Goal: Information Seeking & Learning: Learn about a topic

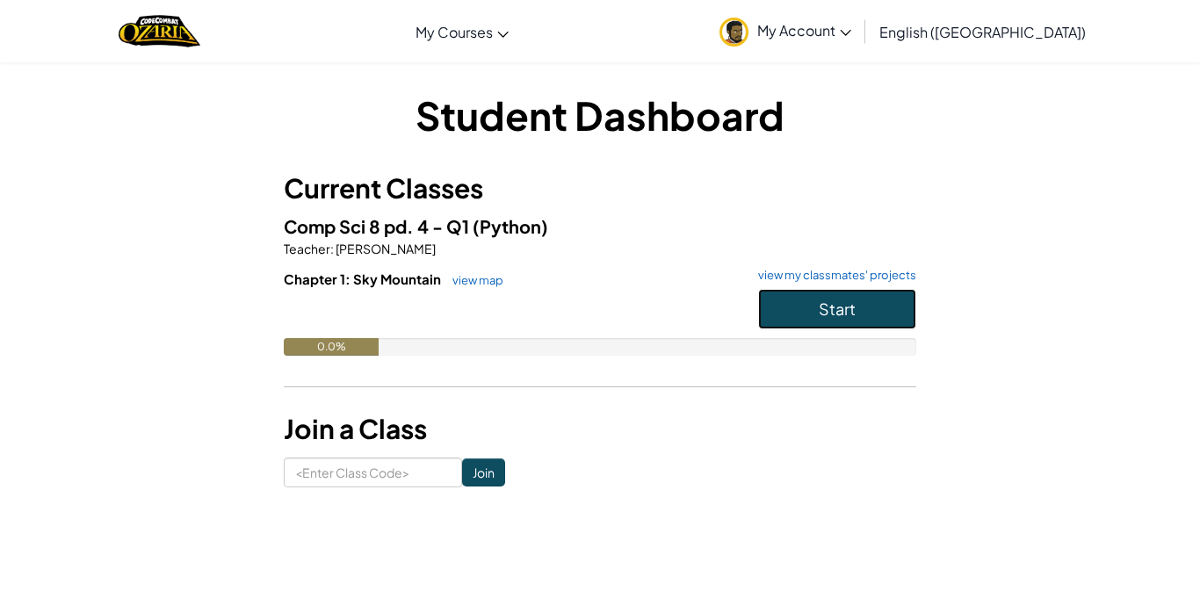
click at [830, 311] on span "Start" at bounding box center [837, 309] width 37 height 20
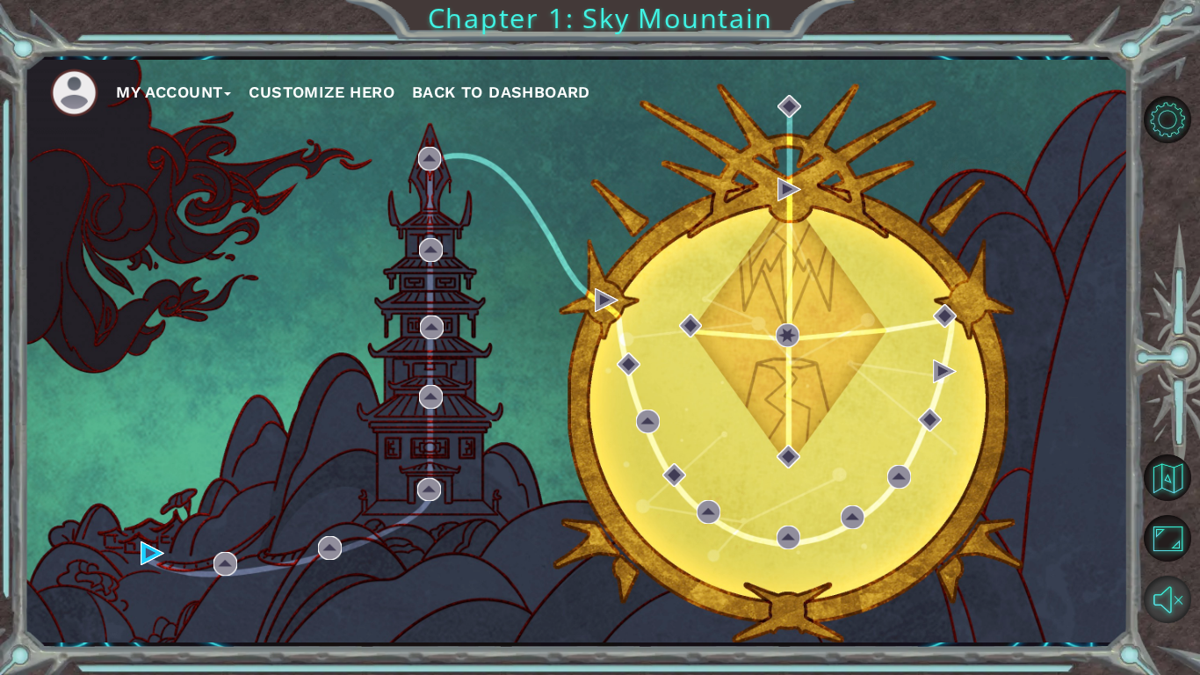
click at [1175, 593] on button "Unmute" at bounding box center [1167, 598] width 47 height 47
click at [155, 559] on img at bounding box center [153, 553] width 24 height 24
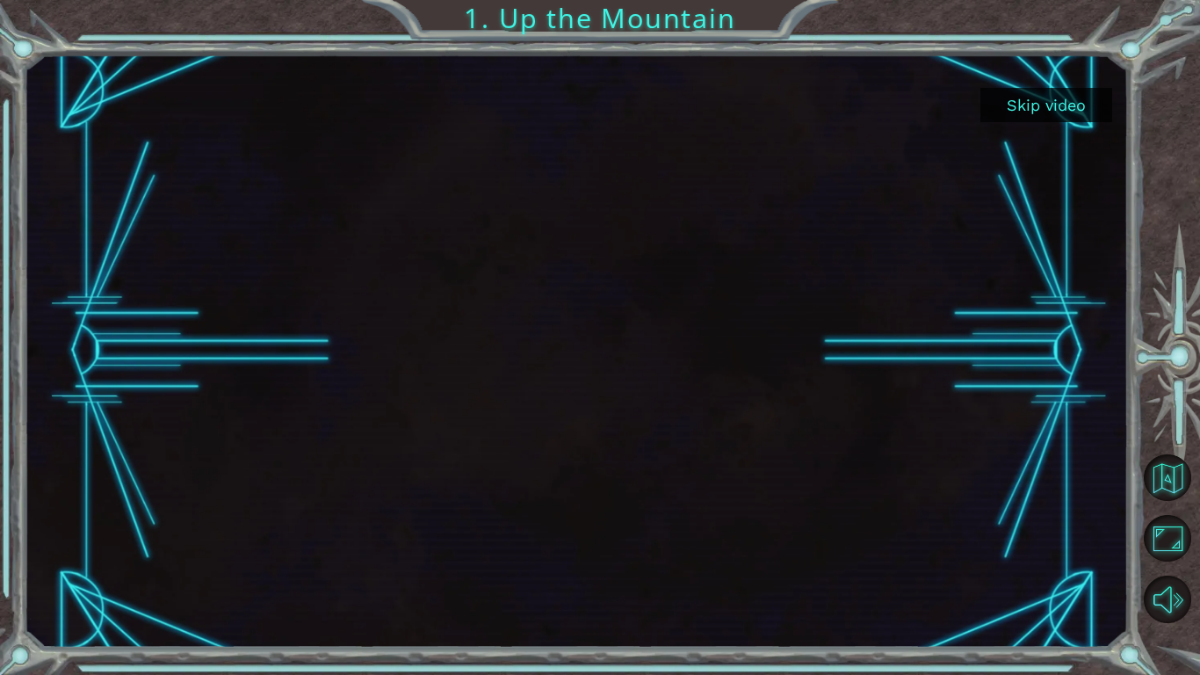
click at [1043, 97] on button "Skip video" at bounding box center [1046, 105] width 132 height 34
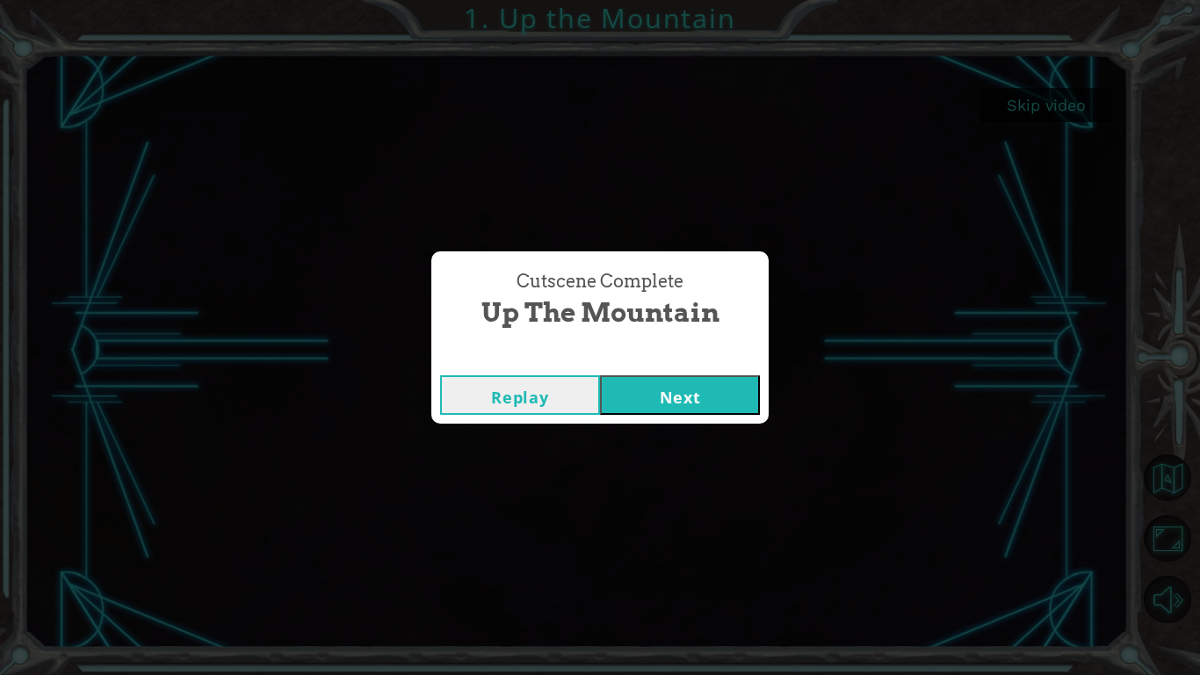
click at [722, 389] on button "Next" at bounding box center [680, 395] width 160 height 40
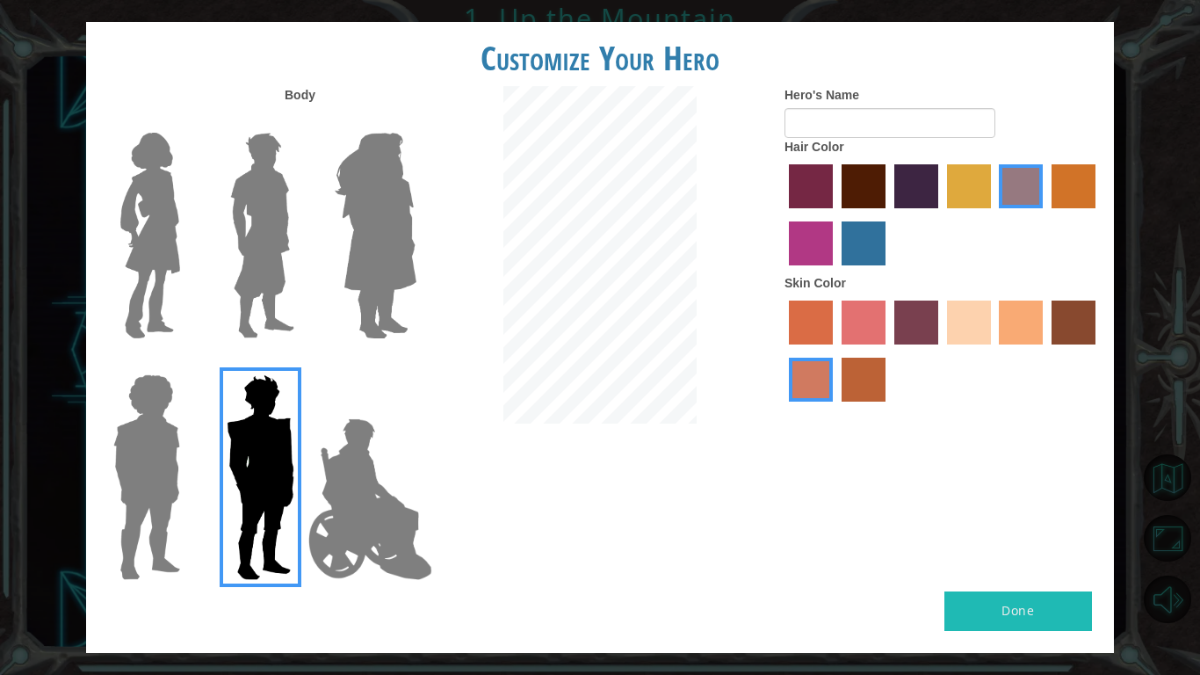
click at [320, 530] on img at bounding box center [370, 499] width 138 height 176
click at [416, 363] on input "Hero Jamie" at bounding box center [416, 363] width 0 height 0
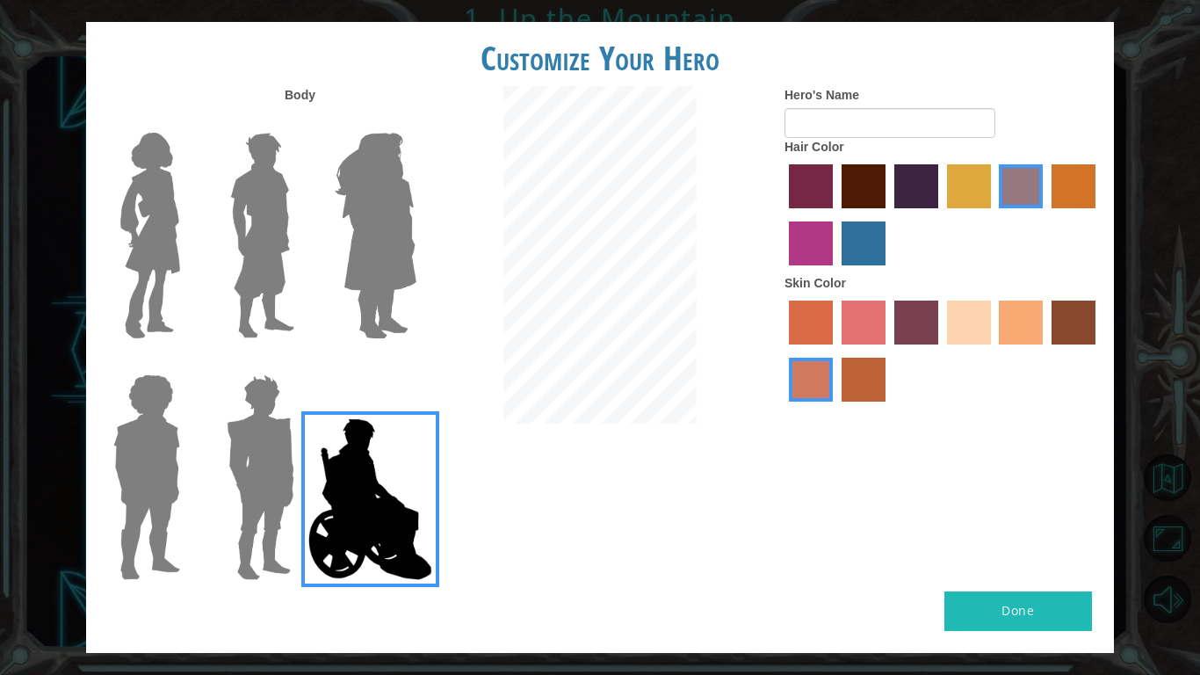
click at [907, 191] on label "hot purple hair color" at bounding box center [916, 186] width 44 height 44
click at [888, 214] on input "hot purple hair color" at bounding box center [888, 214] width 0 height 0
click at [166, 402] on img at bounding box center [146, 477] width 81 height 220
click at [187, 363] on input "Hero Steven" at bounding box center [187, 363] width 0 height 0
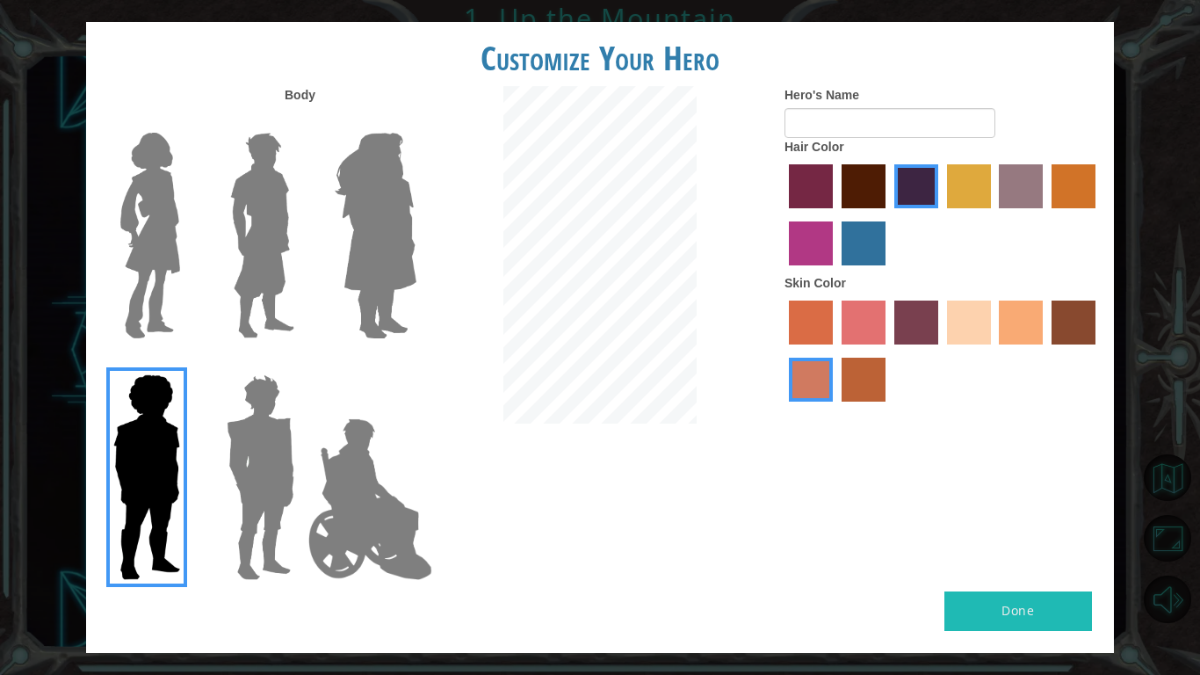
click at [157, 251] on img at bounding box center [150, 236] width 74 height 220
click at [187, 121] on input "Hero Connie" at bounding box center [187, 121] width 0 height 0
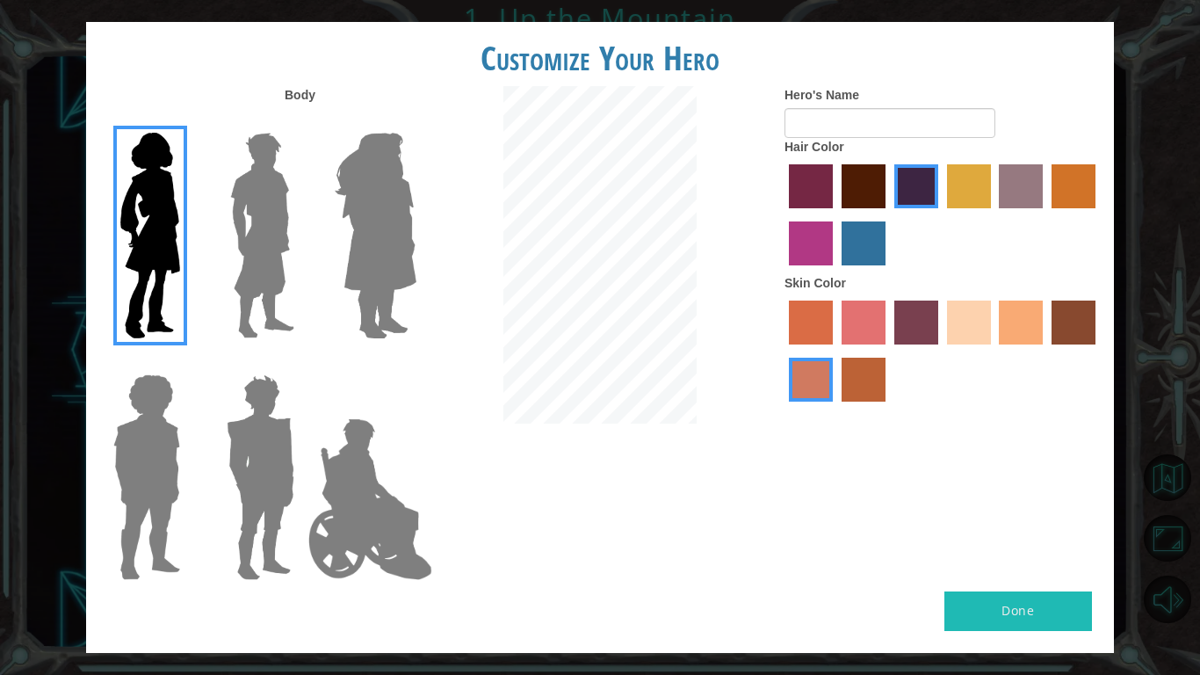
click at [266, 211] on img at bounding box center [262, 236] width 78 height 220
click at [301, 121] on input "Hero Lars" at bounding box center [301, 121] width 0 height 0
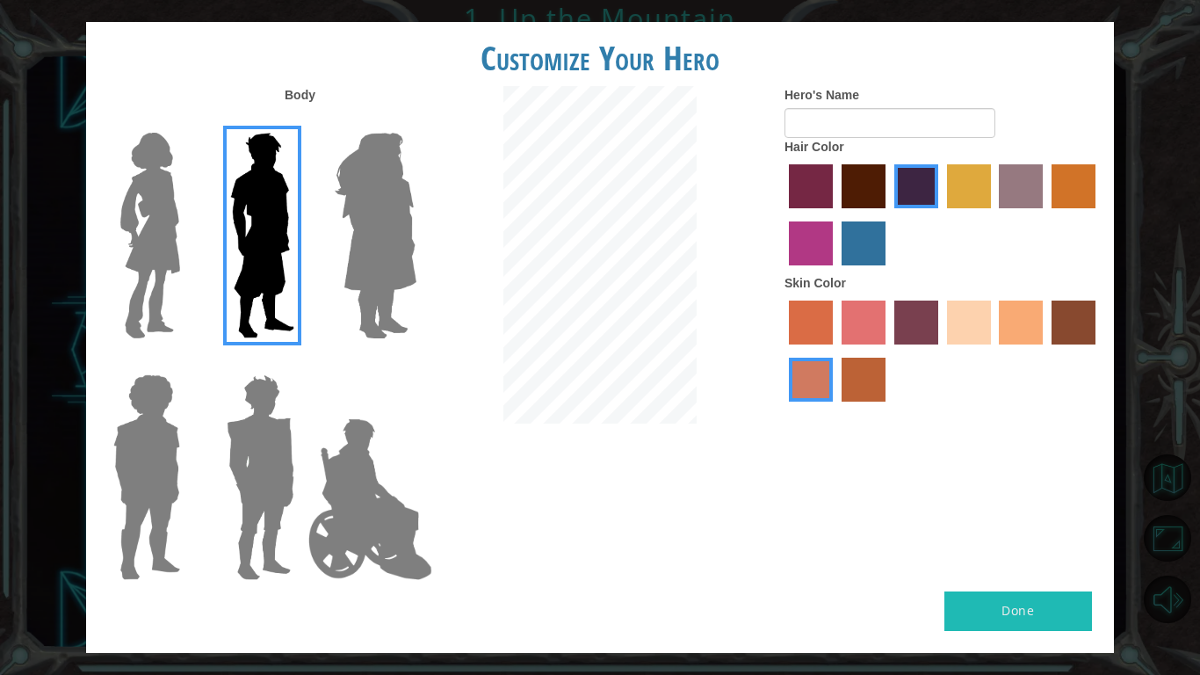
click at [376, 234] on img at bounding box center [376, 236] width 96 height 220
click at [416, 121] on input "Hero Amethyst" at bounding box center [416, 121] width 0 height 0
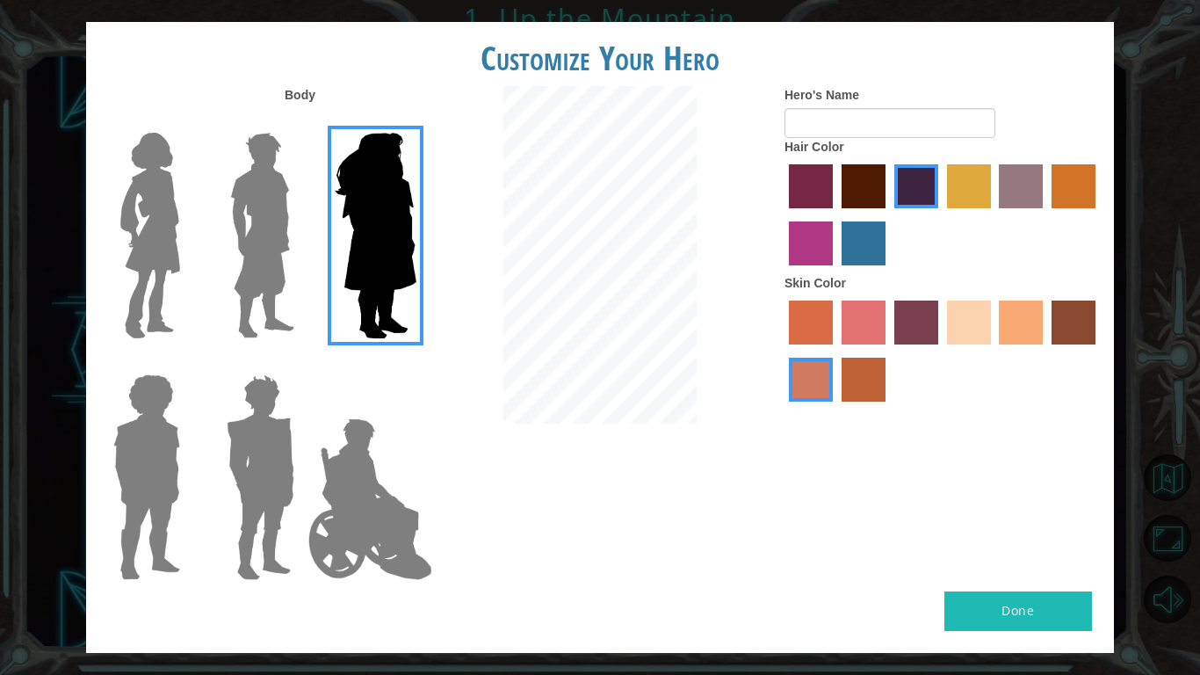
click at [140, 425] on img at bounding box center [146, 477] width 81 height 220
click at [187, 363] on input "Hero Steven" at bounding box center [187, 363] width 0 height 0
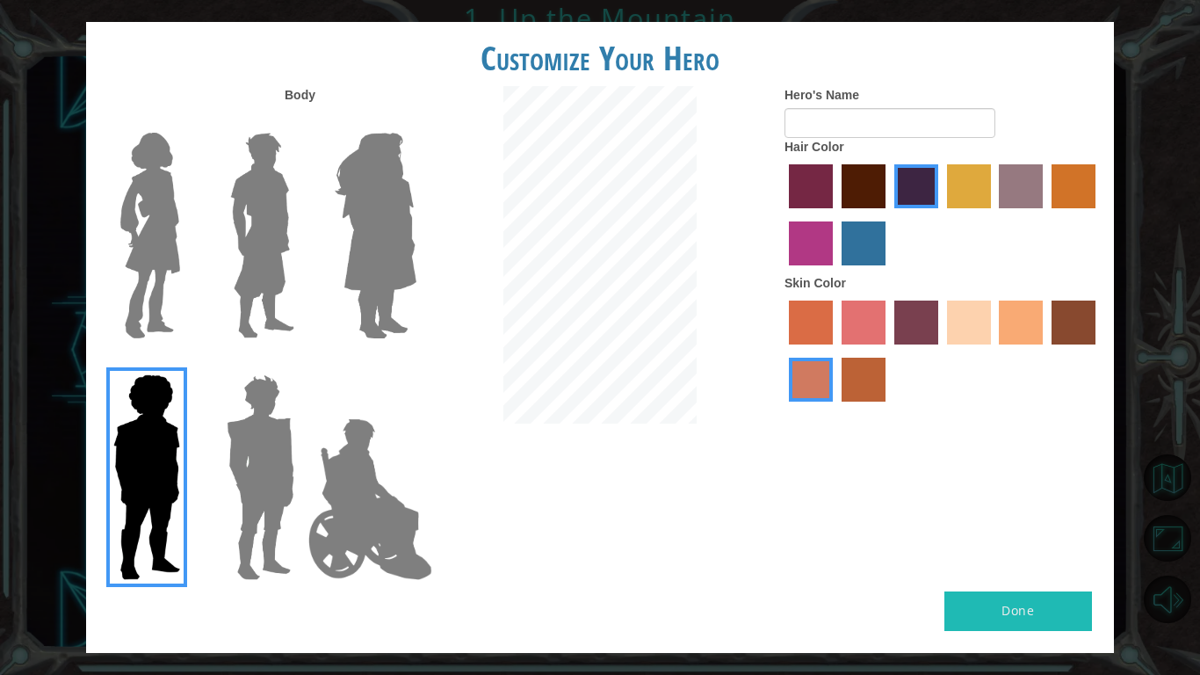
click at [280, 455] on img at bounding box center [261, 477] width 82 height 220
click at [301, 363] on input "Hero Garnet" at bounding box center [301, 363] width 0 height 0
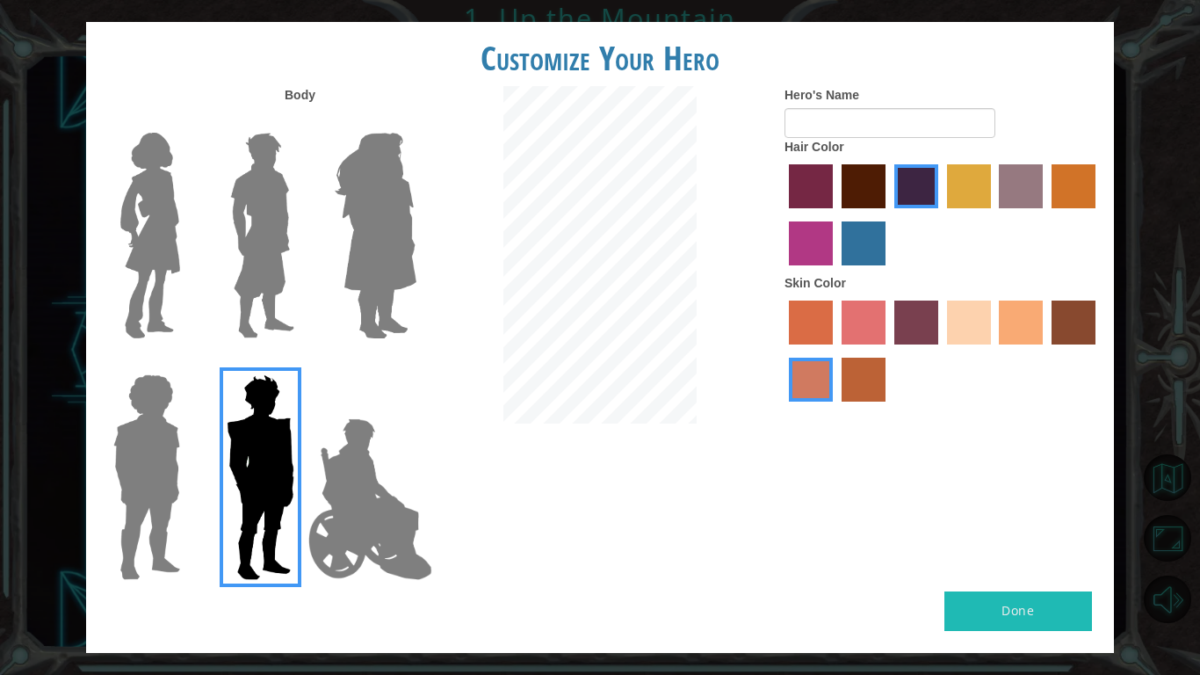
click at [385, 450] on img at bounding box center [370, 499] width 138 height 176
click at [416, 363] on input "Hero Jamie" at bounding box center [416, 363] width 0 height 0
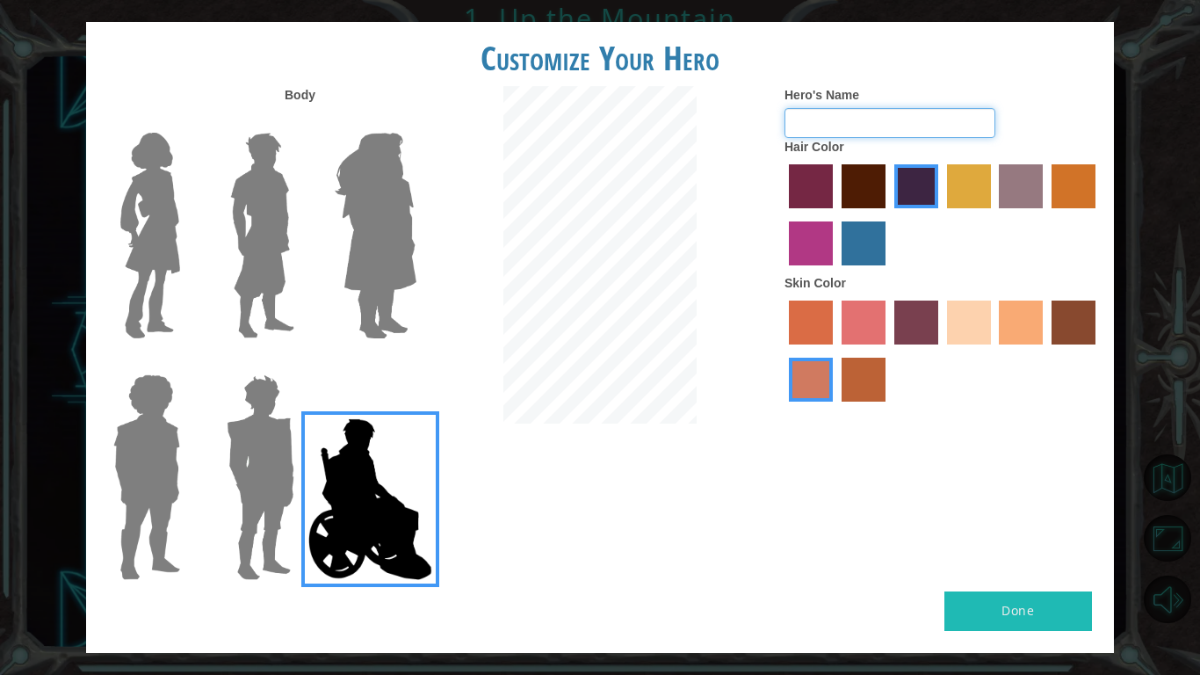
click at [850, 127] on input "Hero's Name" at bounding box center [889, 123] width 211 height 30
type input "Dom"
click at [984, 597] on button "Done" at bounding box center [1018, 611] width 148 height 40
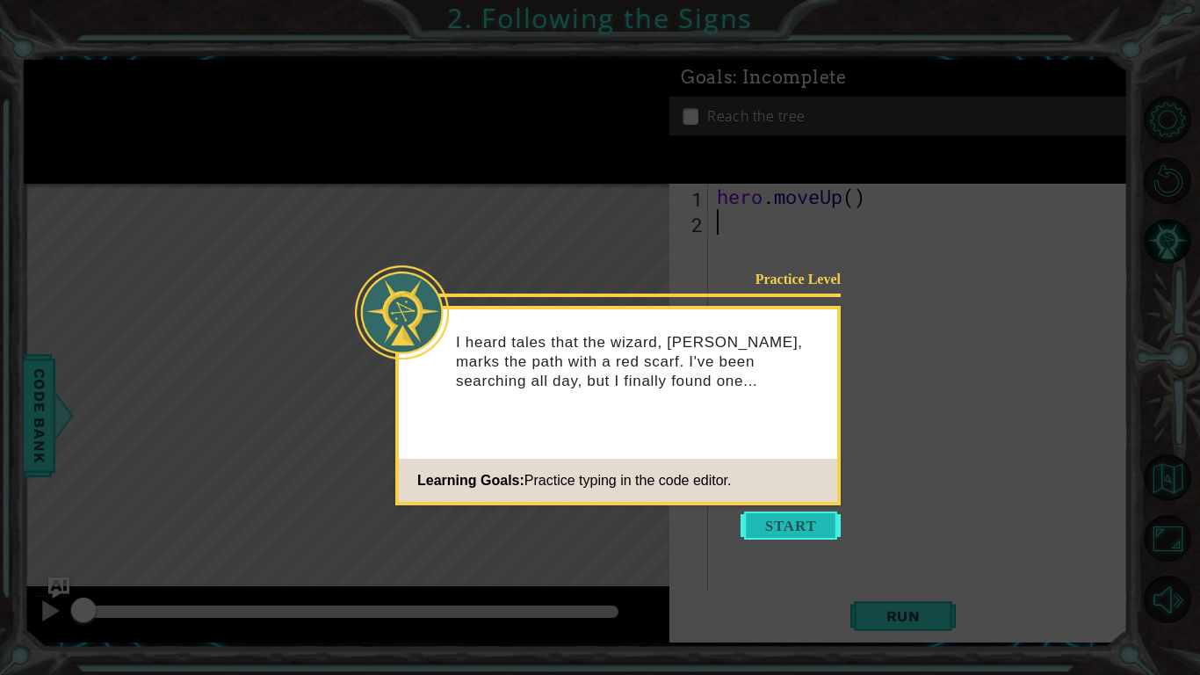
click at [793, 518] on button "Start" at bounding box center [791, 525] width 100 height 28
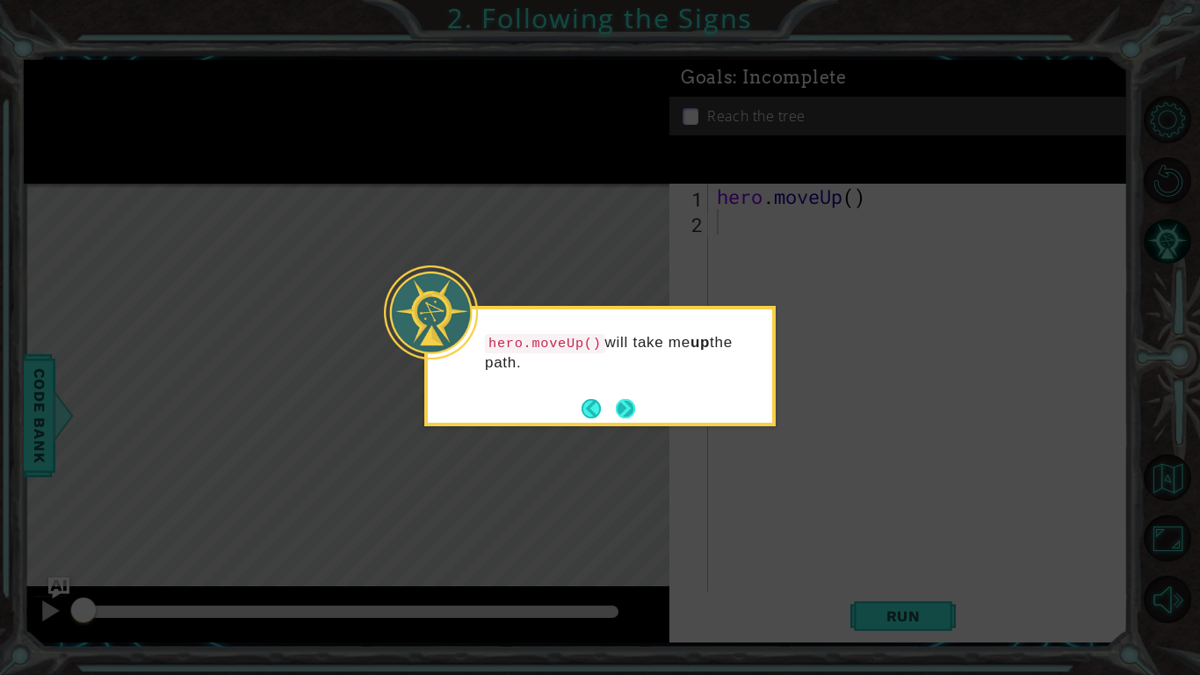
click at [628, 412] on button "Next" at bounding box center [625, 408] width 19 height 19
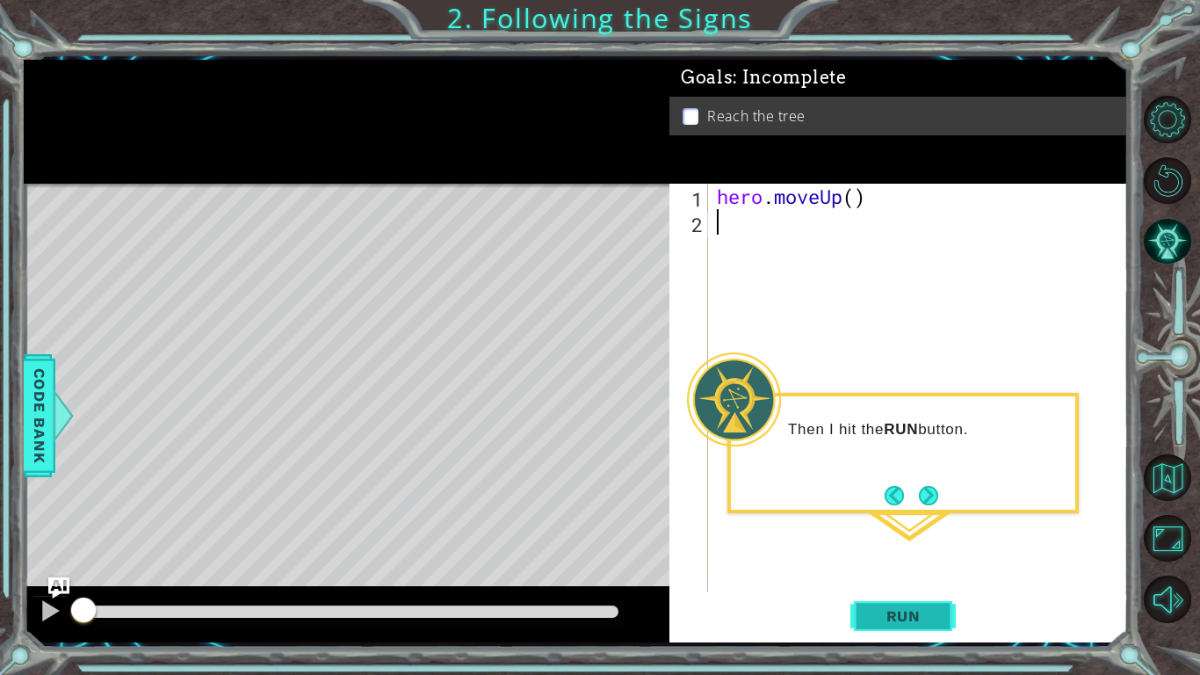
click at [897, 597] on span "Run" at bounding box center [903, 616] width 69 height 18
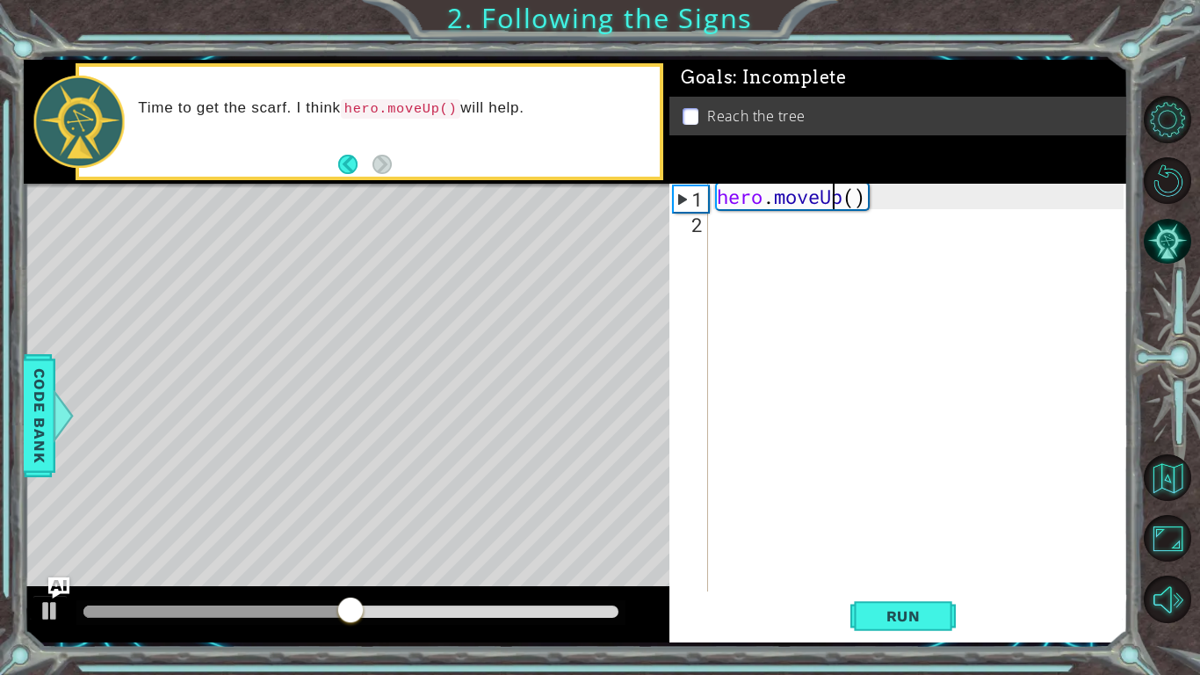
click at [835, 205] on div "hero . moveUp ( )" at bounding box center [922, 413] width 419 height 459
type textarea "hero.moveUp()"
click at [820, 219] on div "hero . moveUp ( )" at bounding box center [922, 413] width 419 height 459
click at [910, 597] on button "Run" at bounding box center [902, 616] width 105 height 46
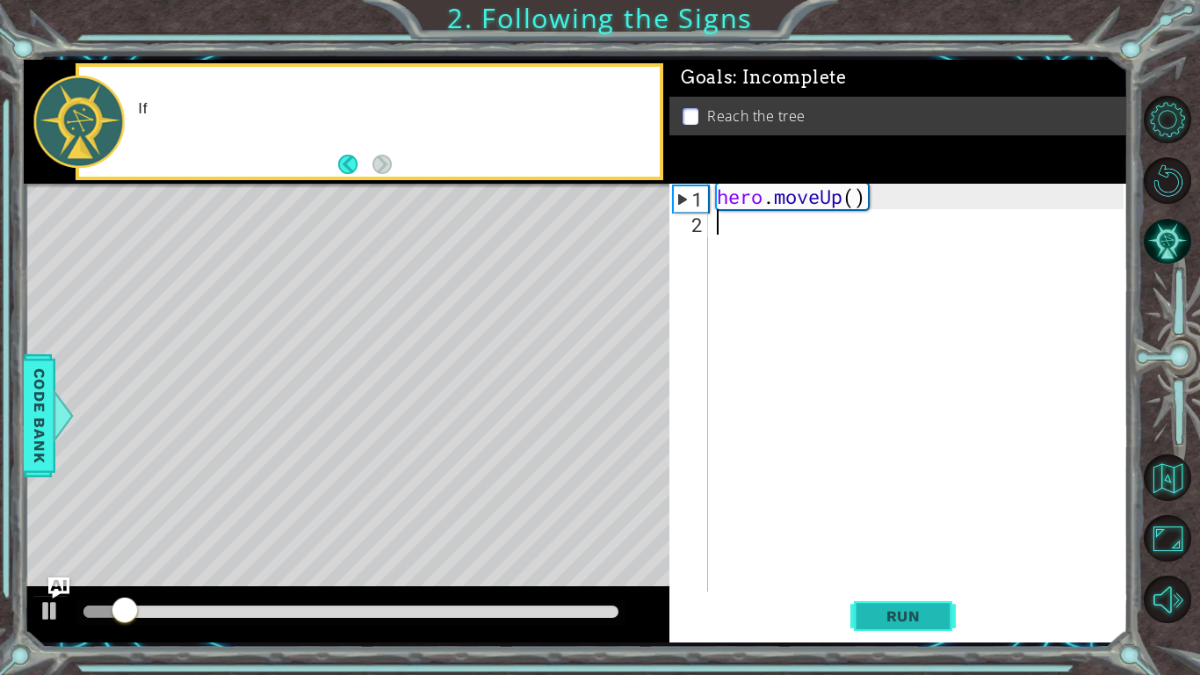
type textarea "h"
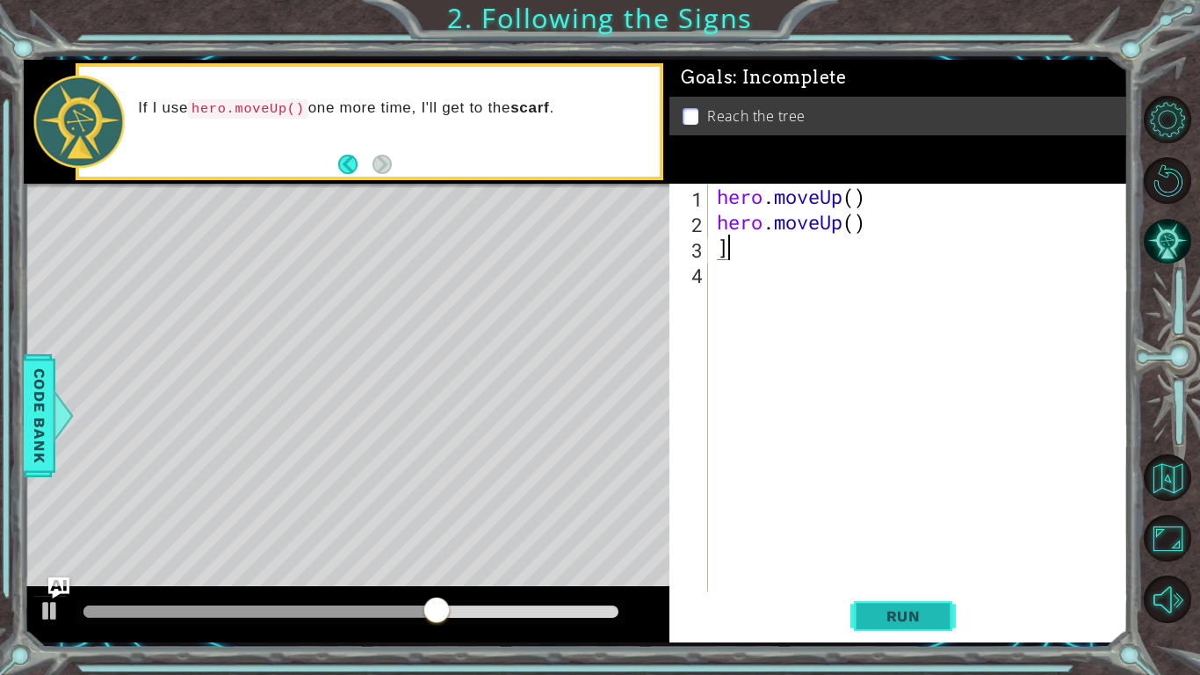
type textarea "]"
click at [908, 597] on span "Run" at bounding box center [903, 616] width 69 height 18
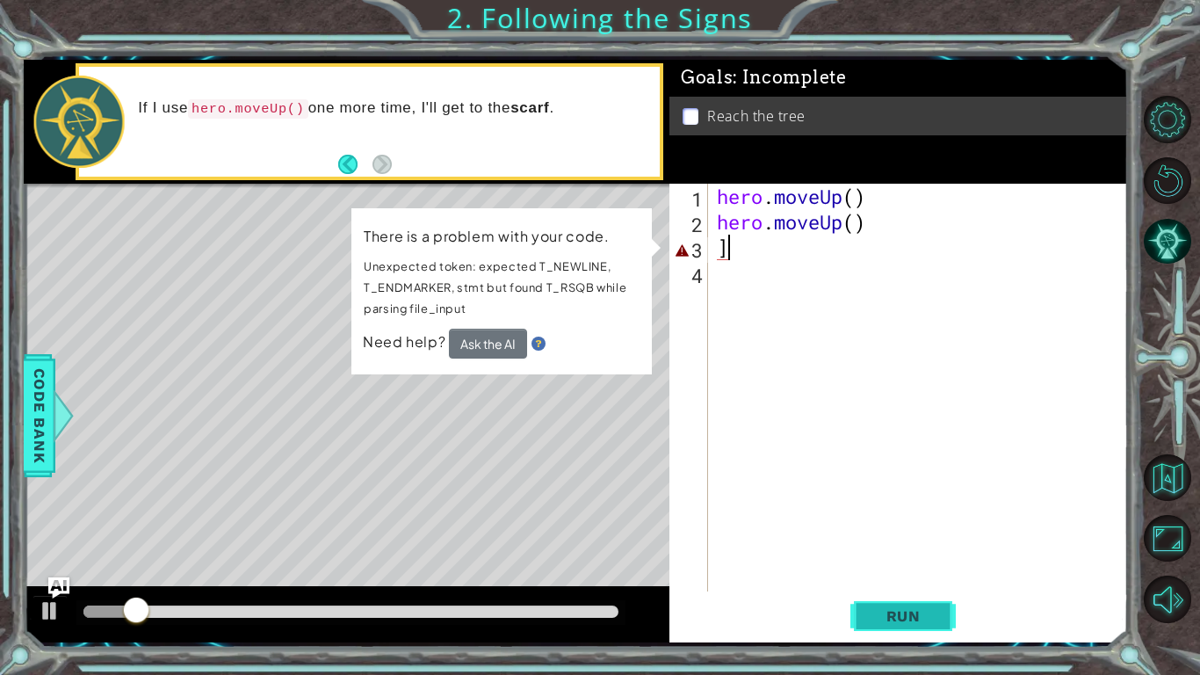
click at [931, 597] on span "Run" at bounding box center [903, 616] width 69 height 18
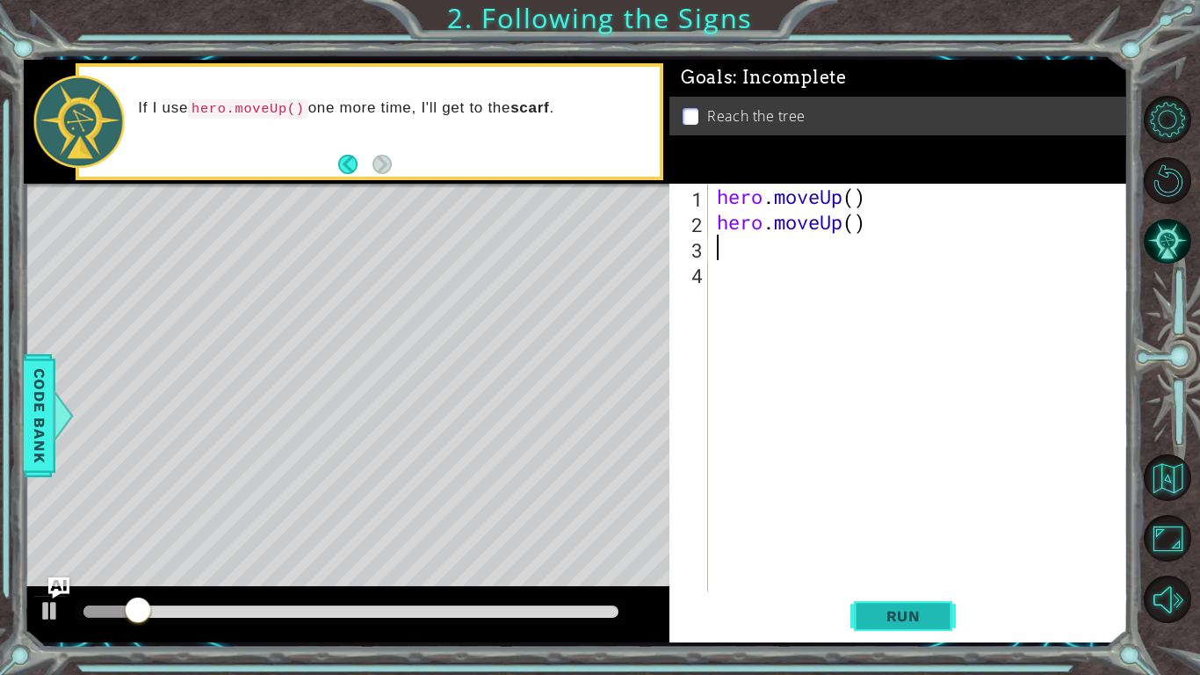
click at [921, 597] on span "Run" at bounding box center [903, 616] width 69 height 18
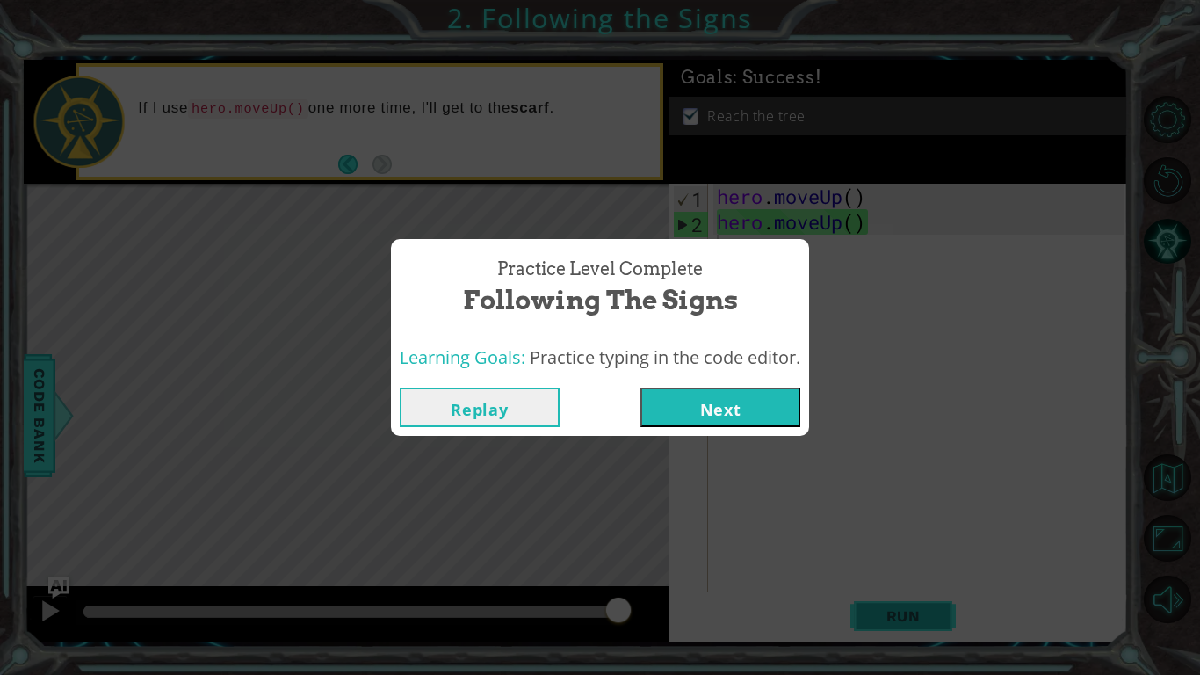
click at [717, 409] on button "Next" at bounding box center [720, 407] width 160 height 40
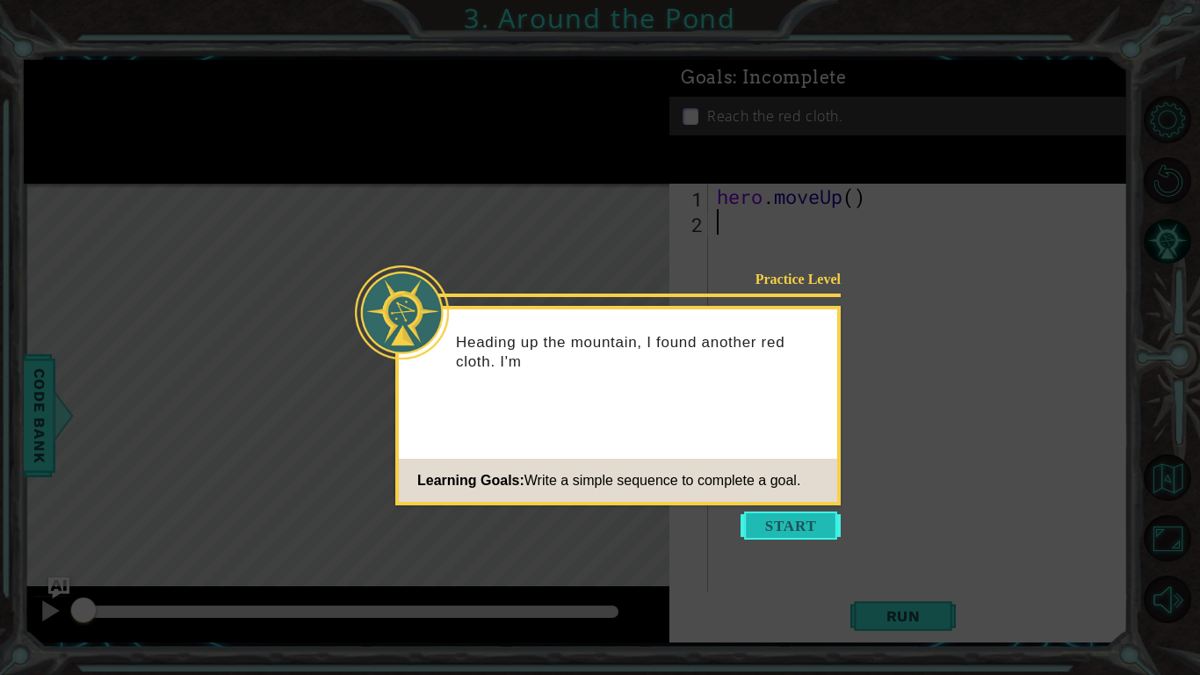
click at [789, 534] on button "Start" at bounding box center [791, 525] width 100 height 28
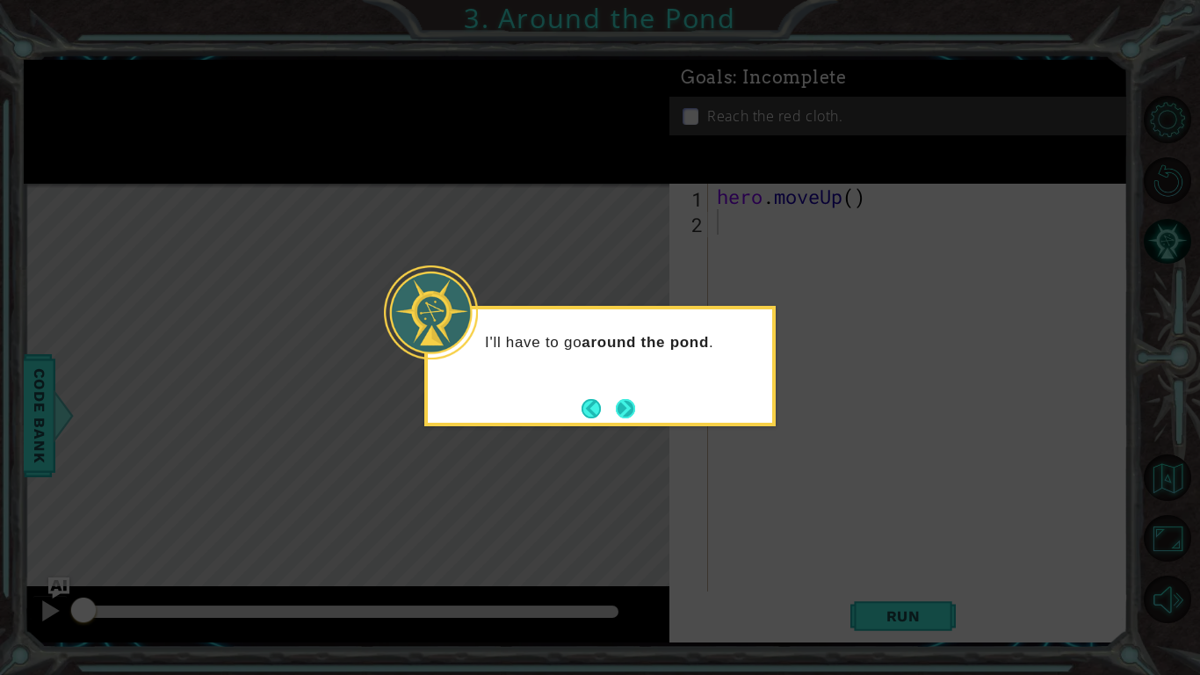
click at [625, 408] on button "Next" at bounding box center [625, 408] width 19 height 19
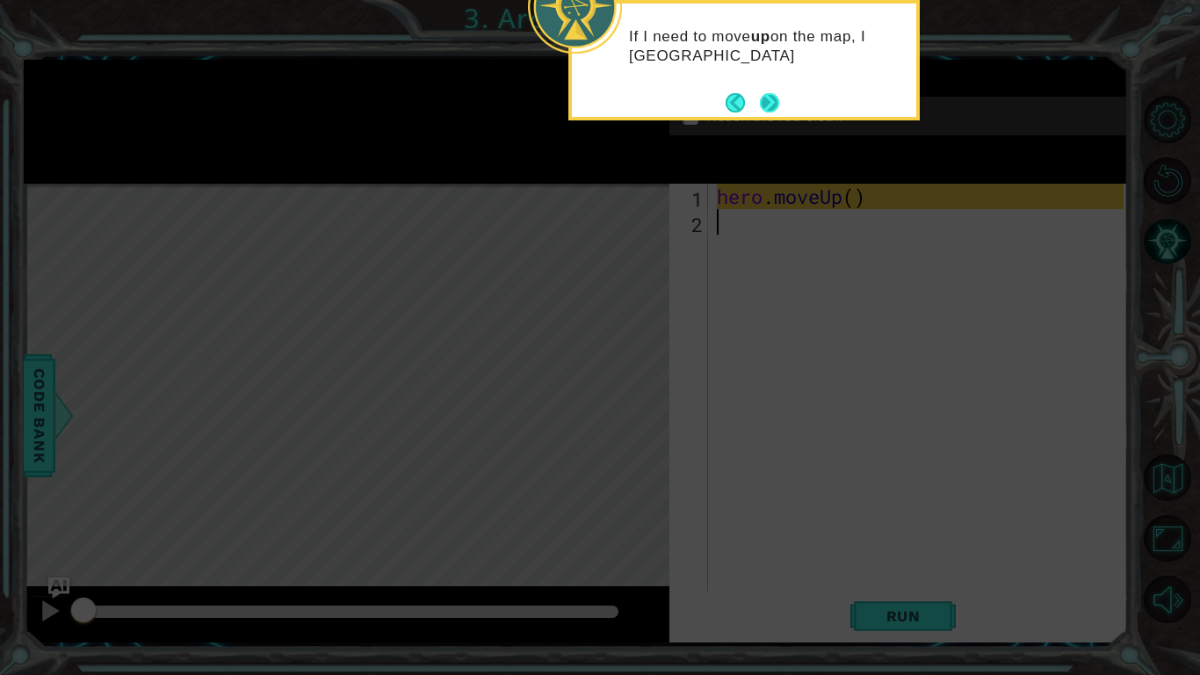
click at [769, 118] on div "If I need to move up on the map, I [GEOGRAPHIC_DATA]" at bounding box center [743, 60] width 351 height 120
click at [765, 98] on button "Next" at bounding box center [769, 102] width 19 height 19
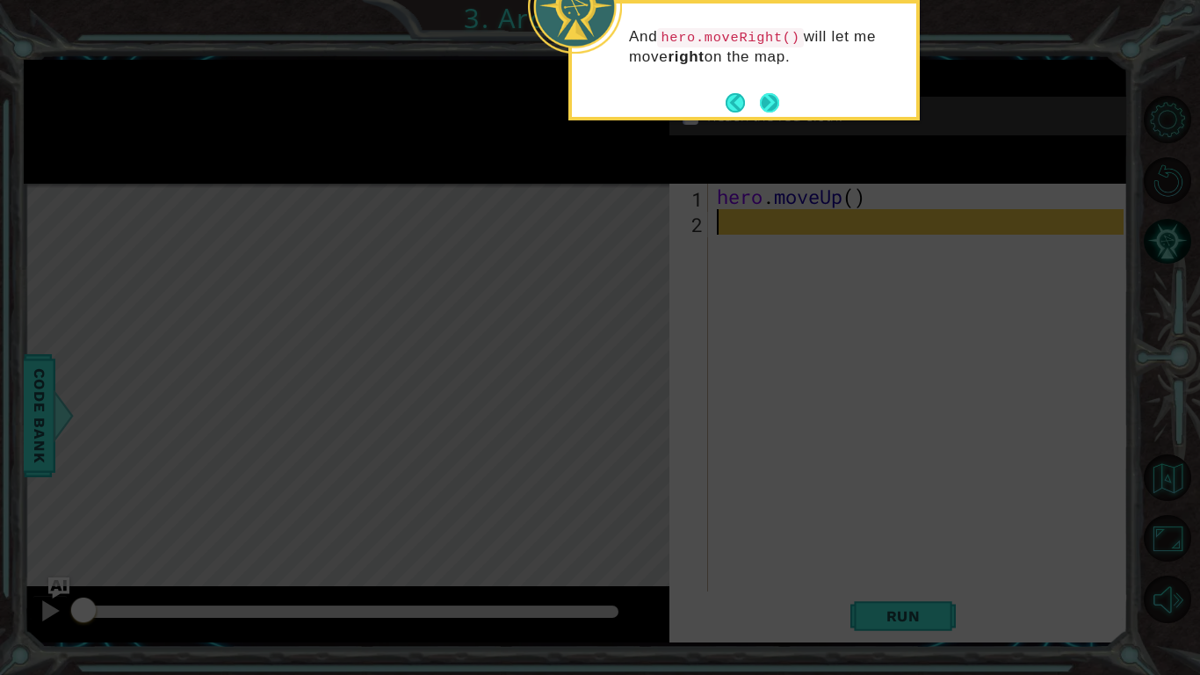
click at [772, 93] on button "Next" at bounding box center [769, 102] width 19 height 19
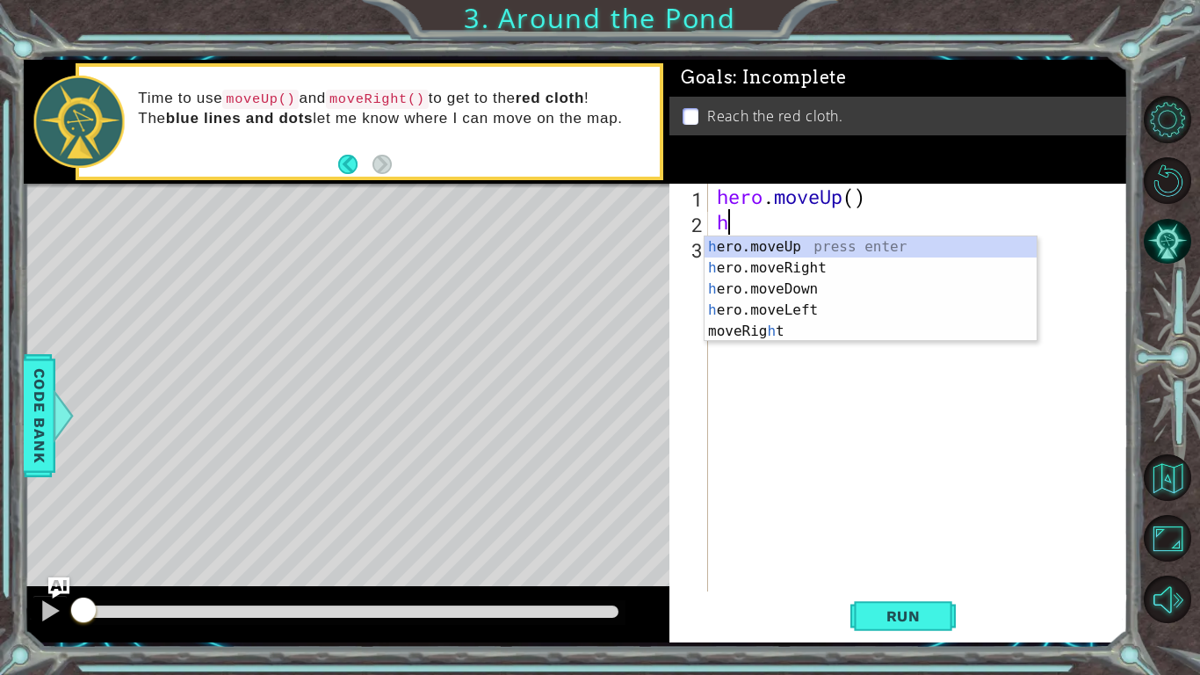
type textarea "her"
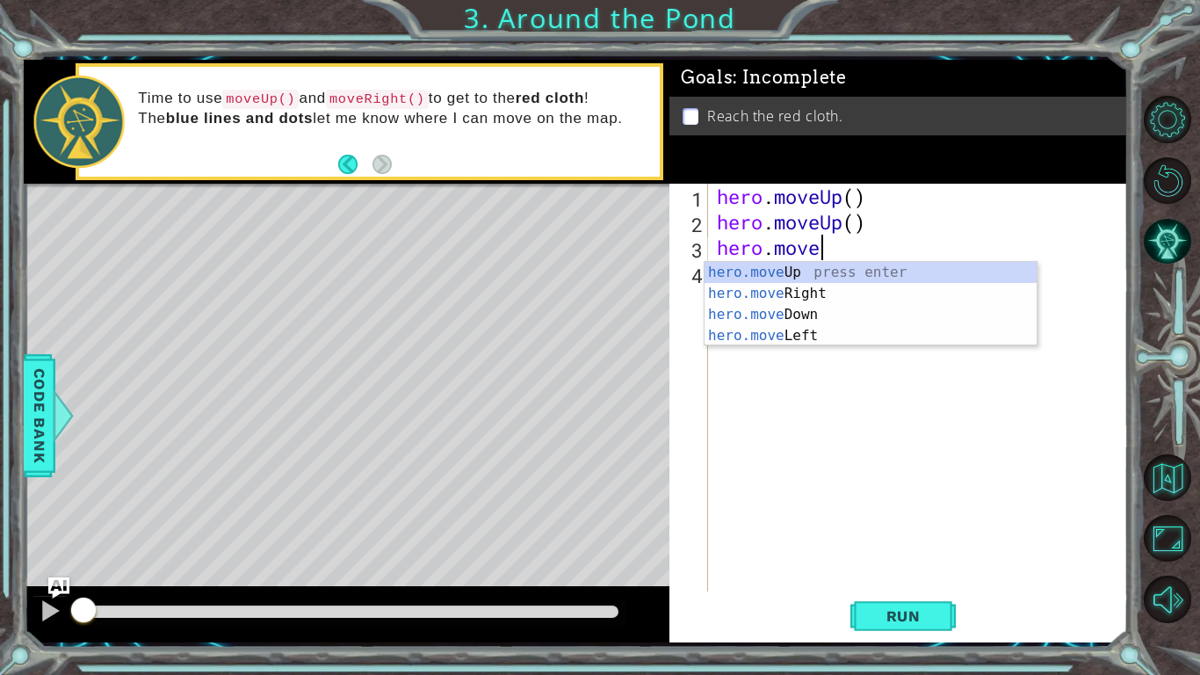
scroll to position [0, 4]
type textarea "hero.moveRi"
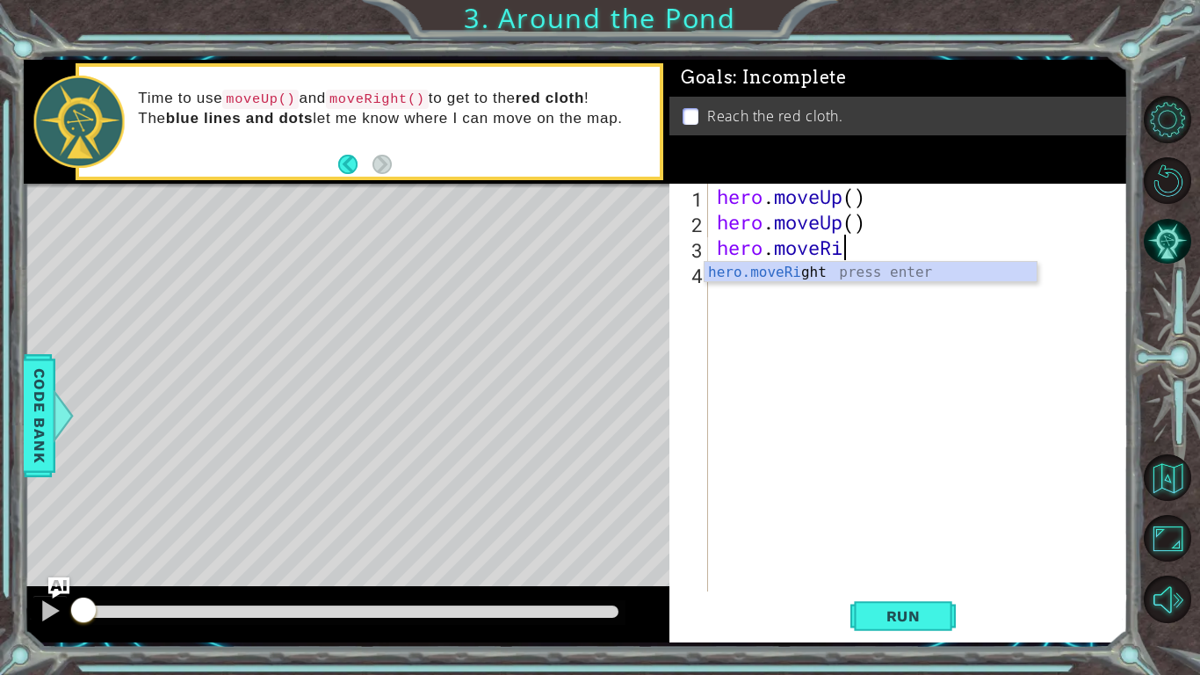
scroll to position [0, 0]
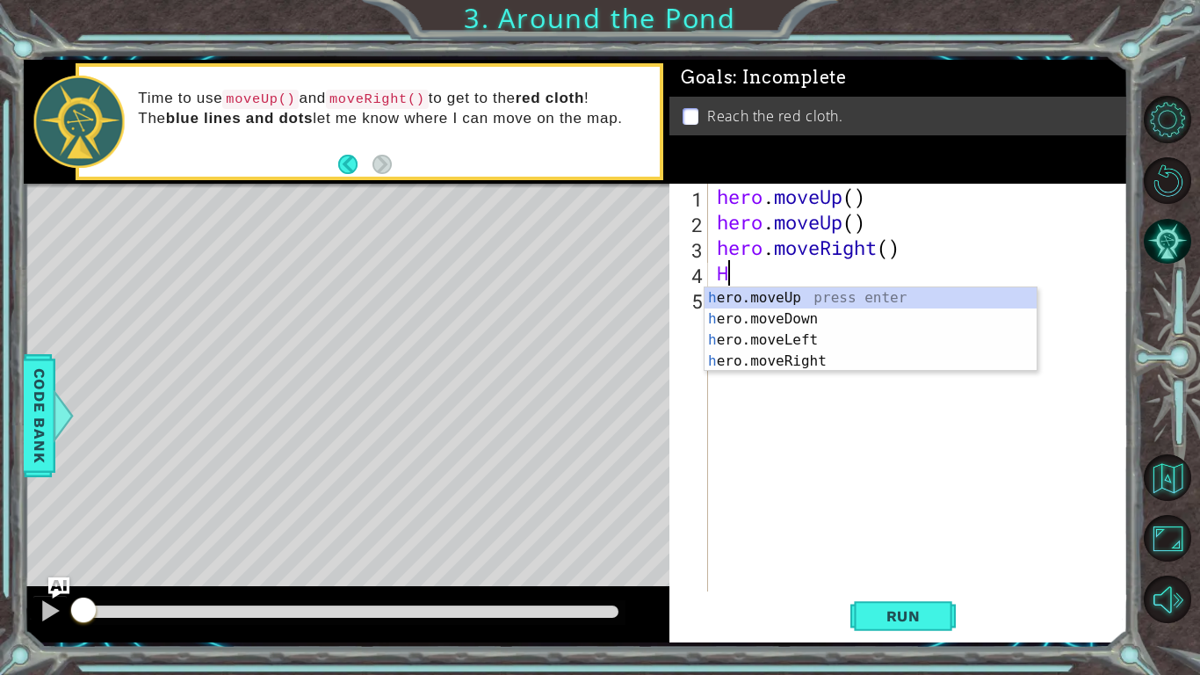
type textarea "Her"
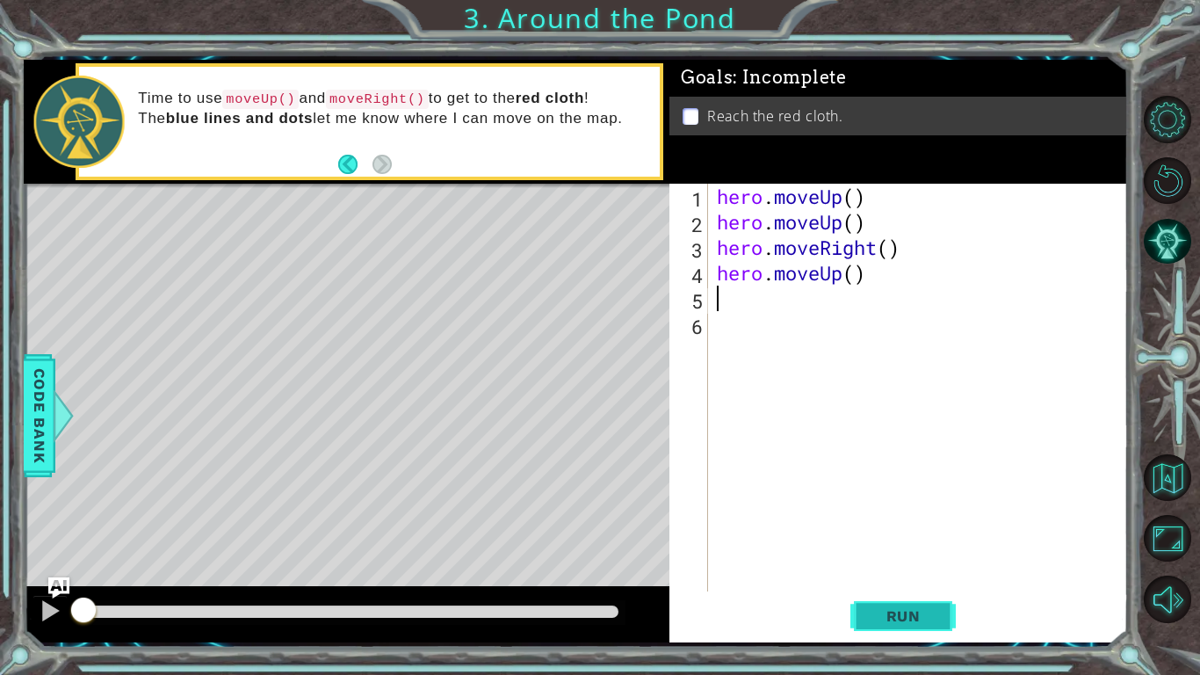
click at [894, 597] on span "Run" at bounding box center [903, 616] width 69 height 18
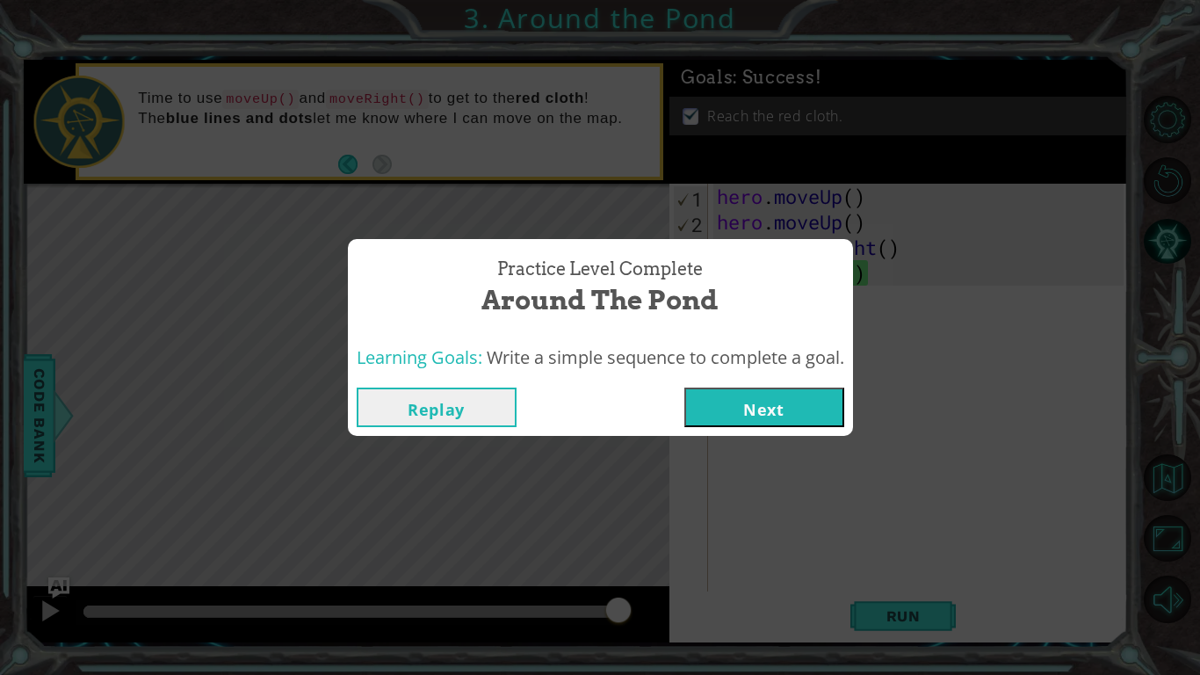
click at [766, 432] on div "Replay Next" at bounding box center [600, 407] width 505 height 57
click at [781, 401] on button "Next" at bounding box center [764, 407] width 160 height 40
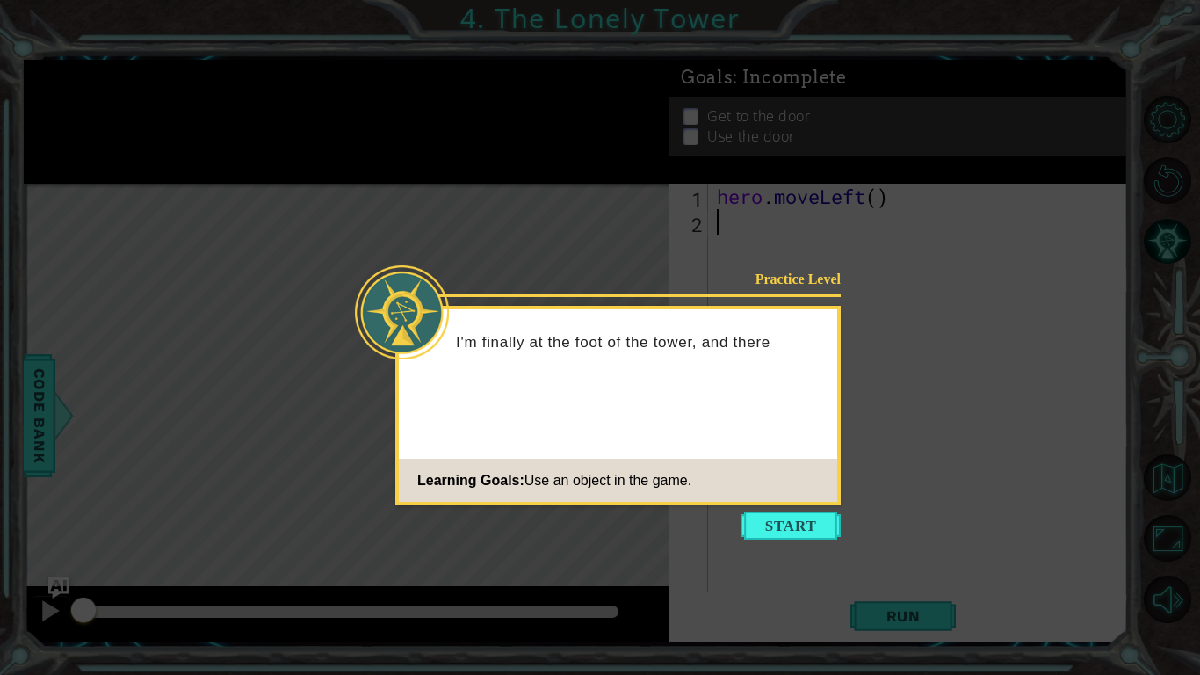
click at [741, 546] on icon at bounding box center [600, 337] width 1200 height 675
click at [767, 529] on button "Start" at bounding box center [791, 525] width 100 height 28
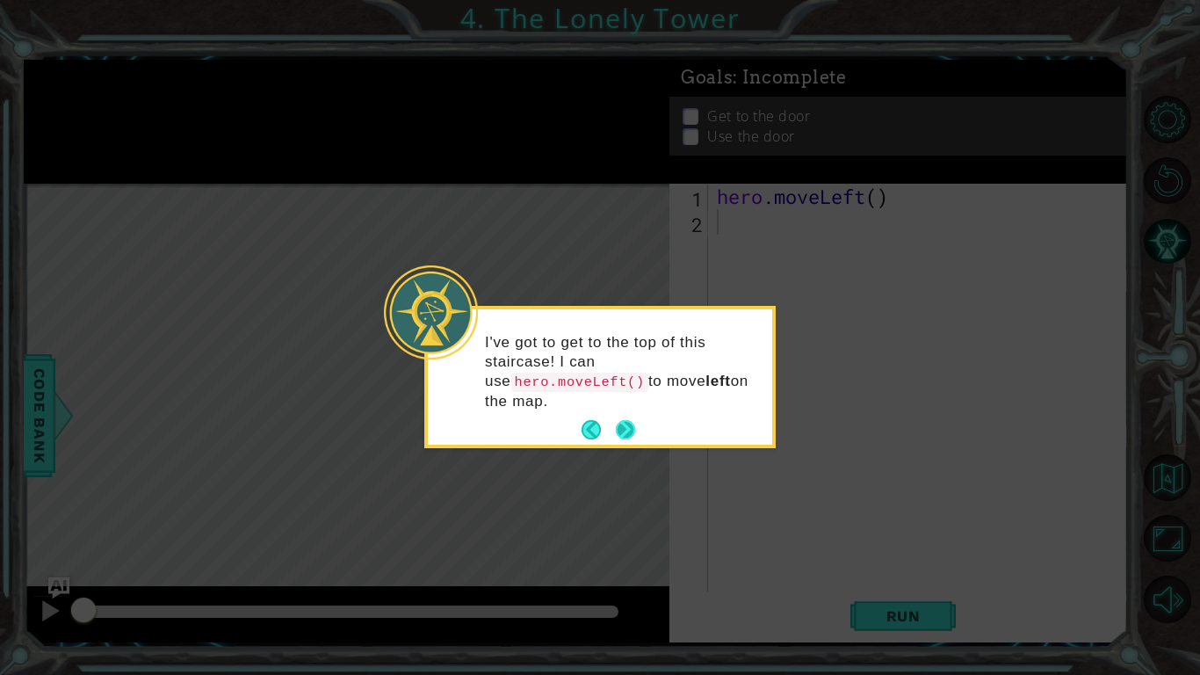
click at [634, 429] on button "Next" at bounding box center [625, 429] width 19 height 19
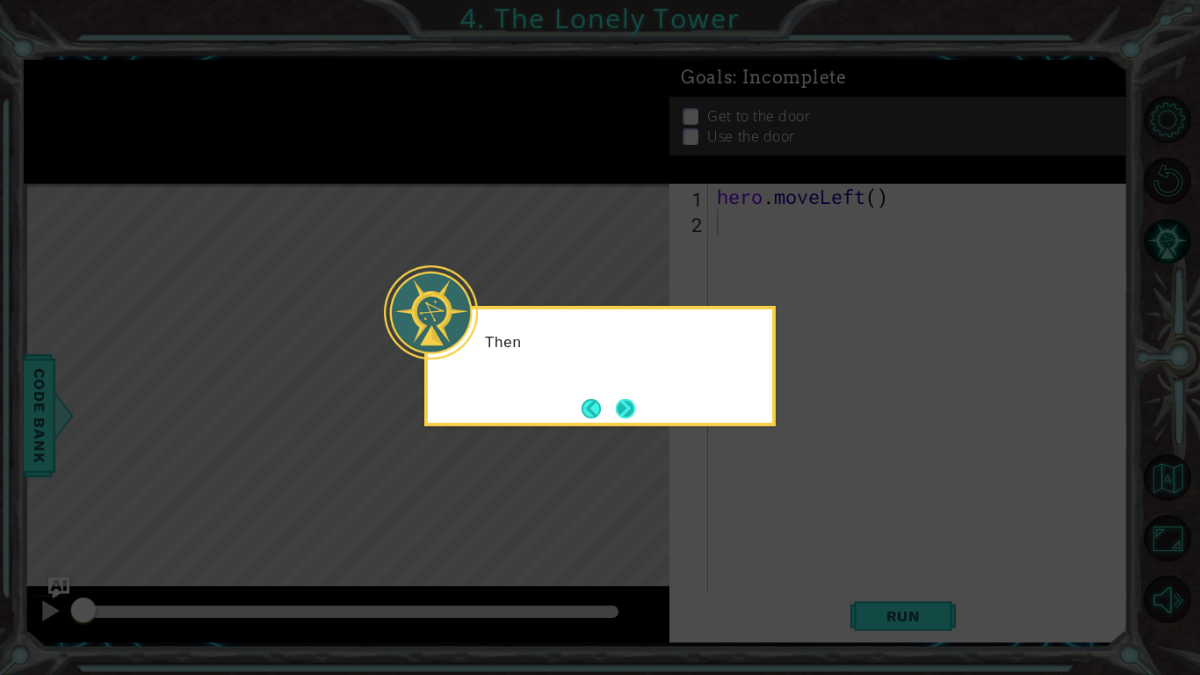
click at [618, 403] on button "Next" at bounding box center [625, 408] width 19 height 19
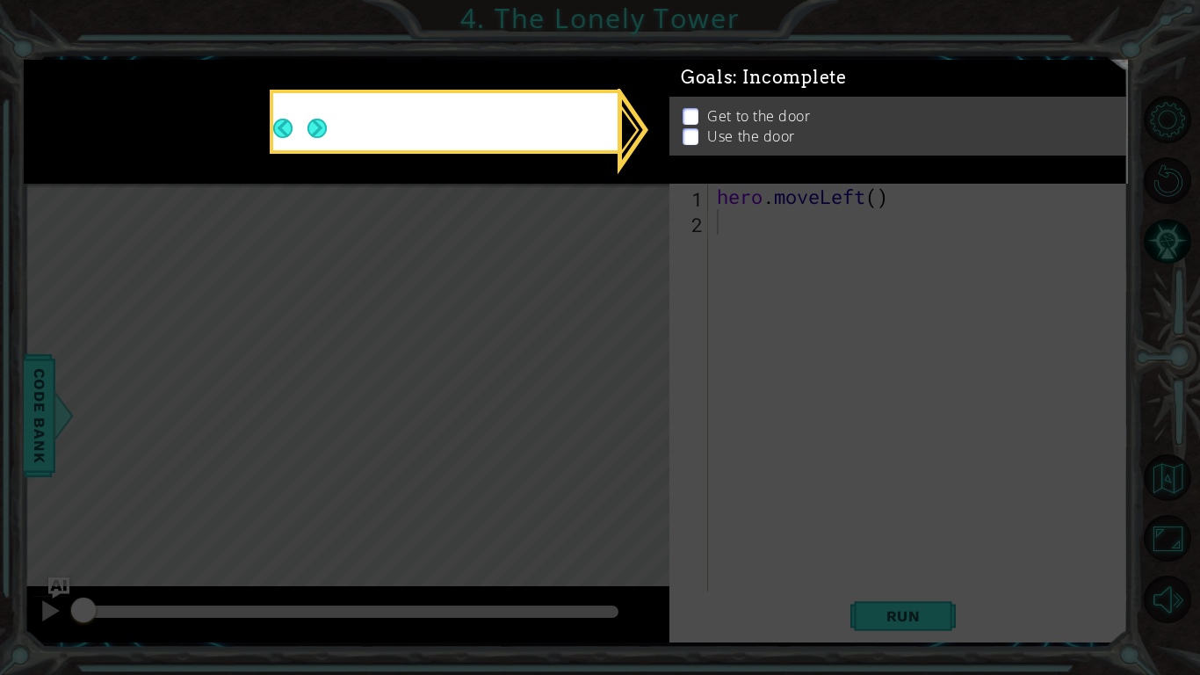
click at [625, 413] on icon at bounding box center [600, 337] width 1200 height 675
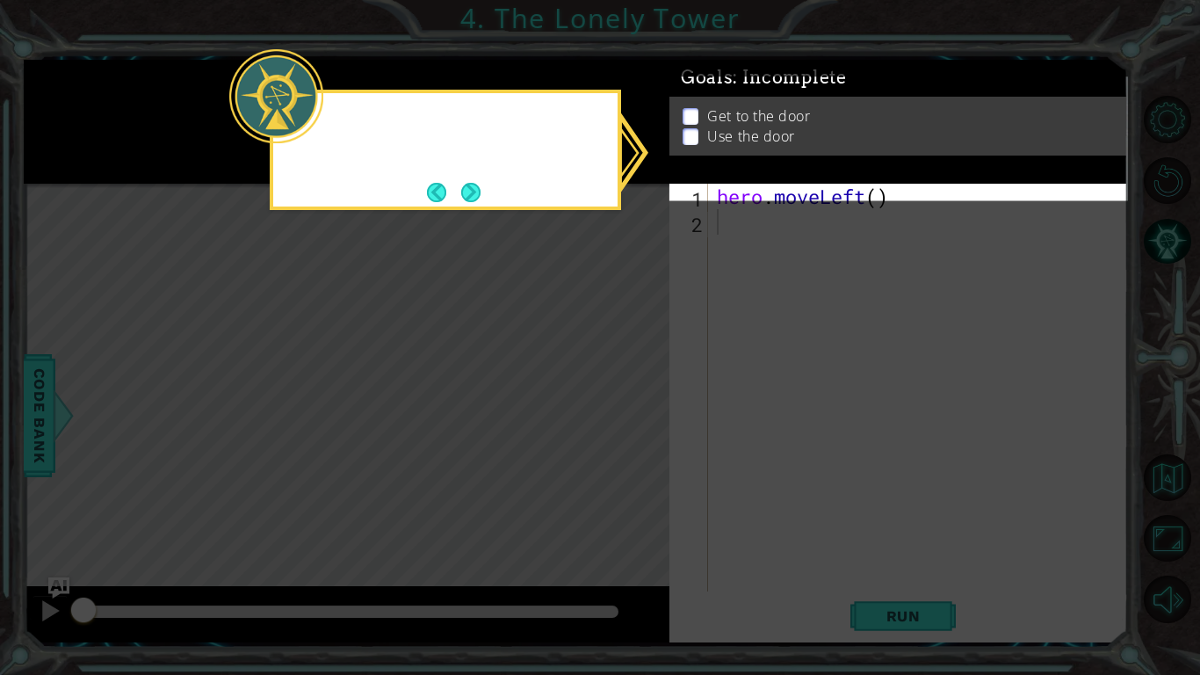
click at [619, 412] on icon at bounding box center [600, 337] width 1200 height 675
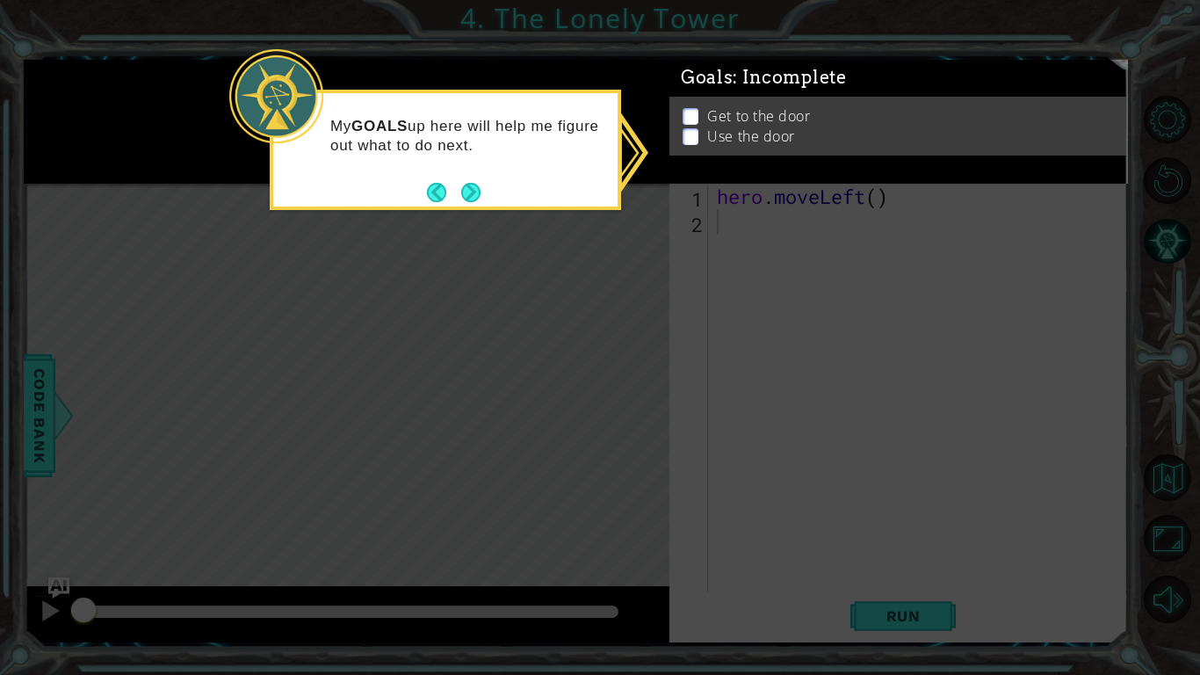
click at [806, 116] on p "Get to the door" at bounding box center [758, 125] width 103 height 19
click at [802, 119] on p "Get to the door" at bounding box center [758, 120] width 103 height 19
click at [748, 445] on icon at bounding box center [600, 337] width 1200 height 675
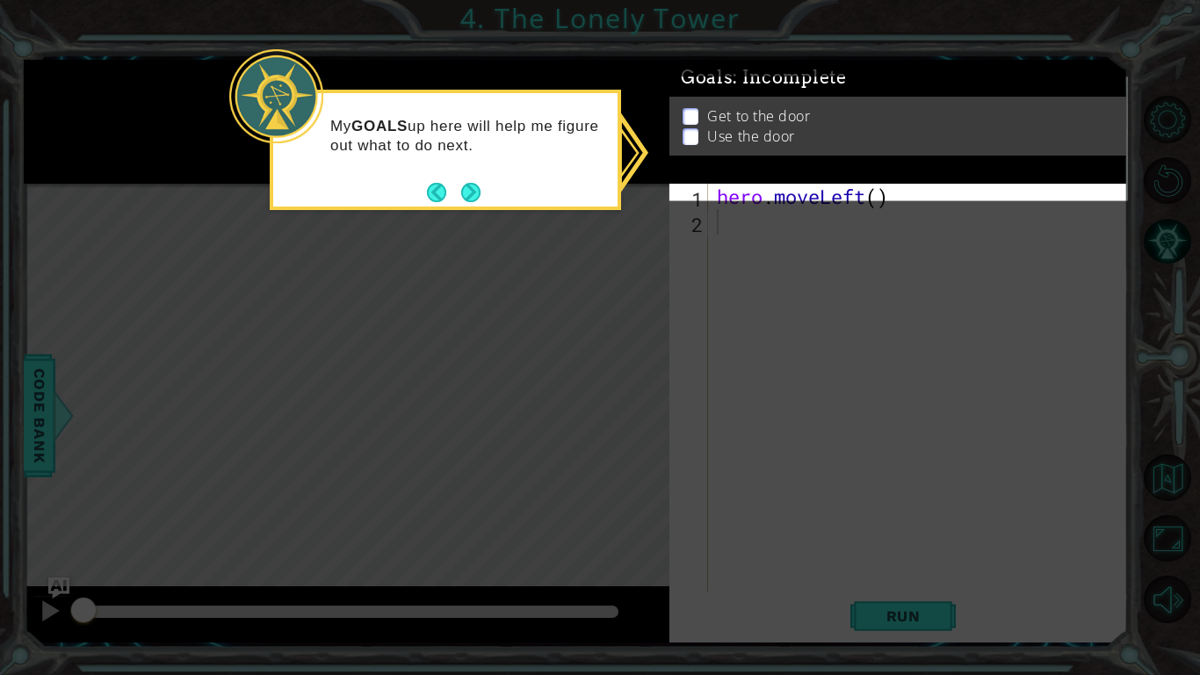
click at [461, 181] on footer at bounding box center [454, 192] width 54 height 26
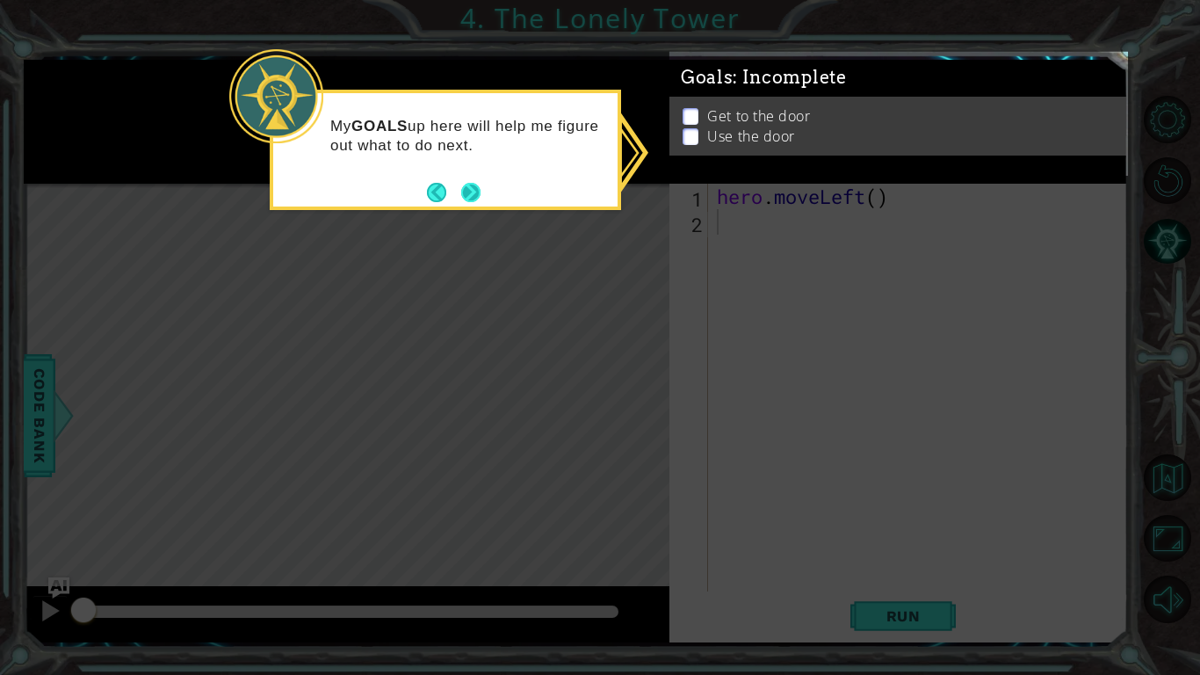
click at [467, 195] on button "Next" at bounding box center [470, 192] width 19 height 19
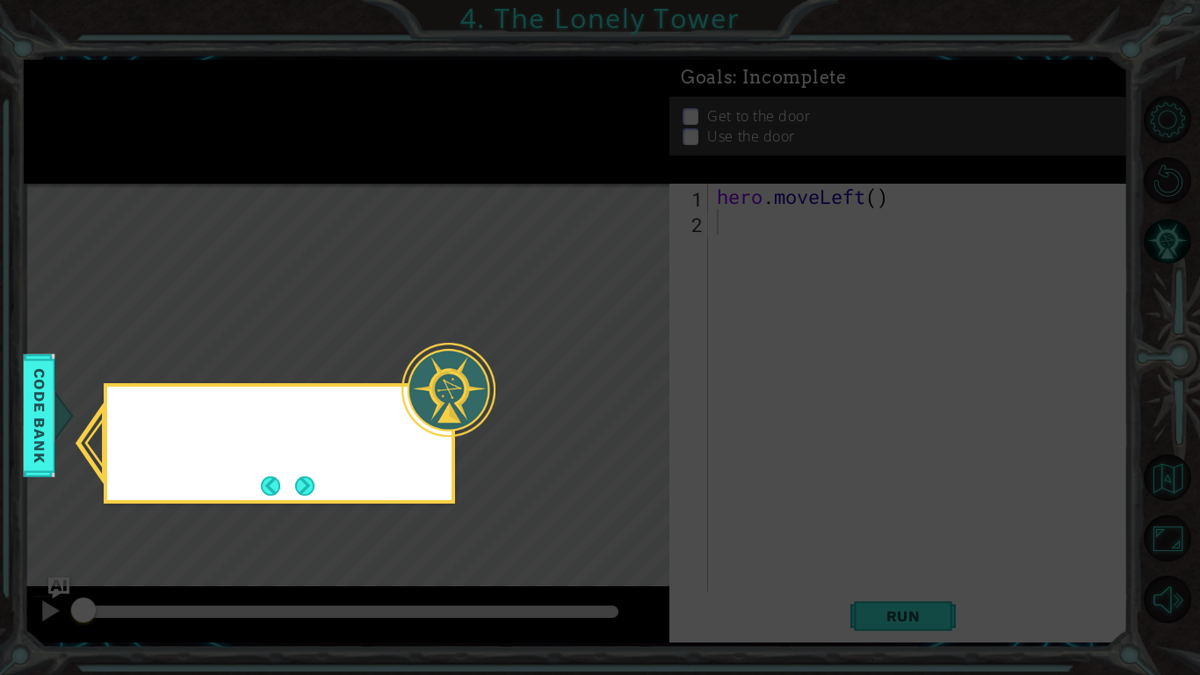
click at [471, 199] on icon at bounding box center [600, 337] width 1200 height 675
click at [479, 190] on icon at bounding box center [600, 337] width 1200 height 675
click at [314, 476] on button "Next" at bounding box center [304, 485] width 19 height 19
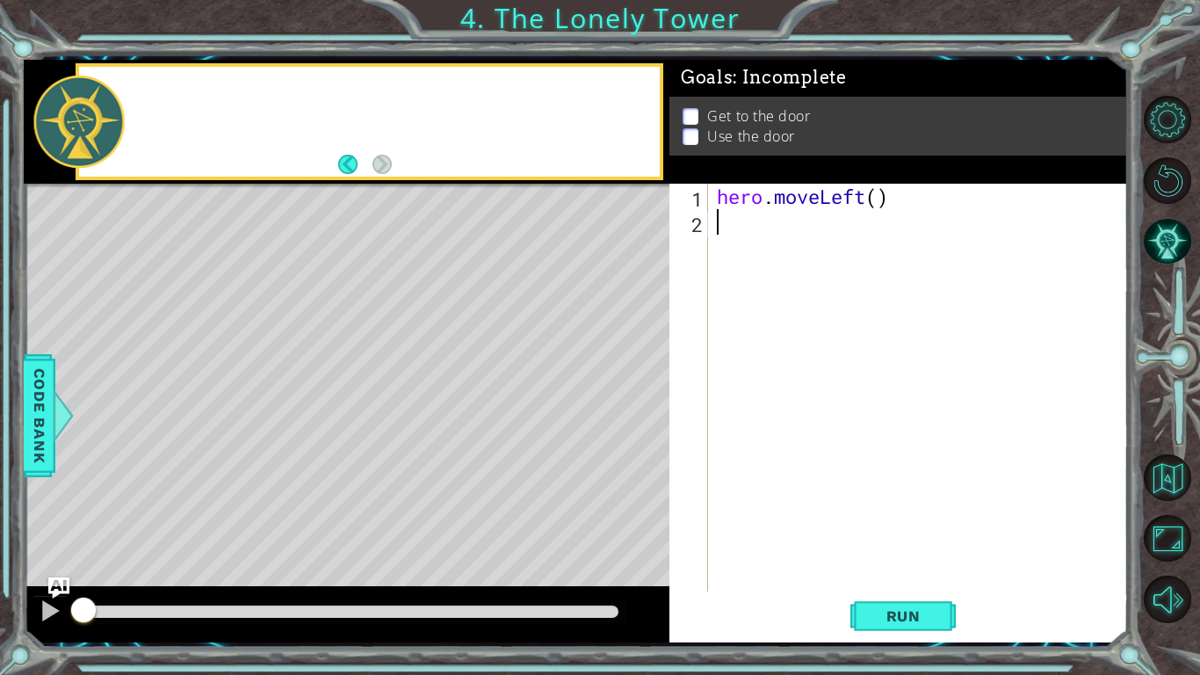
click at [328, 465] on div "Level Map" at bounding box center [430, 442] width 812 height 517
click at [331, 467] on div "Level Map" at bounding box center [430, 442] width 812 height 517
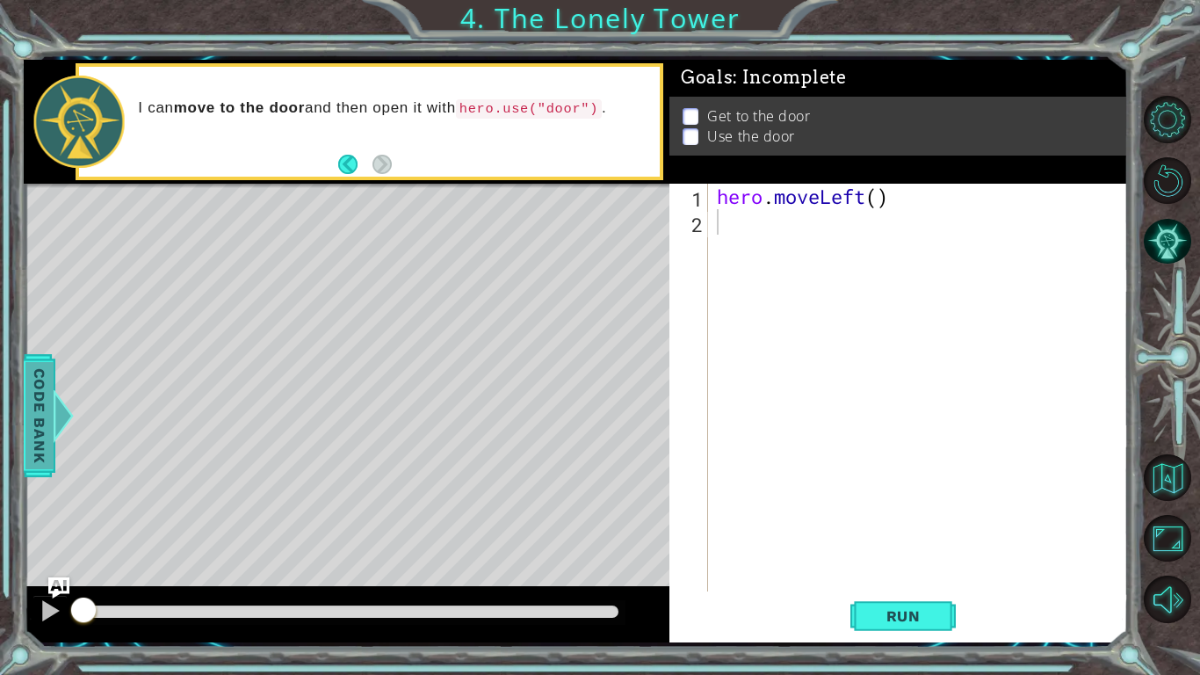
click at [38, 431] on span "Code Bank" at bounding box center [32, 414] width 28 height 107
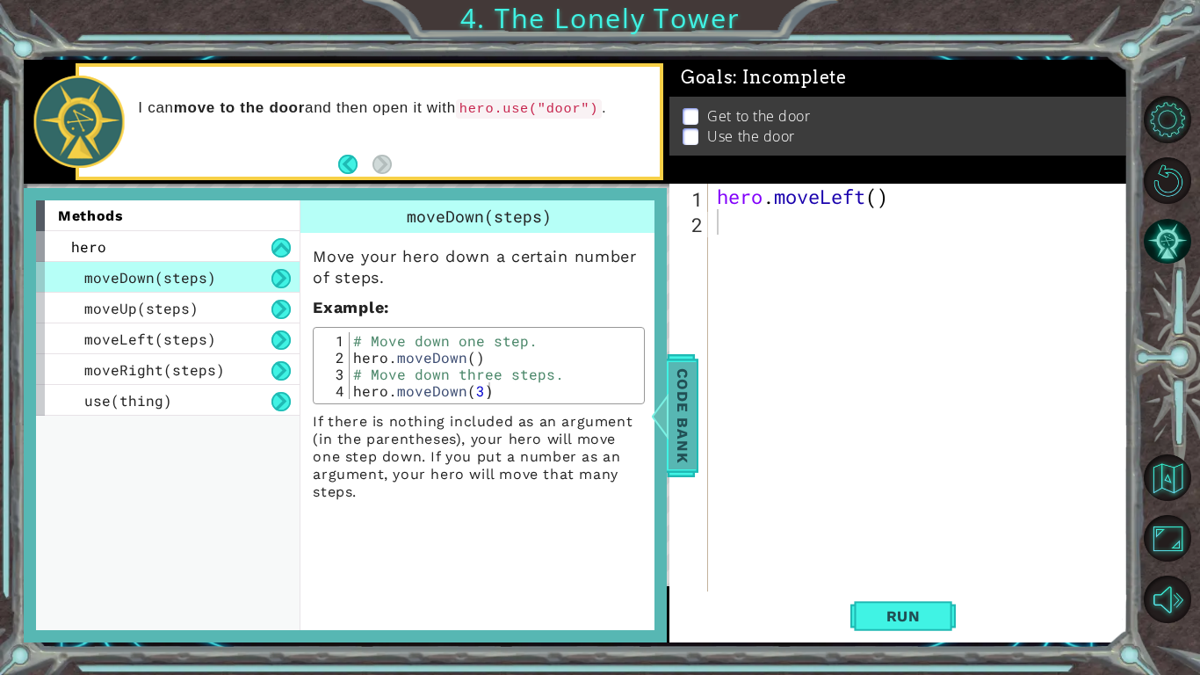
click at [680, 415] on span "Code Bank" at bounding box center [673, 414] width 28 height 107
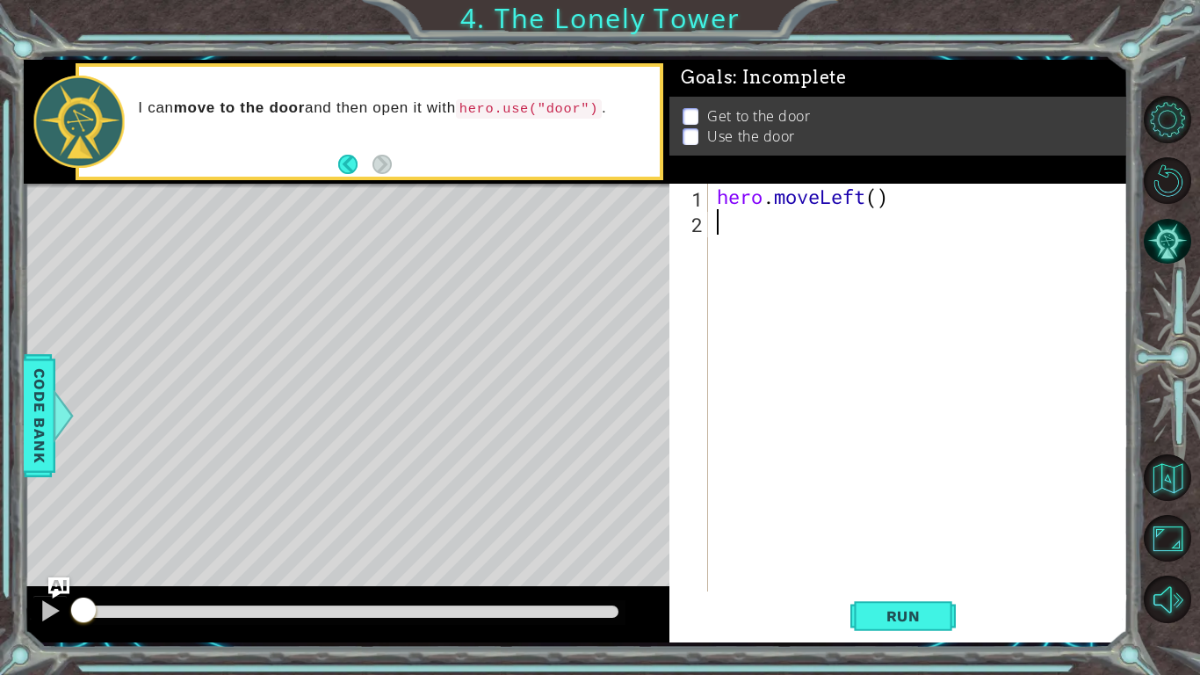
click at [783, 231] on div "hero . moveLeft ( )" at bounding box center [922, 413] width 419 height 459
type textarea "d"
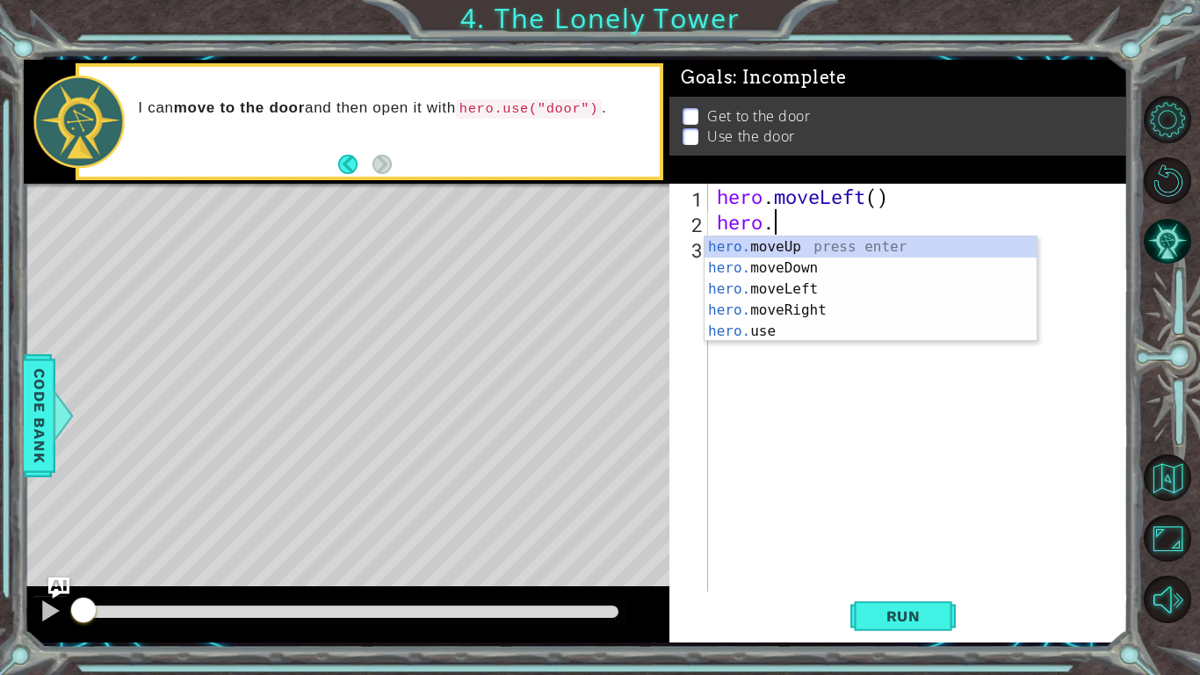
scroll to position [0, 2]
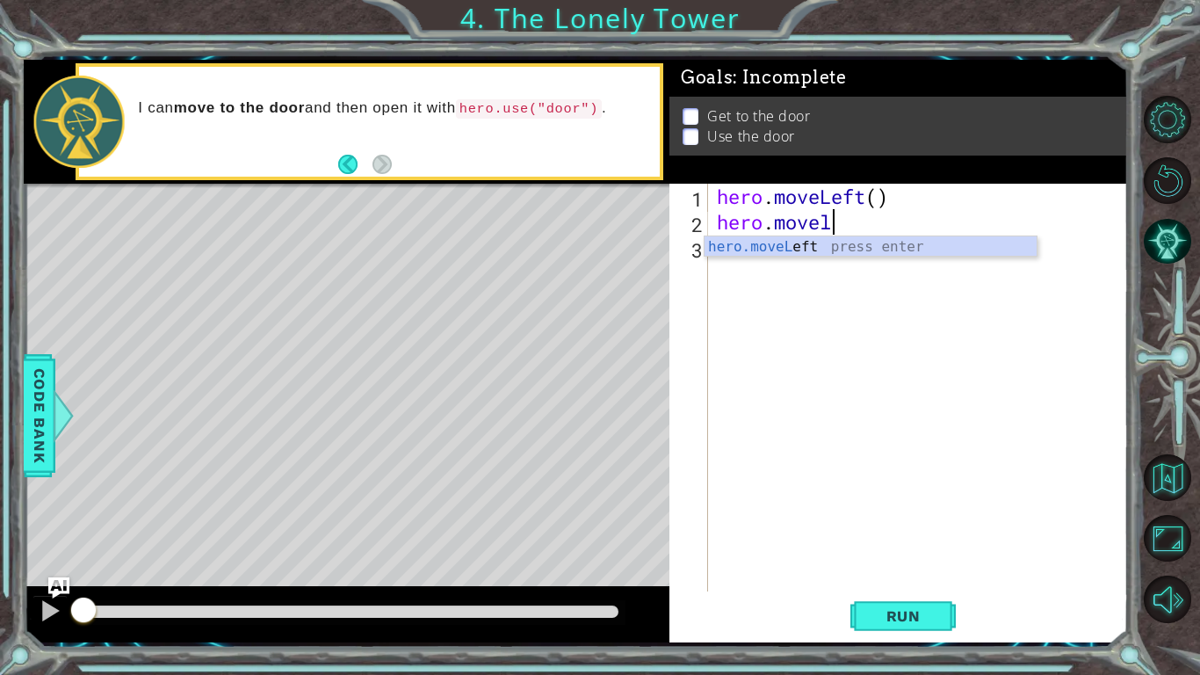
type textarea "hero.movele"
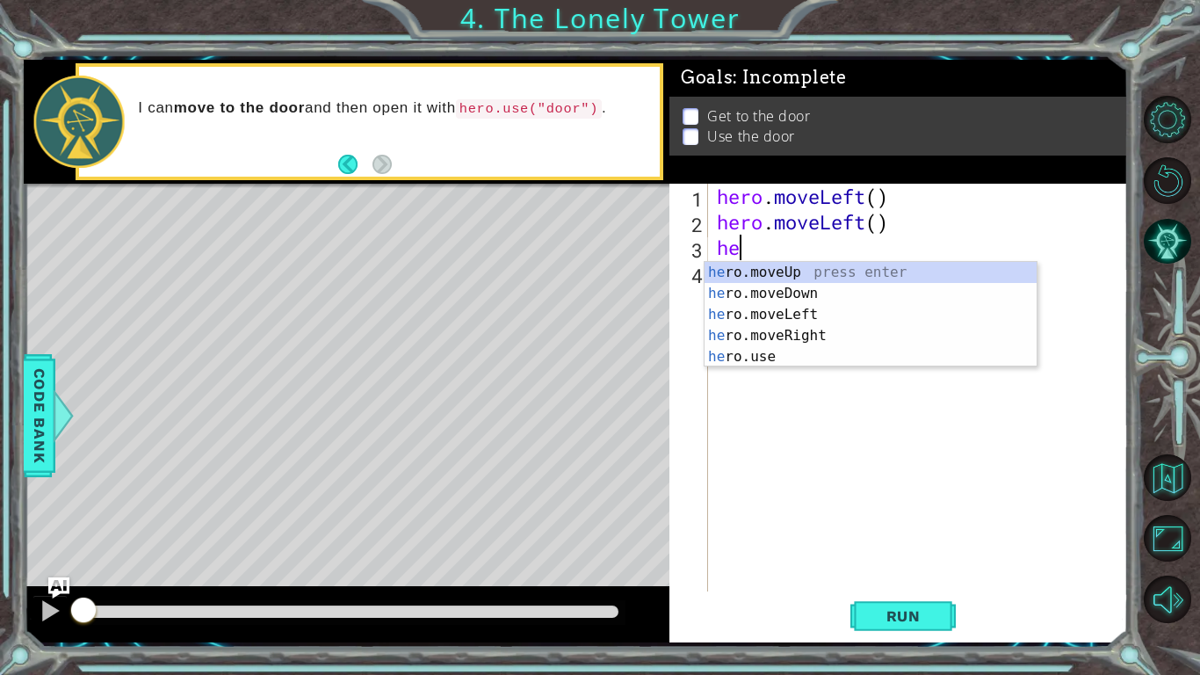
type textarea "hero"
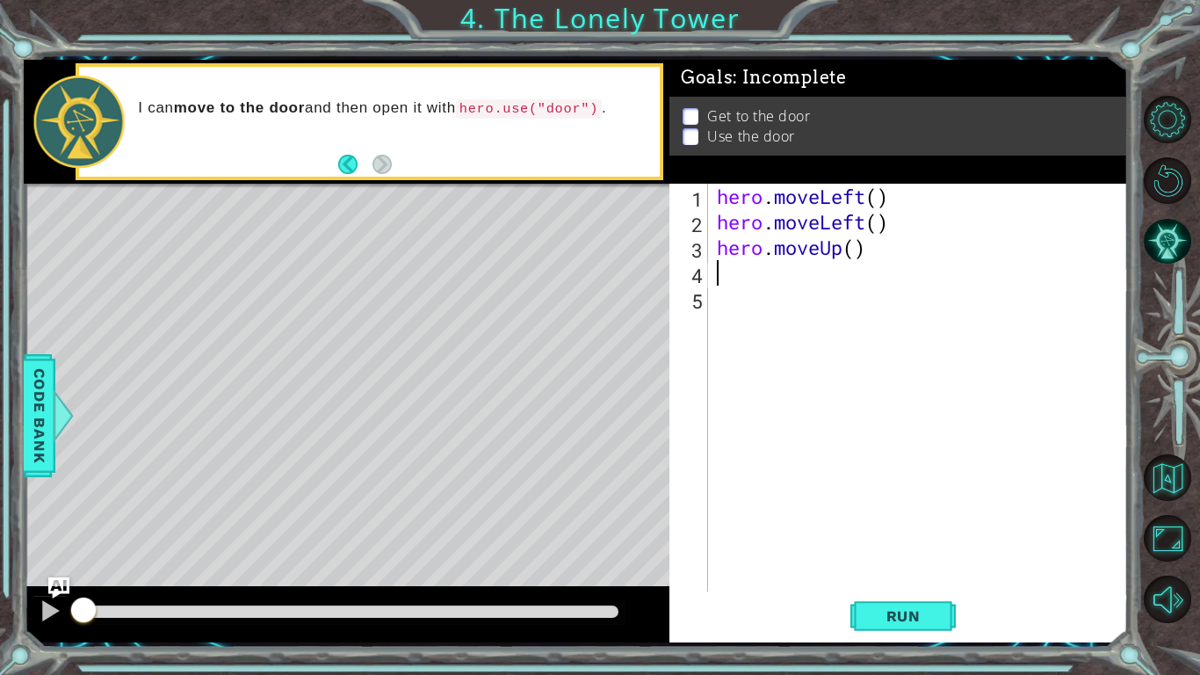
type textarea "he"
type textarea "hero"
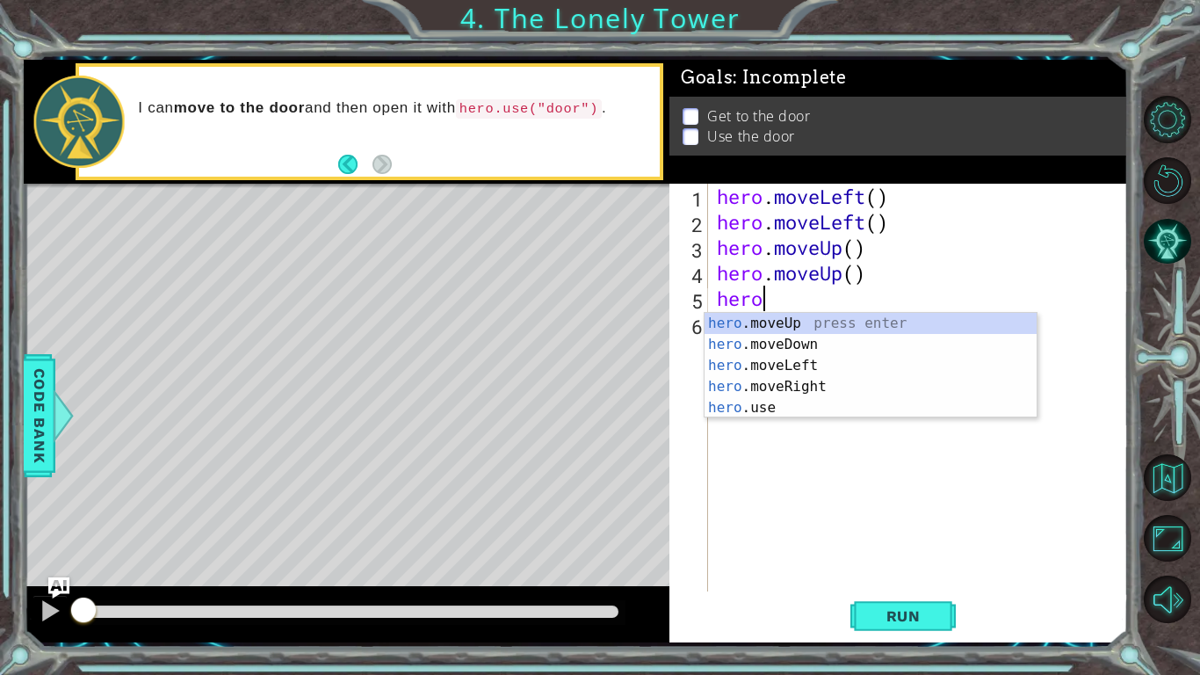
scroll to position [0, 1]
click at [744, 391] on div "hero .moveUp press enter hero .moveDown press enter hero .moveLeft press enter …" at bounding box center [871, 387] width 332 height 148
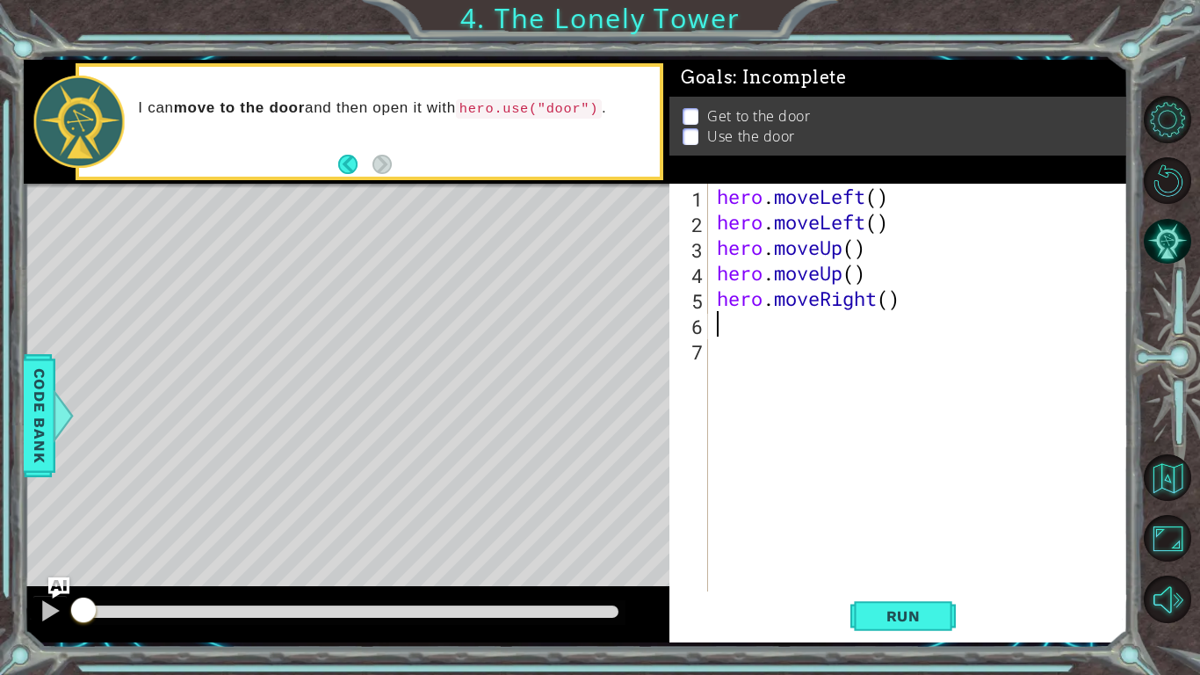
scroll to position [0, 0]
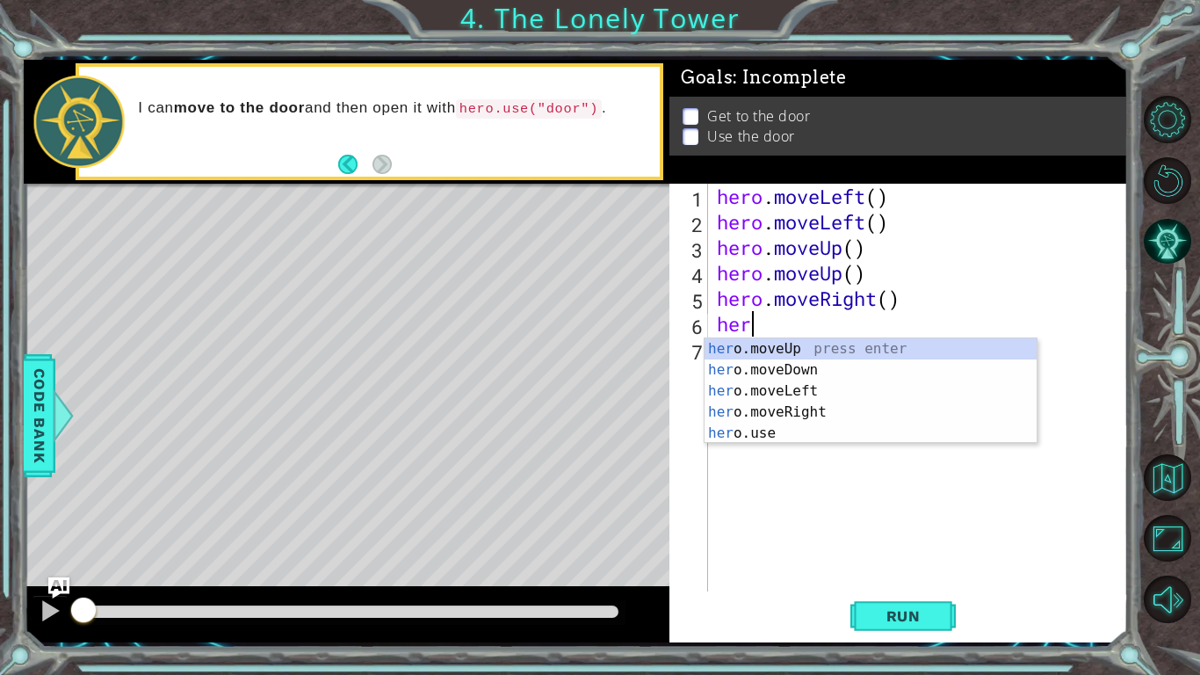
type textarea "hero"
click at [746, 411] on div "hero .moveUp press enter hero .moveDown press enter hero .moveLeft press enter …" at bounding box center [871, 412] width 332 height 148
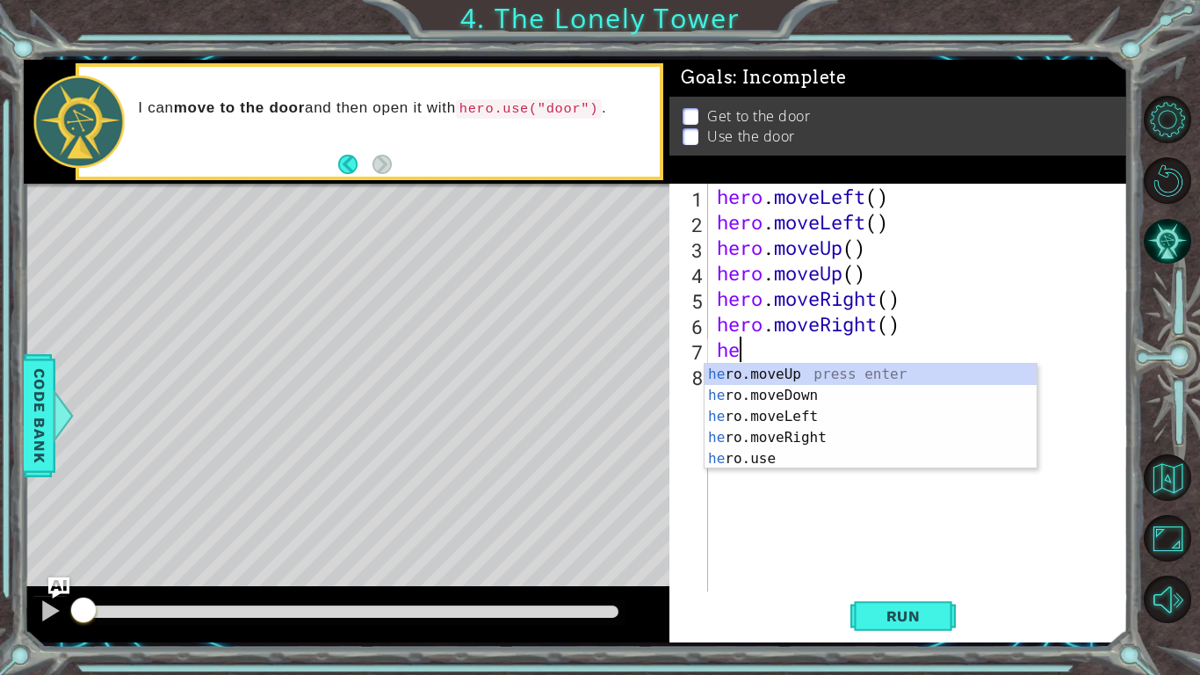
type textarea "hero"
click at [772, 436] on div "hero .moveUp press enter hero .moveDown press enter hero .moveLeft press enter …" at bounding box center [871, 438] width 332 height 148
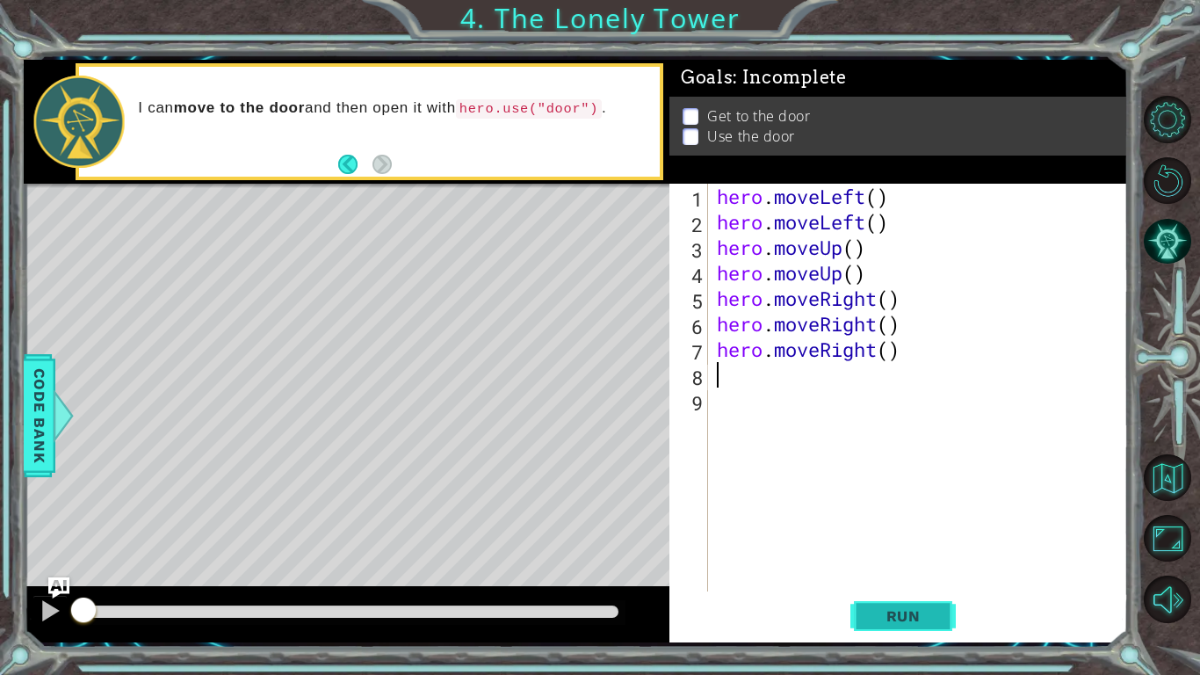
click at [931, 597] on span "Run" at bounding box center [903, 616] width 69 height 18
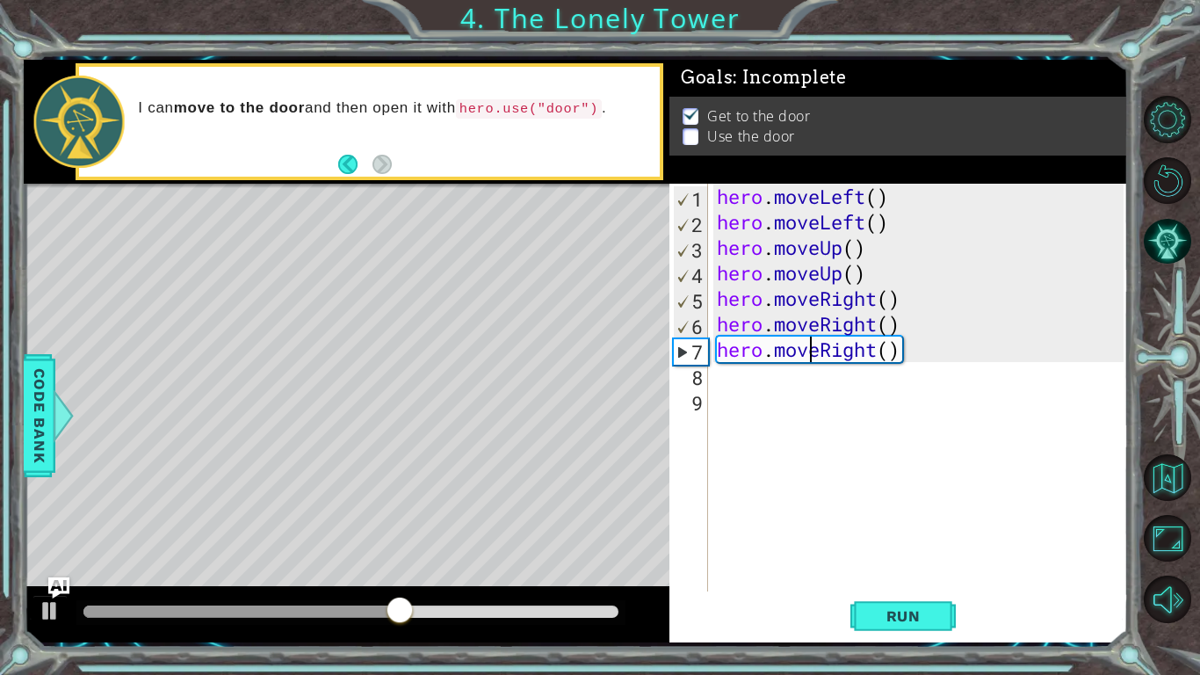
click at [811, 347] on div "hero . moveLeft ( ) hero . moveLeft ( ) hero . moveUp ( ) hero . moveUp ( ) her…" at bounding box center [922, 413] width 419 height 459
type textarea "hero.moveRight()"
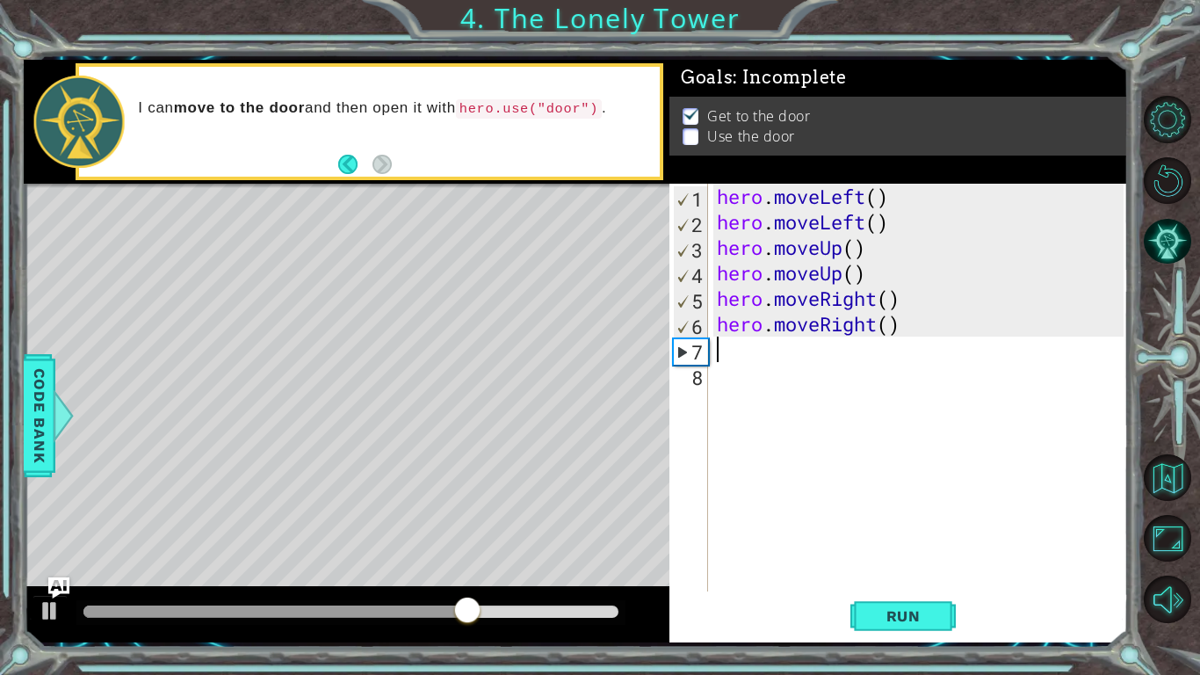
type textarea "h"
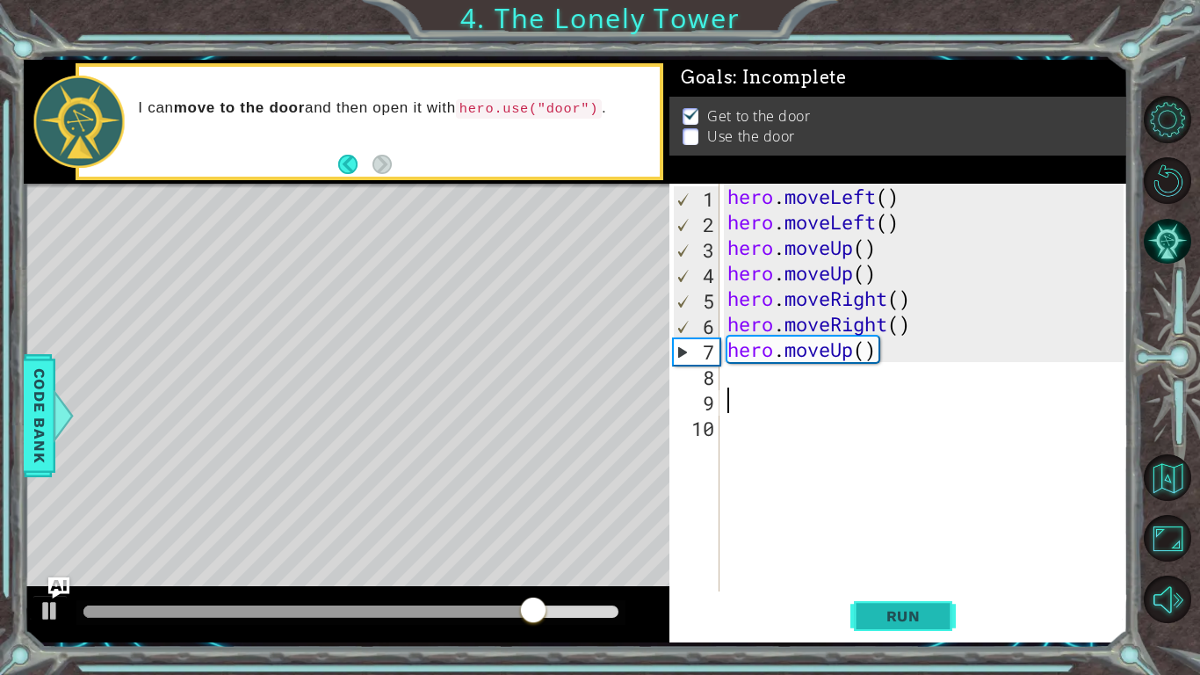
click at [928, 597] on span "Run" at bounding box center [903, 616] width 69 height 18
click at [921, 597] on button "Run" at bounding box center [902, 616] width 105 height 46
click at [423, 238] on div "Level Map" at bounding box center [430, 442] width 812 height 517
click at [795, 379] on div "hero . moveLeft ( ) hero . moveLeft ( ) hero . moveUp ( ) hero . moveUp ( ) her…" at bounding box center [928, 413] width 408 height 459
click at [881, 335] on div "hero . moveLeft ( ) hero . moveLeft ( ) hero . moveUp ( ) hero . moveUp ( ) her…" at bounding box center [928, 413] width 408 height 459
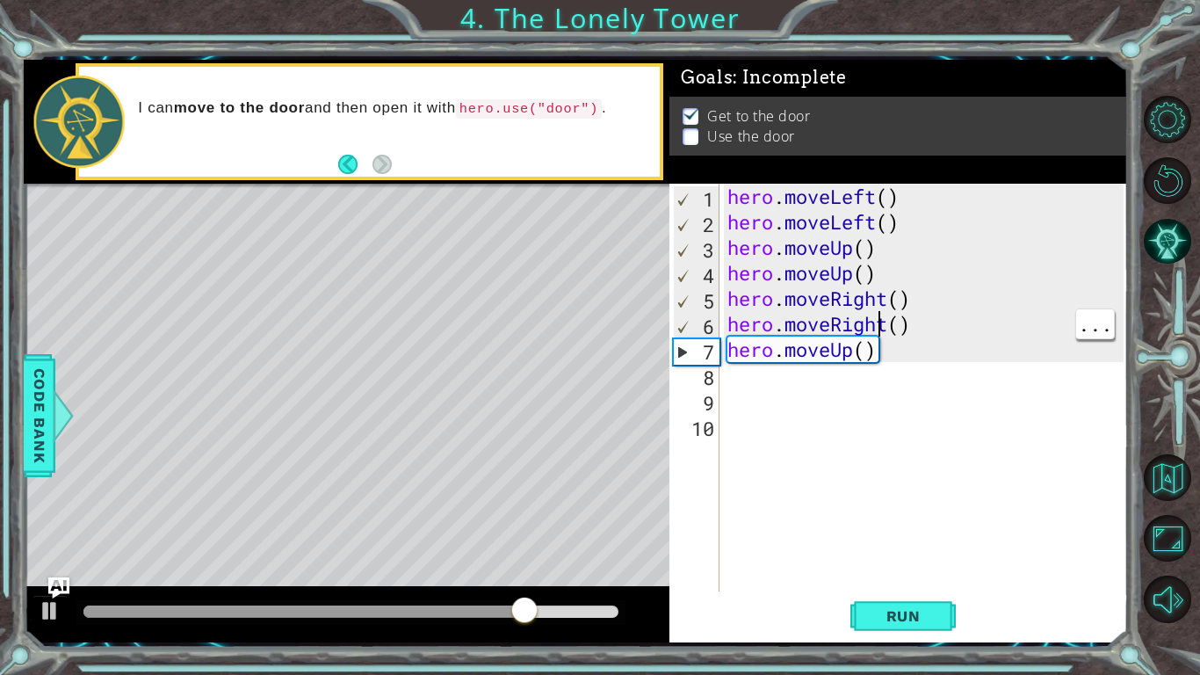
click at [844, 336] on div "hero . moveLeft ( ) hero . moveLeft ( ) hero . moveUp ( ) hero . moveUp ( ) her…" at bounding box center [928, 413] width 408 height 459
click at [756, 350] on div "hero . moveLeft ( ) hero . moveLeft ( ) hero . moveUp ( ) hero . moveUp ( ) her…" at bounding box center [928, 413] width 408 height 459
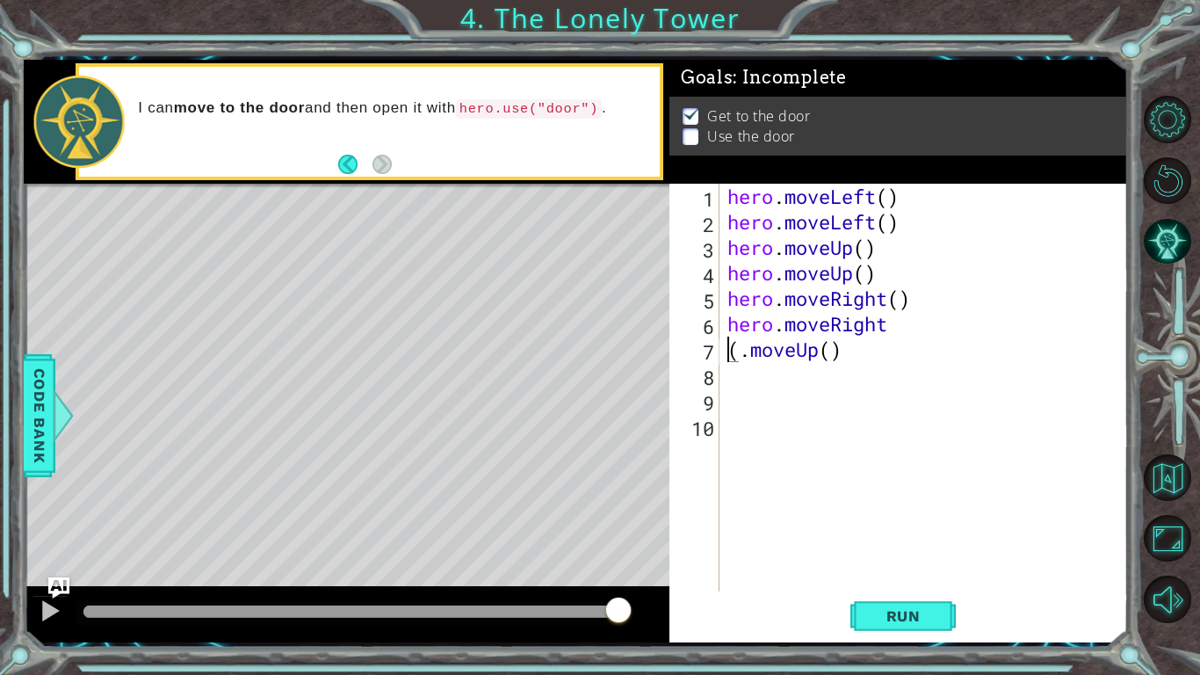
click at [846, 362] on div "hero . moveLeft ( ) hero . moveLeft ( ) hero . moveUp ( ) hero . moveUp ( ) her…" at bounding box center [928, 413] width 408 height 459
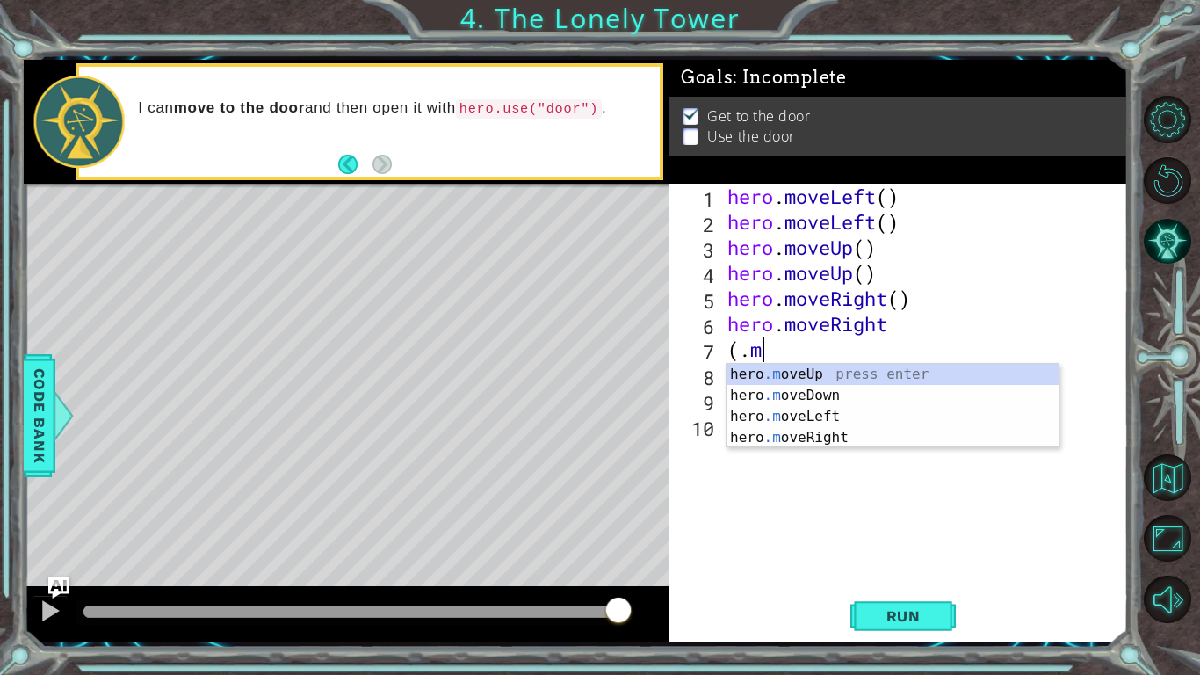
scroll to position [0, 0]
type textarea "("
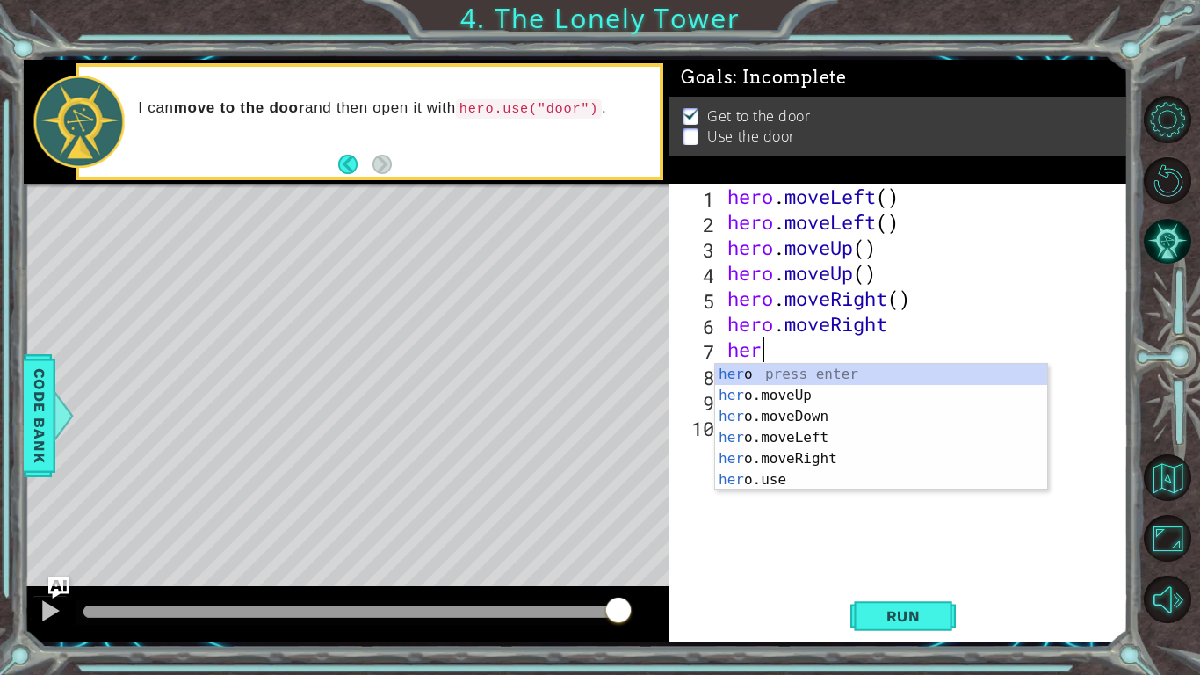
scroll to position [0, 1]
click at [780, 487] on div "hero press enter hero .moveUp press enter hero .moveDown press enter hero .move…" at bounding box center [881, 448] width 332 height 169
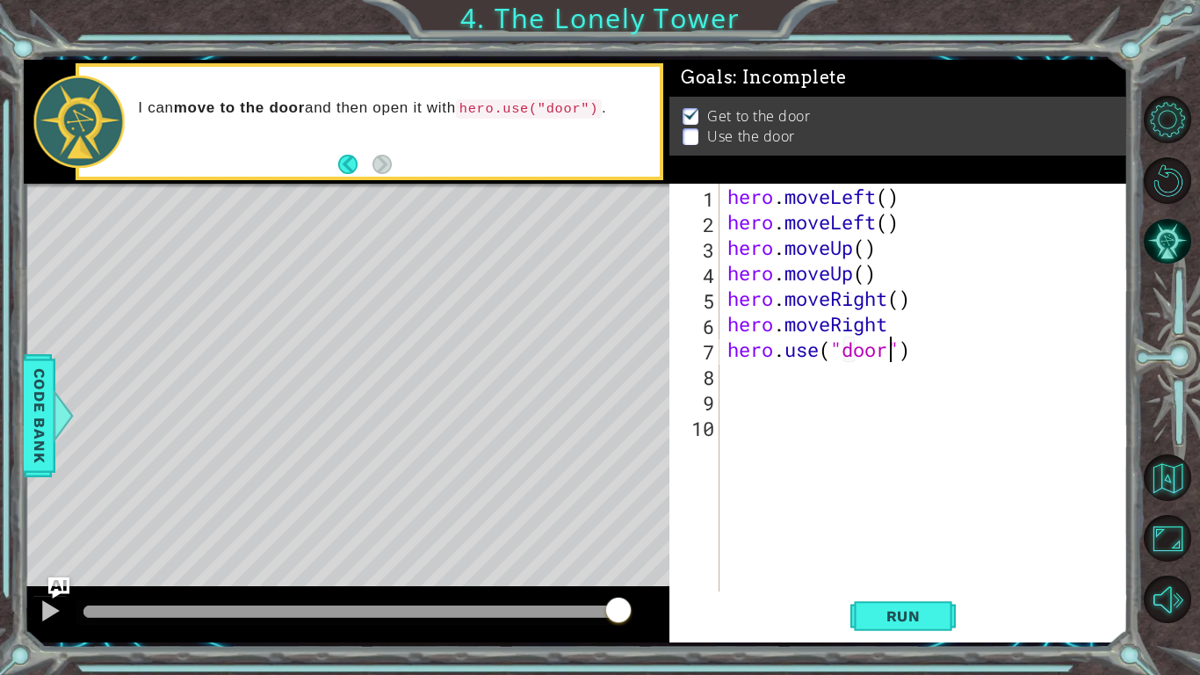
scroll to position [0, 7]
click at [897, 597] on span "Run" at bounding box center [903, 616] width 69 height 18
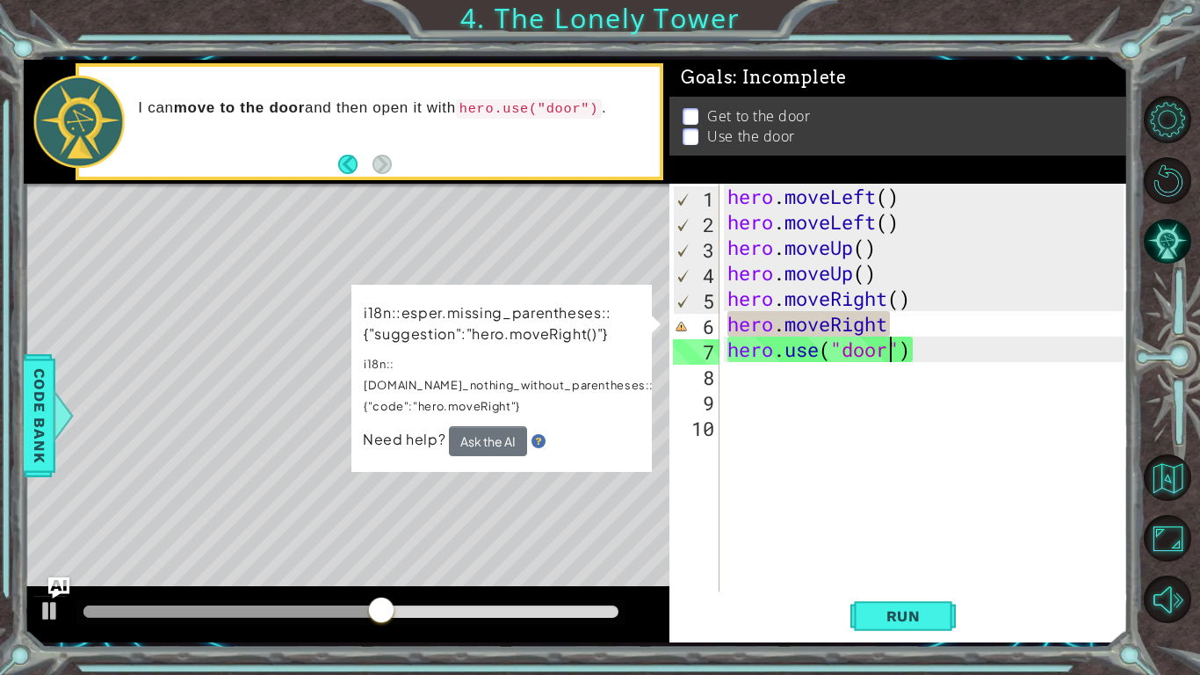
click at [930, 340] on div "hero . moveLeft ( ) hero . moveLeft ( ) hero . moveUp ( ) hero . moveUp ( ) her…" at bounding box center [928, 413] width 408 height 459
click at [951, 322] on div "hero . moveLeft ( ) hero . moveLeft ( ) hero . moveUp ( ) hero . moveUp ( ) her…" at bounding box center [928, 413] width 408 height 459
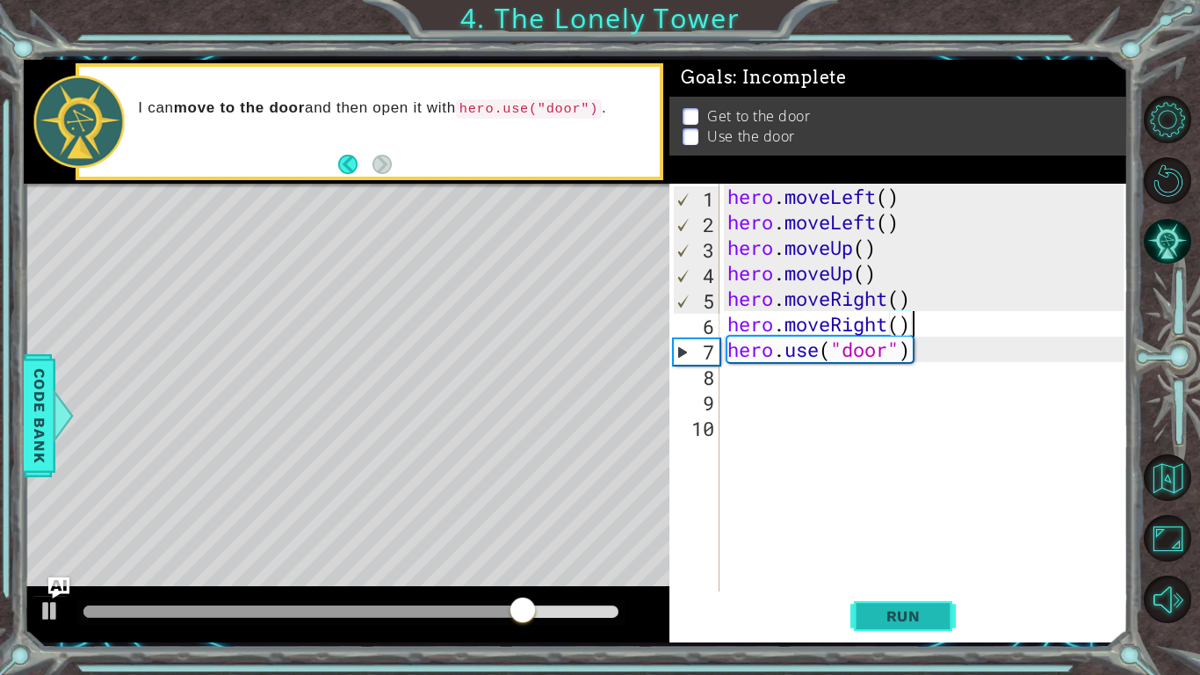
type textarea "hero.moveRight()"
click at [917, 597] on button "Run" at bounding box center [902, 616] width 105 height 46
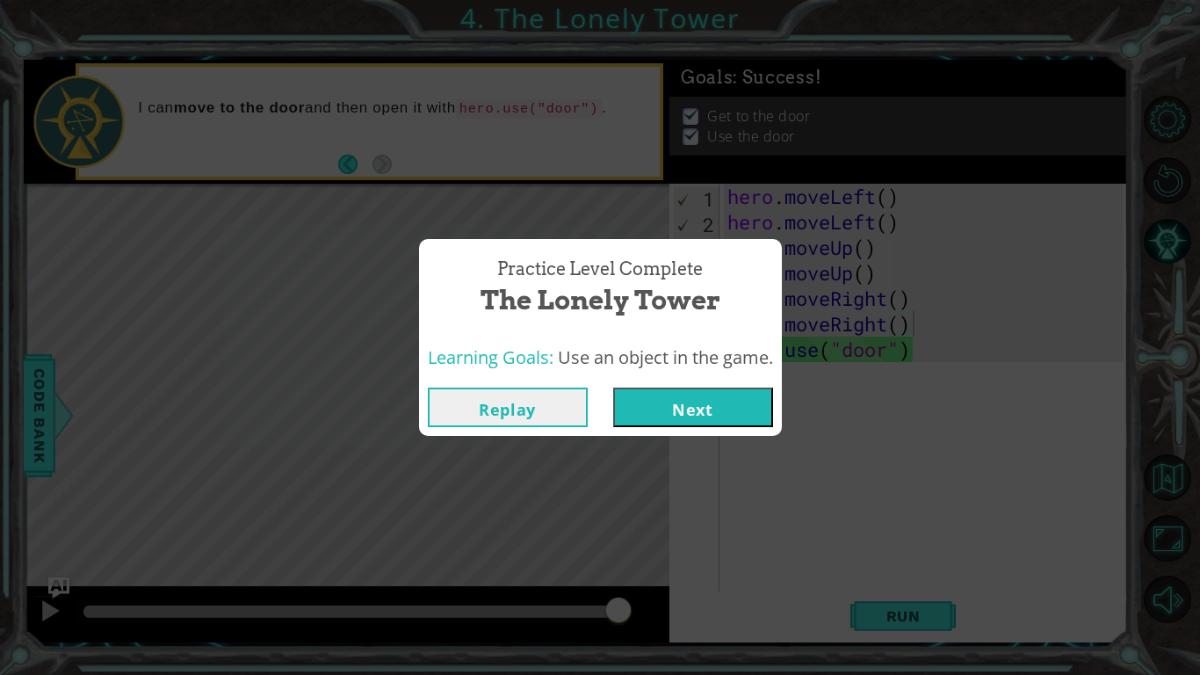
click at [727, 401] on button "Next" at bounding box center [693, 407] width 160 height 40
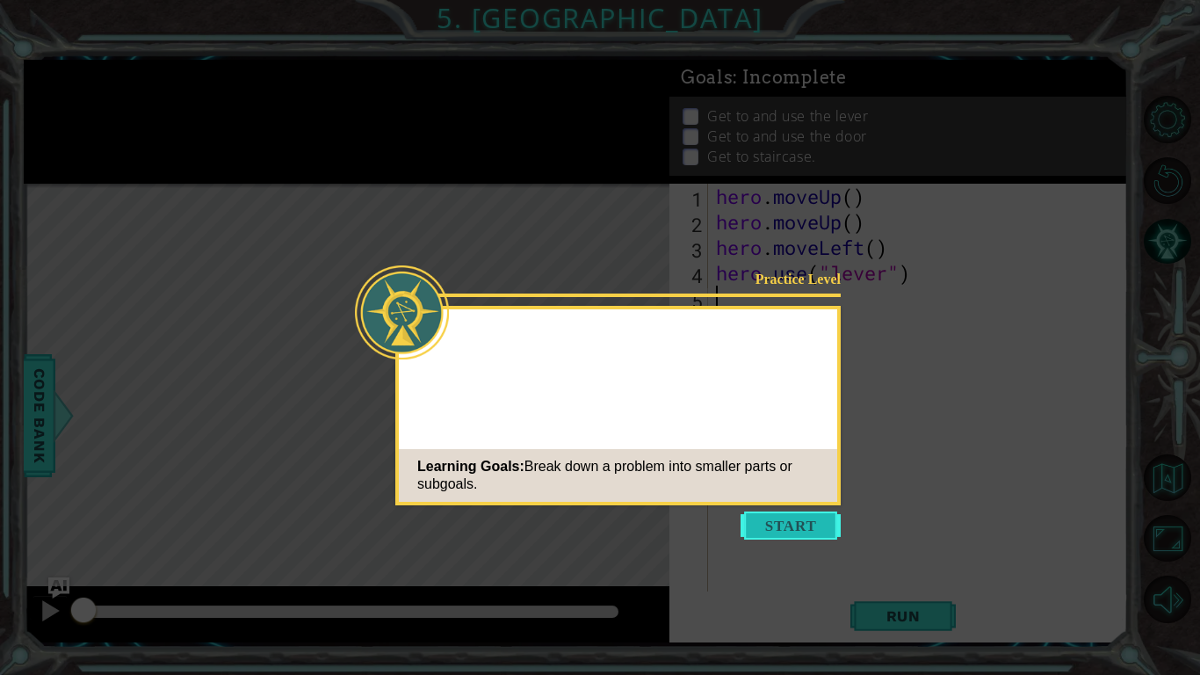
click at [809, 541] on icon at bounding box center [600, 337] width 1200 height 675
click at [813, 527] on button "Start" at bounding box center [791, 525] width 100 height 28
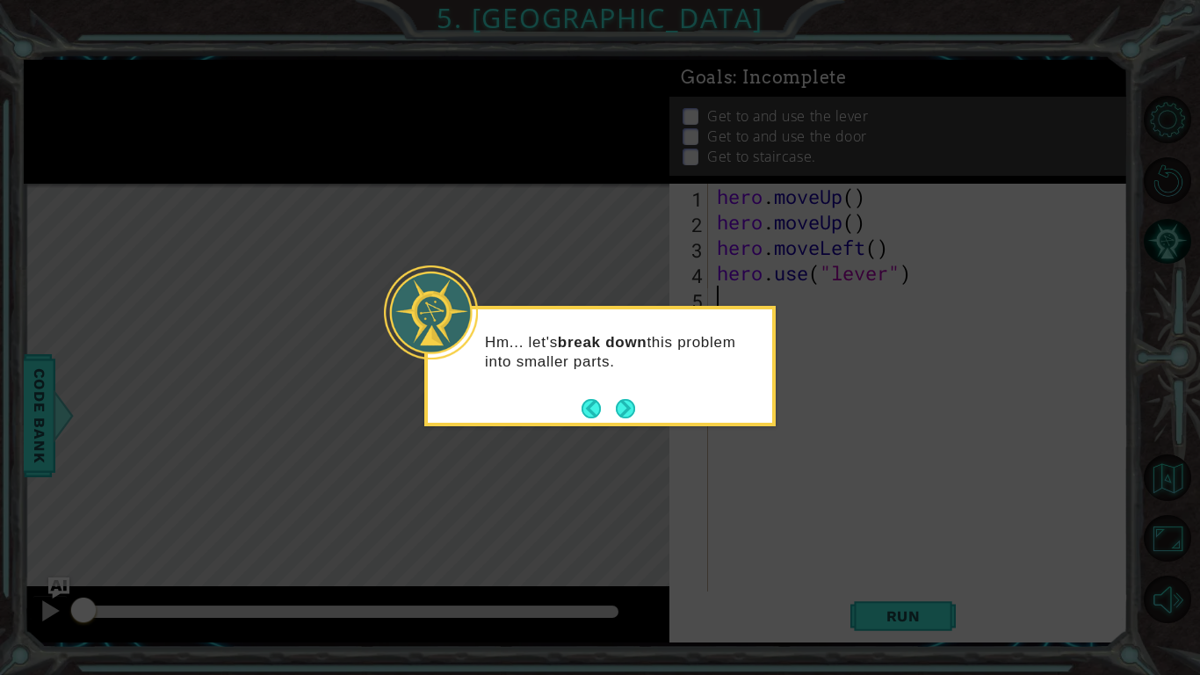
click at [654, 401] on div "Hm... let's break down this problem into smaller parts." at bounding box center [600, 360] width 344 height 89
click at [642, 424] on div "Hm... let's break down this problem into smaller parts." at bounding box center [599, 366] width 351 height 120
click at [626, 426] on icon at bounding box center [600, 337] width 1200 height 675
click at [635, 414] on button "Next" at bounding box center [625, 408] width 19 height 19
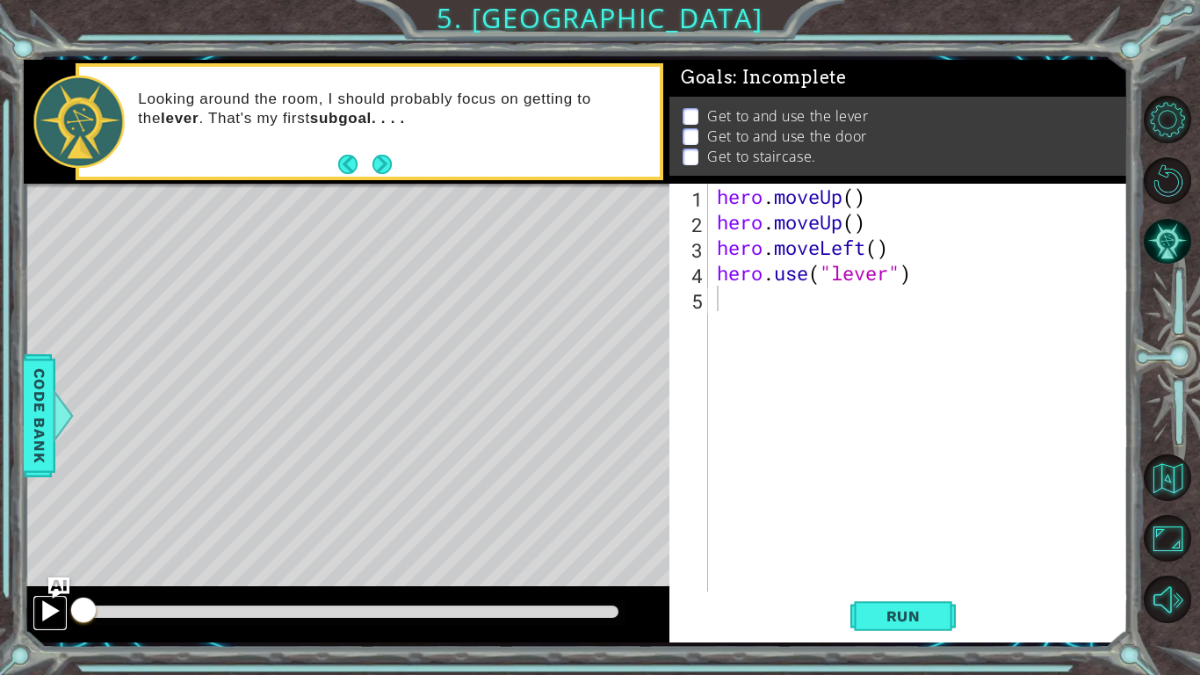
click at [46, 597] on div at bounding box center [50, 610] width 23 height 23
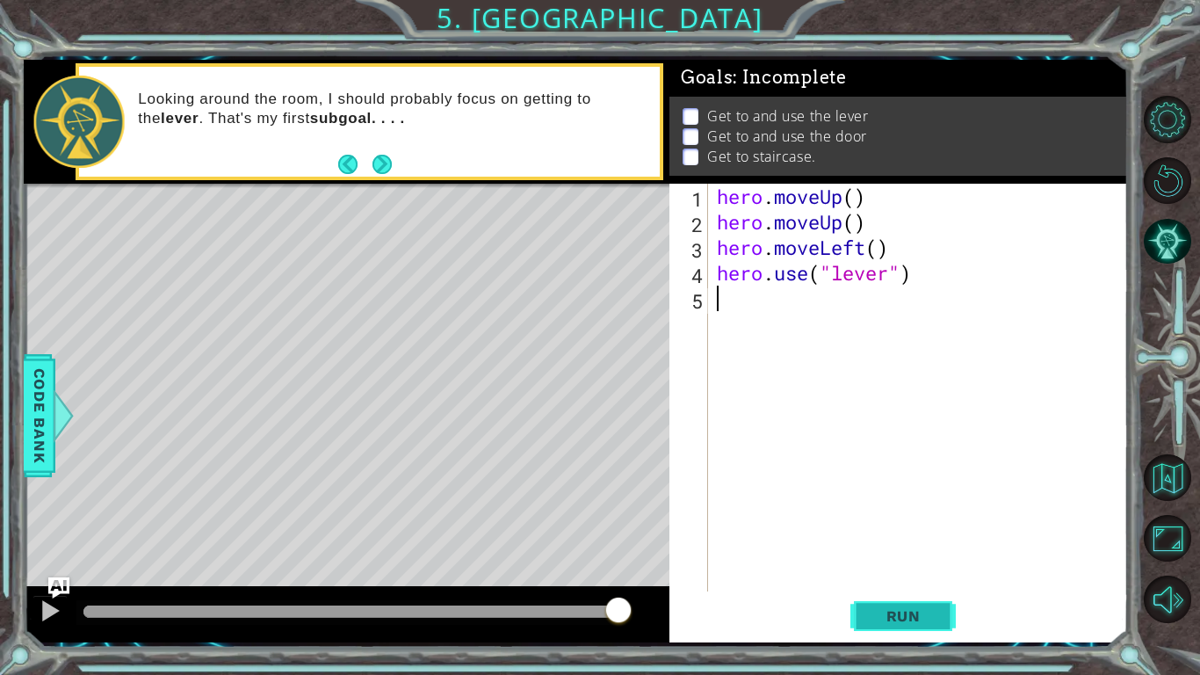
click at [914, 597] on span "Run" at bounding box center [903, 616] width 69 height 18
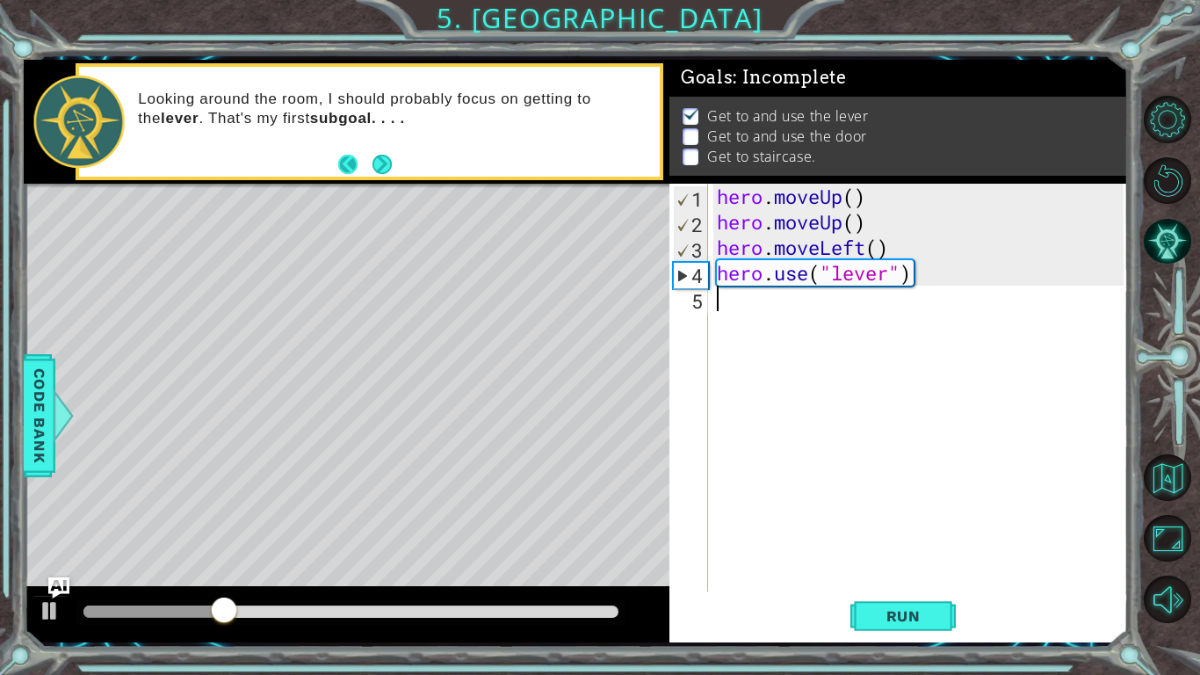
click at [370, 168] on button "Back" at bounding box center [355, 164] width 34 height 19
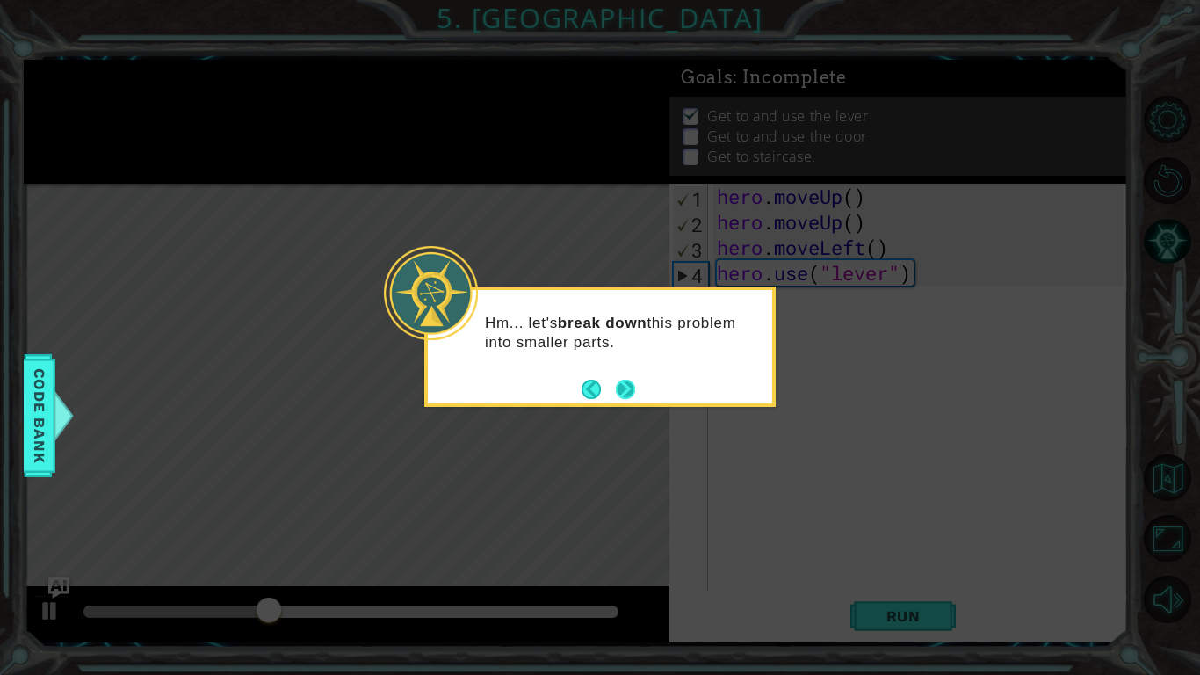
click at [626, 380] on button "Next" at bounding box center [625, 389] width 19 height 19
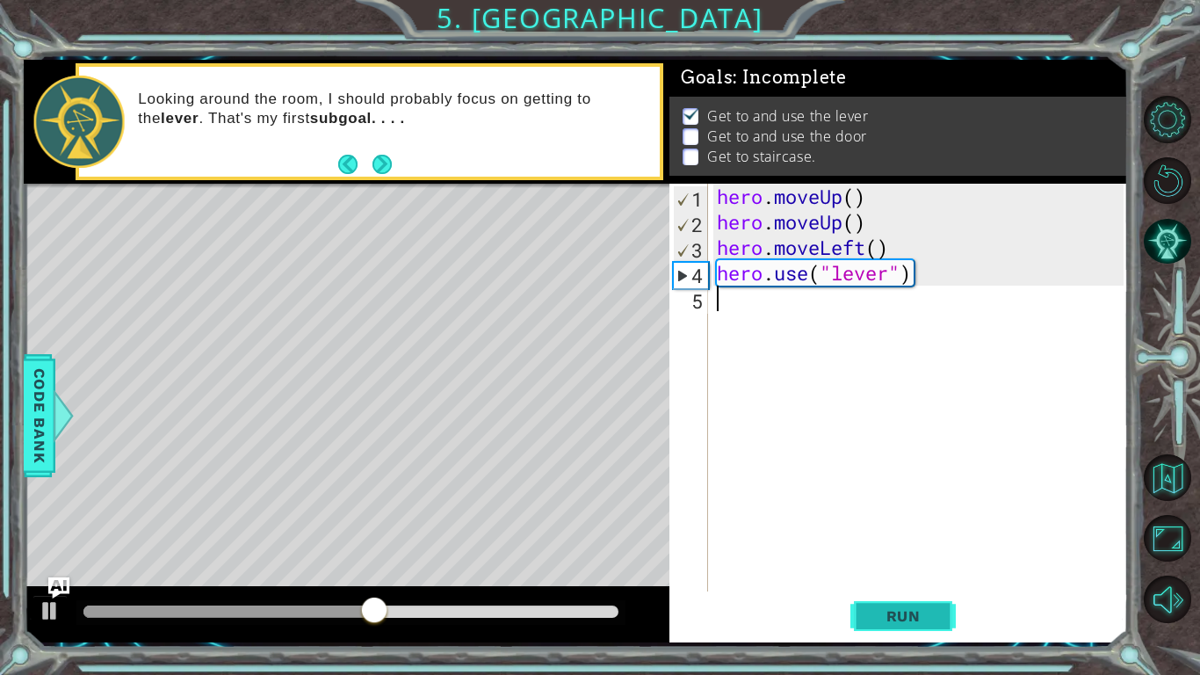
click at [917, 597] on span "Run" at bounding box center [903, 616] width 69 height 18
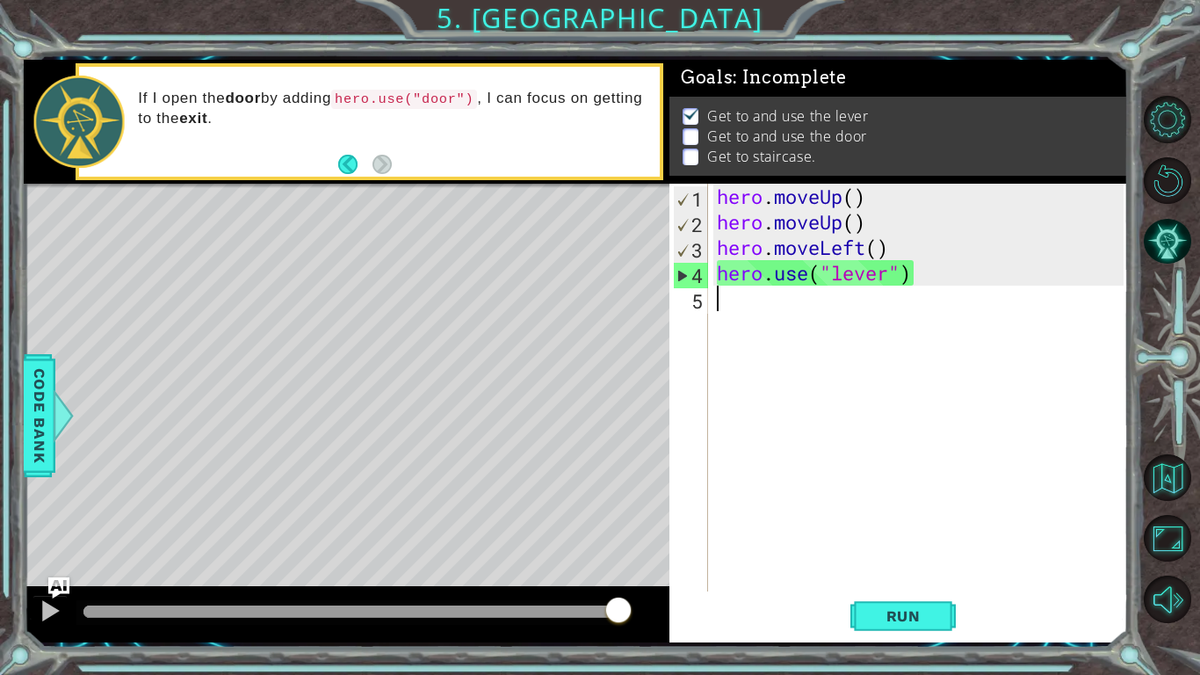
type textarea "h"
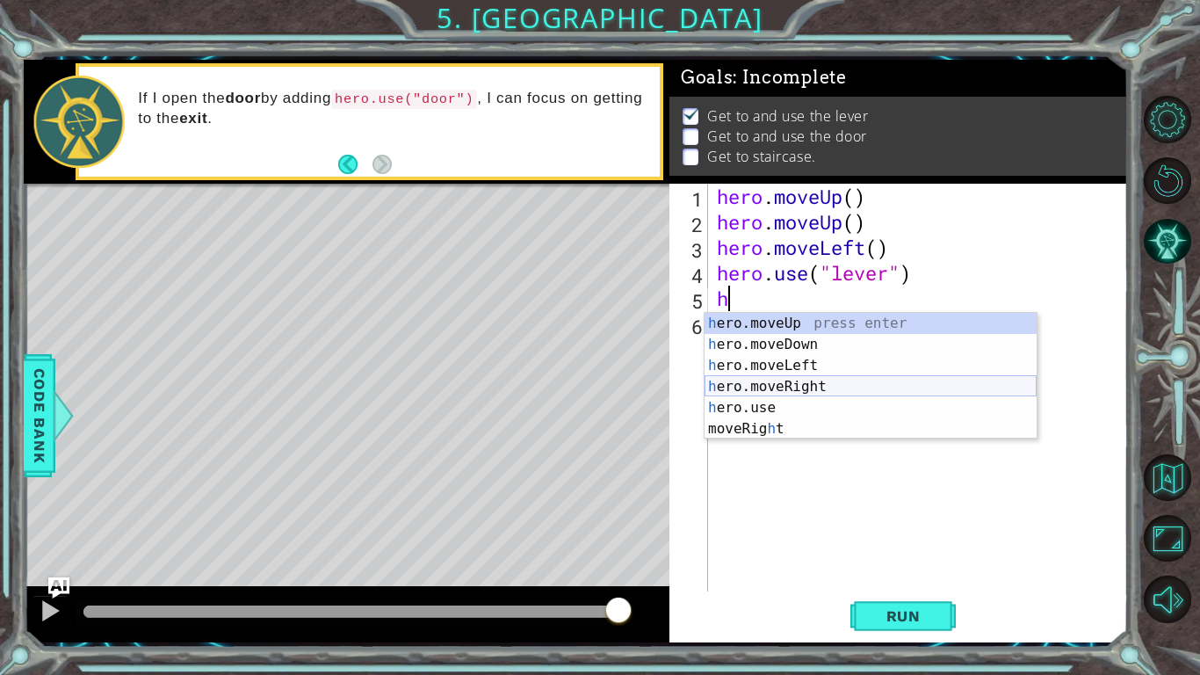
click at [801, 380] on div "h ero.moveUp press enter h ero.moveDown press enter h ero.moveLeft press enter …" at bounding box center [871, 397] width 332 height 169
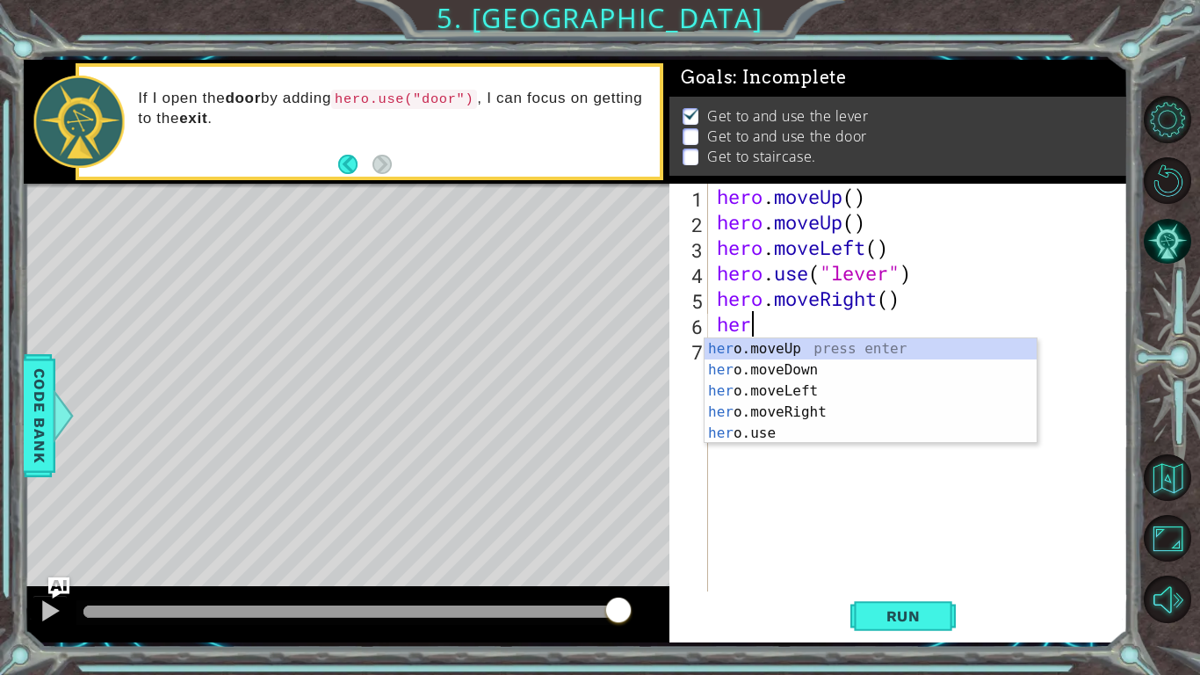
type textarea "hero"
click at [813, 412] on div "hero .moveUp press enter hero .moveDown press enter hero .moveLeft press enter …" at bounding box center [871, 412] width 332 height 148
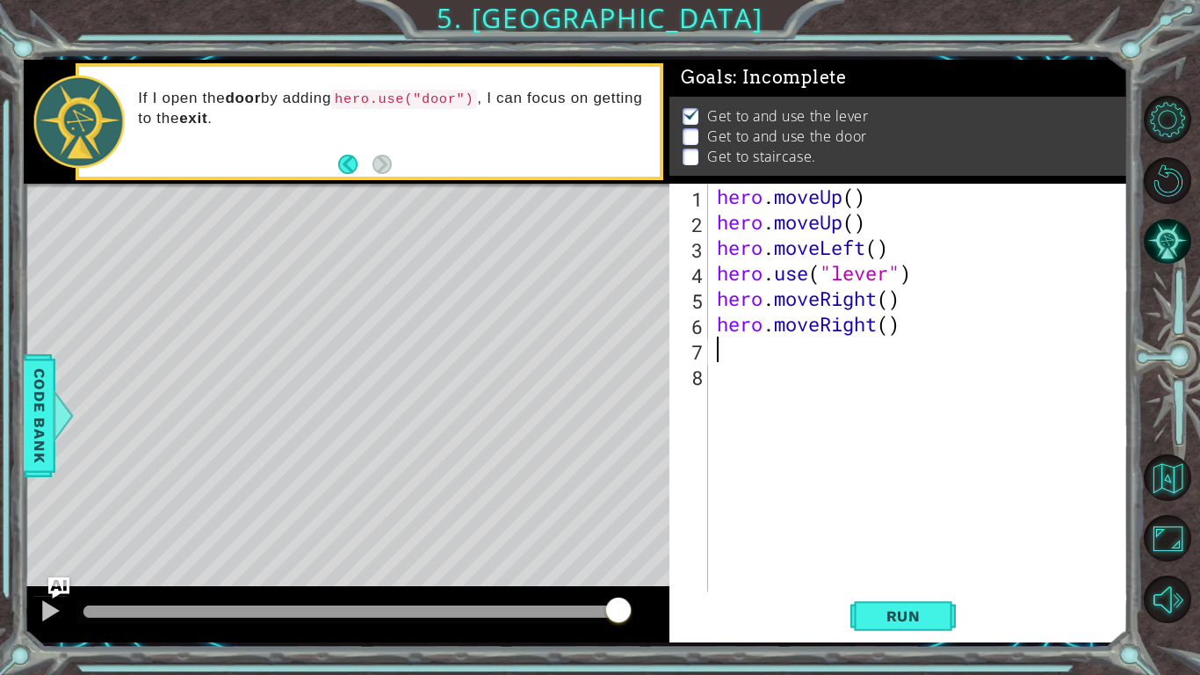
scroll to position [0, 0]
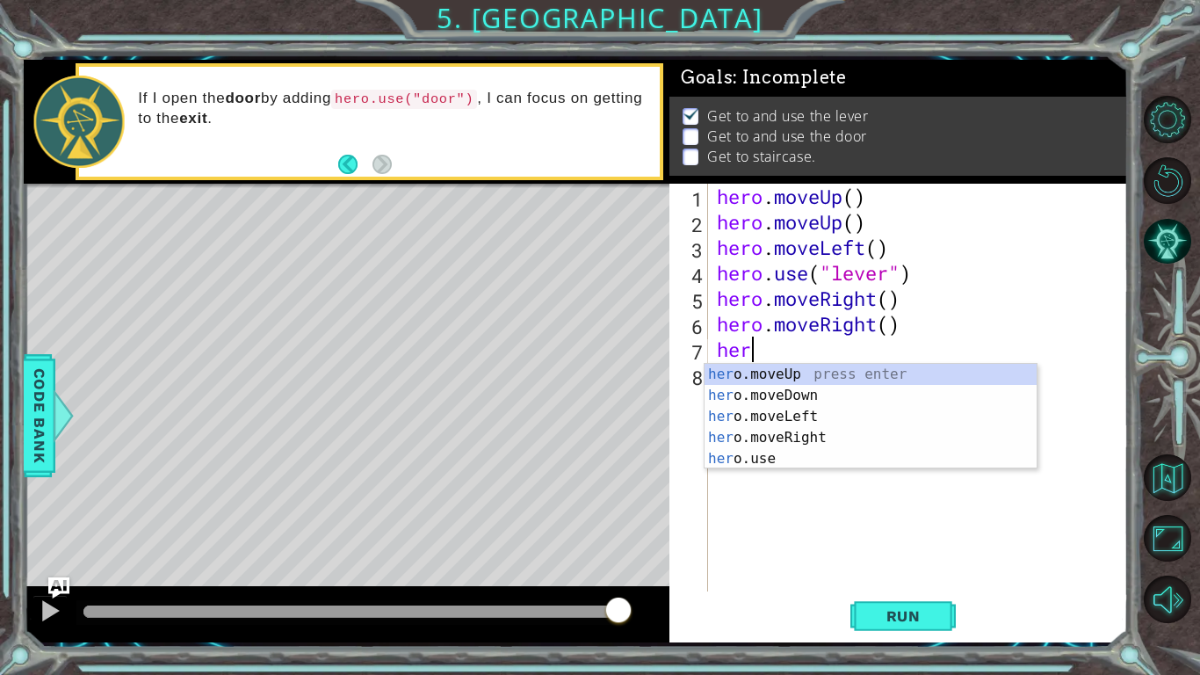
type textarea "hero"
click at [821, 432] on div "hero .moveUp press enter hero .moveDown press enter hero .moveLeft press enter …" at bounding box center [871, 438] width 332 height 148
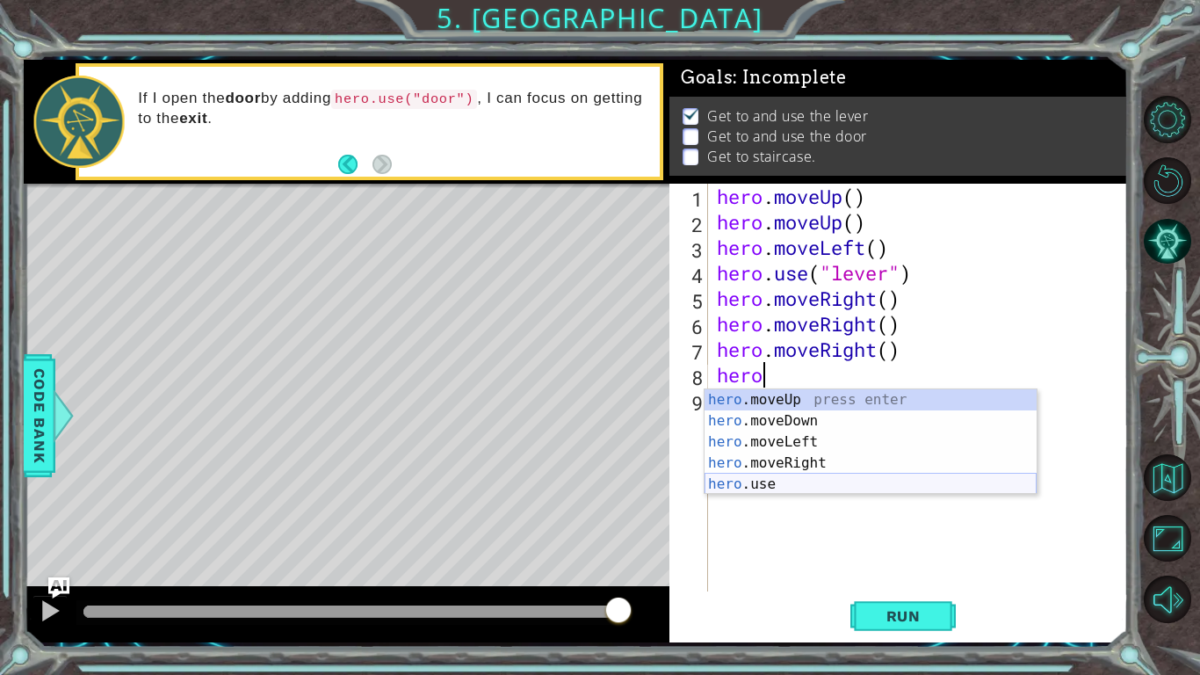
click at [752, 483] on div "hero .moveUp press enter hero .moveDown press enter hero .moveLeft press enter …" at bounding box center [871, 463] width 332 height 148
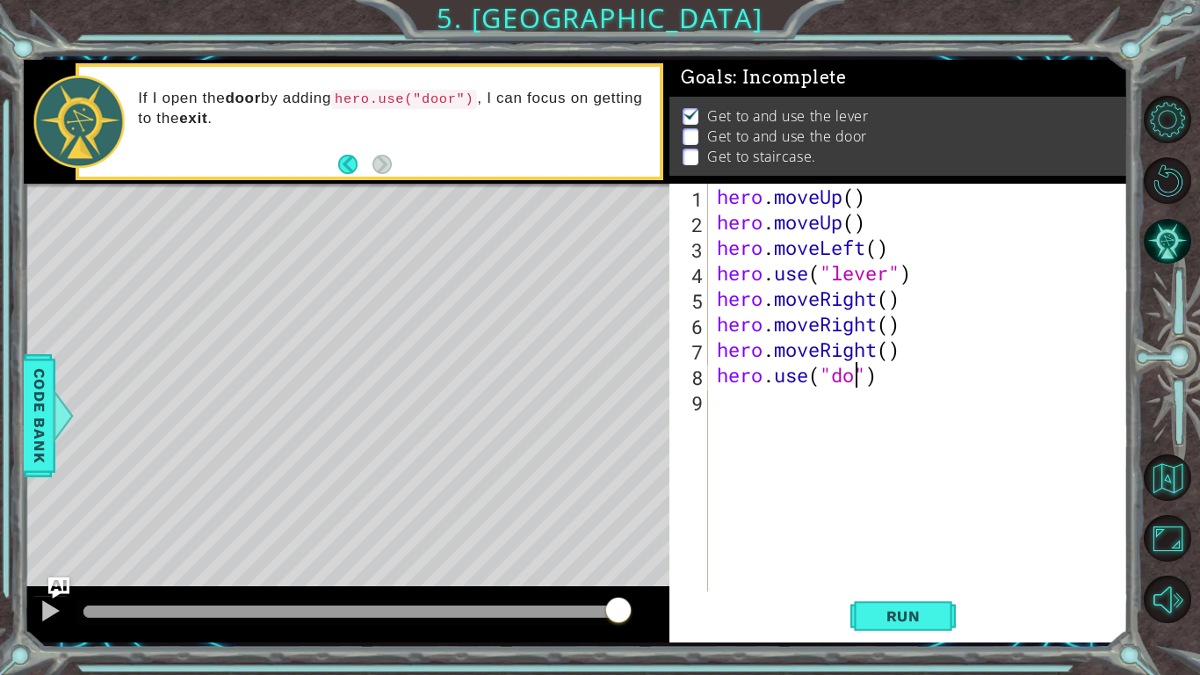
type textarea "hero.use("door")"
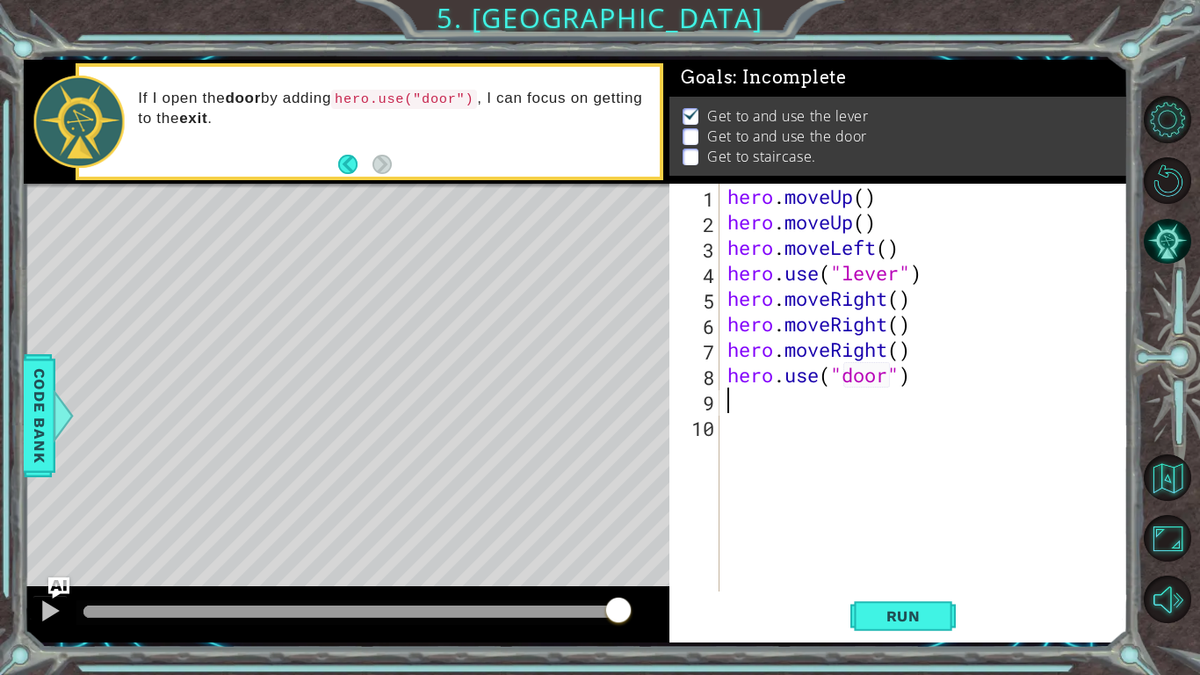
scroll to position [0, 0]
click at [913, 597] on span "Run" at bounding box center [903, 616] width 69 height 18
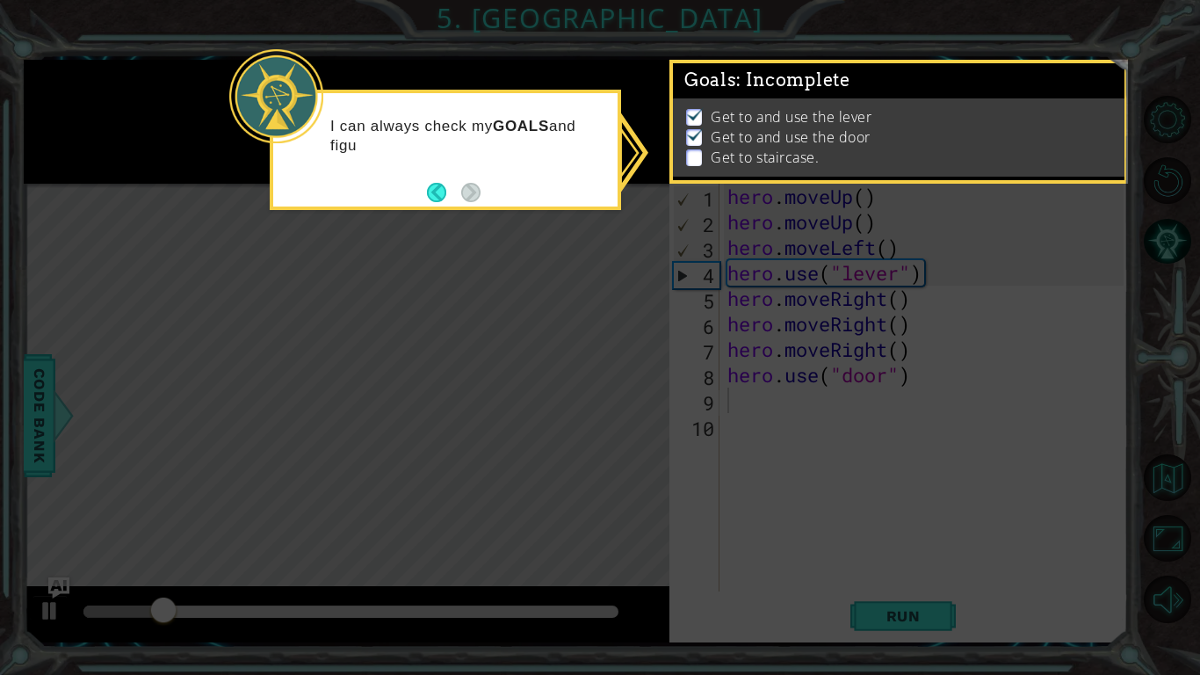
click at [426, 184] on div "I can always check my GOALS and figu" at bounding box center [445, 144] width 344 height 89
click at [432, 188] on button "Back" at bounding box center [444, 192] width 34 height 19
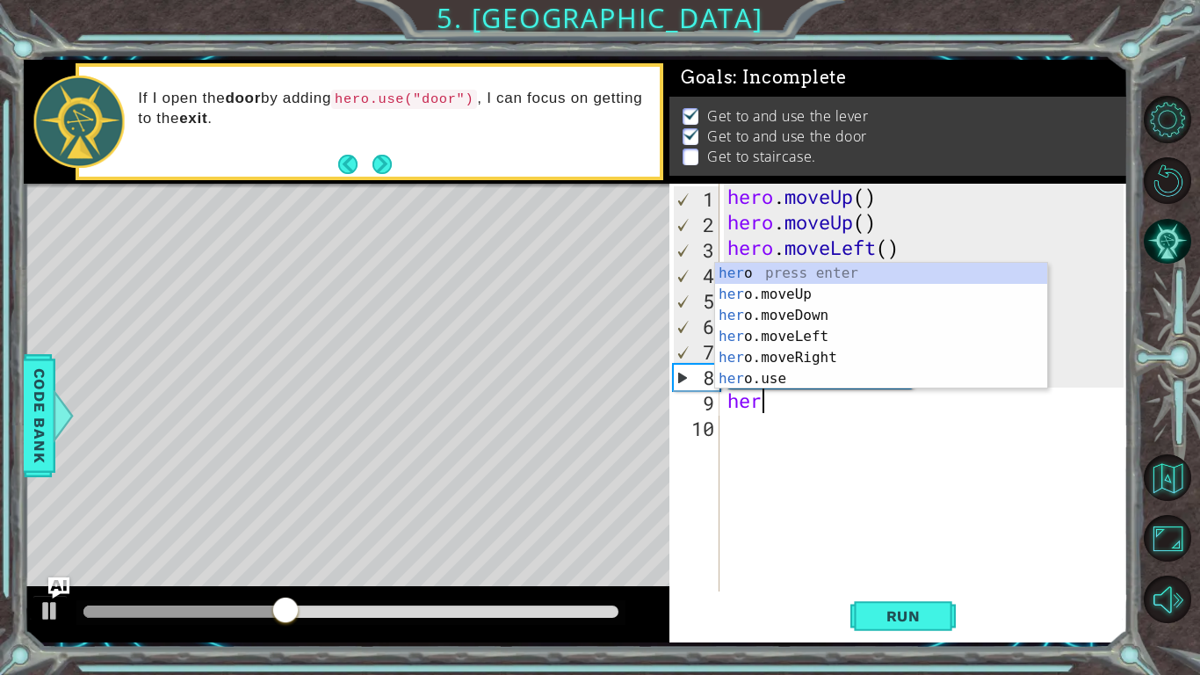
type textarea "hero"
click at [777, 293] on div "hero press enter hero .moveUp press enter hero .moveDown press enter hero .move…" at bounding box center [881, 347] width 332 height 169
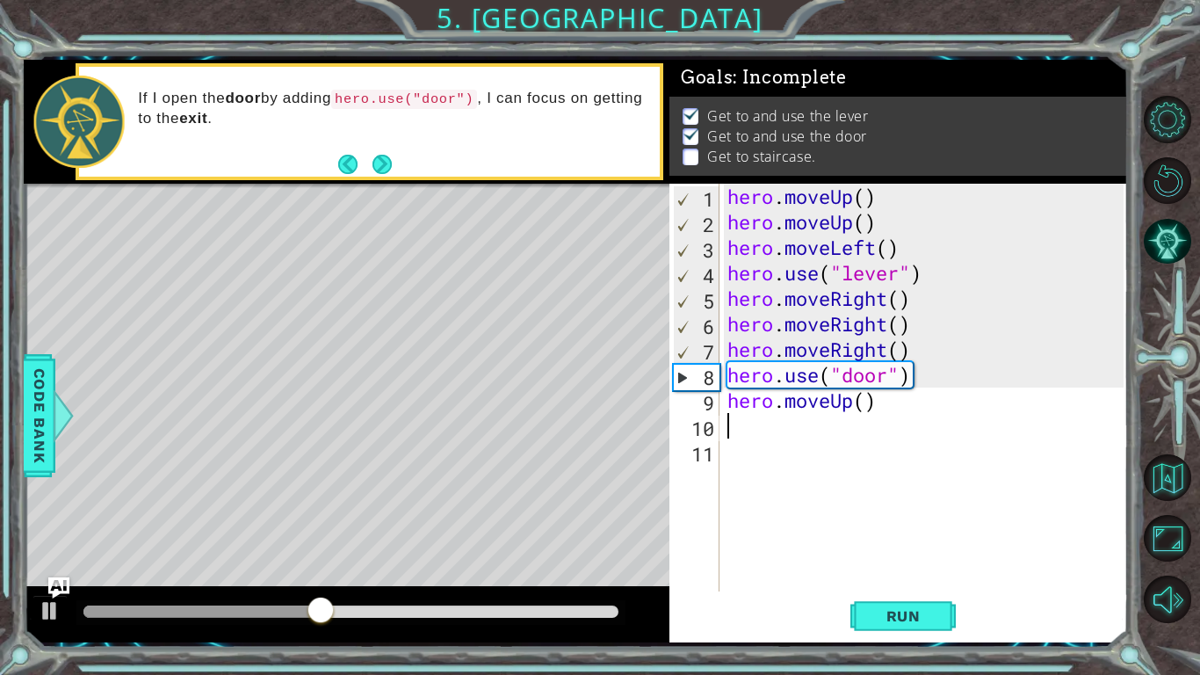
scroll to position [0, 0]
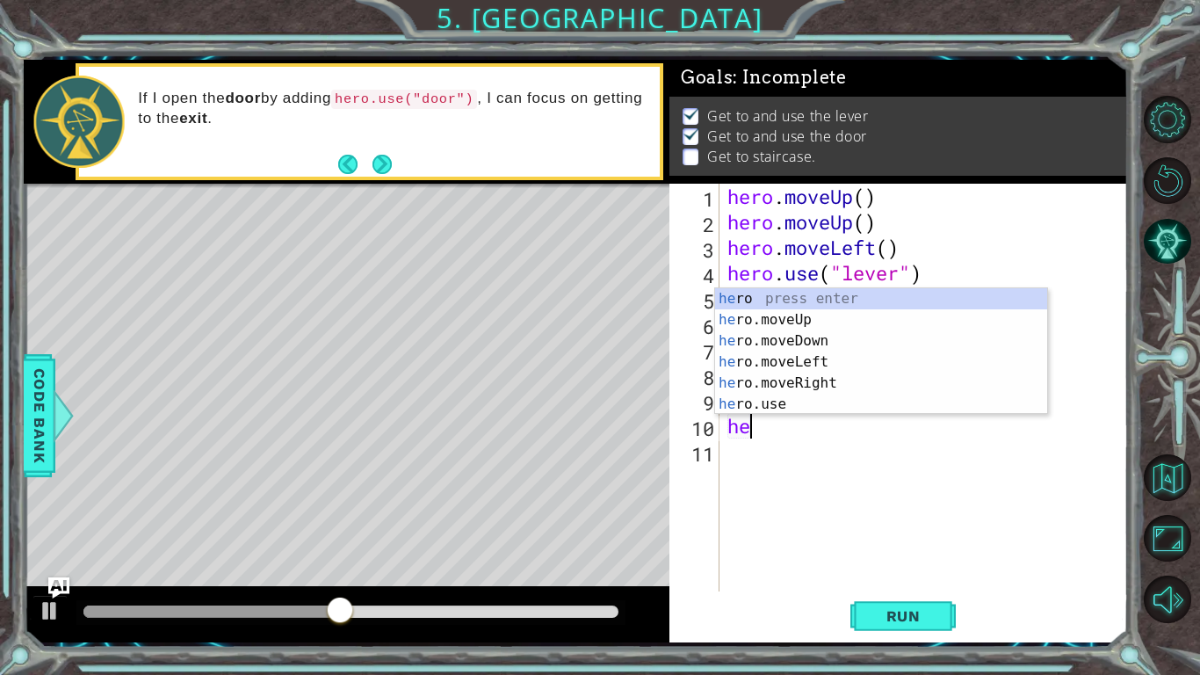
type textarea "hero"
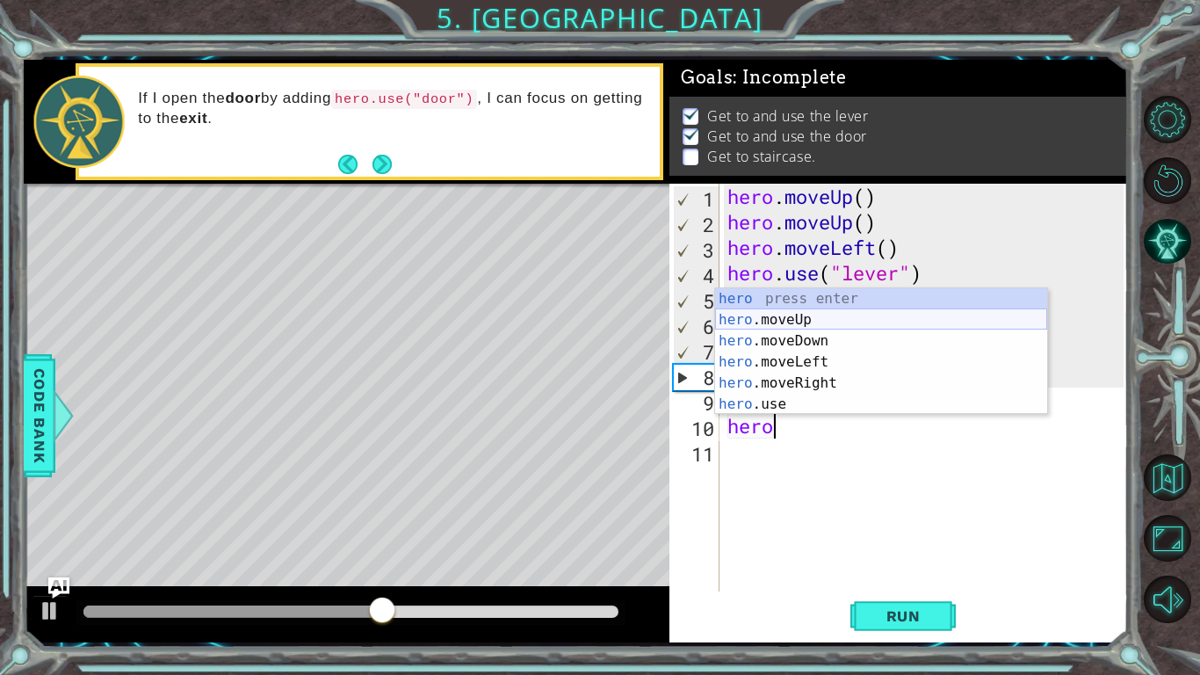
click at [796, 322] on div "hero press enter hero .moveUp press enter hero .moveDown press enter hero .move…" at bounding box center [881, 372] width 332 height 169
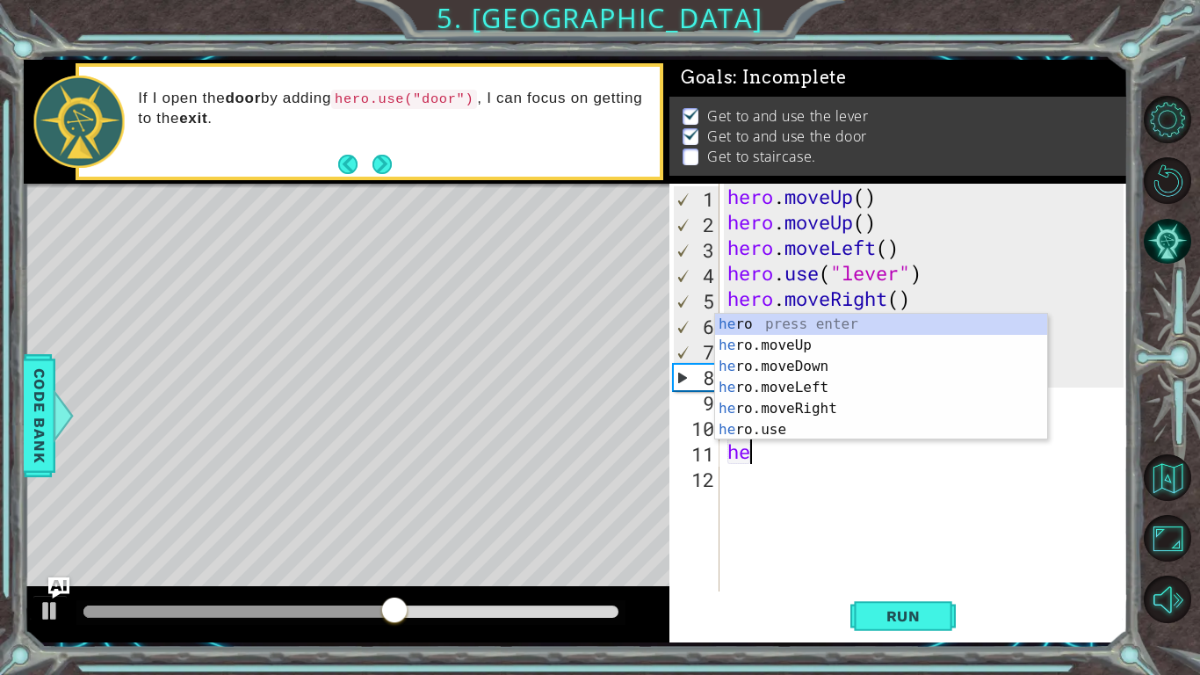
type textarea "hero"
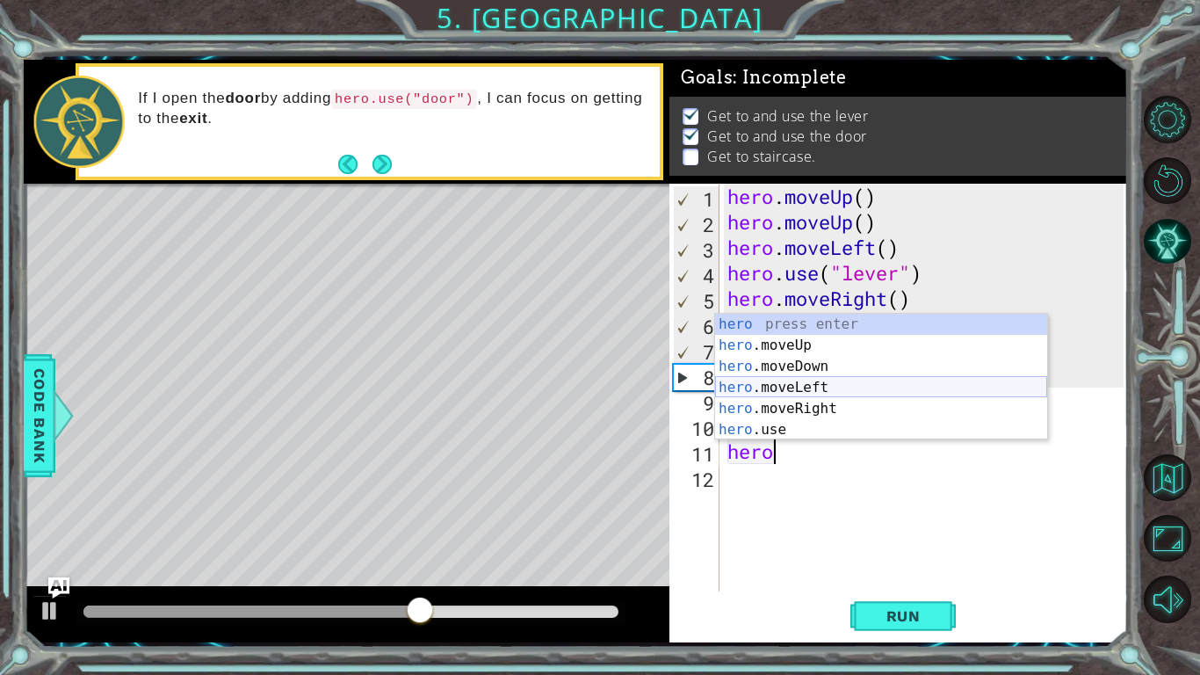
click at [778, 381] on div "hero press enter hero .moveUp press enter hero .moveDown press enter hero .move…" at bounding box center [881, 398] width 332 height 169
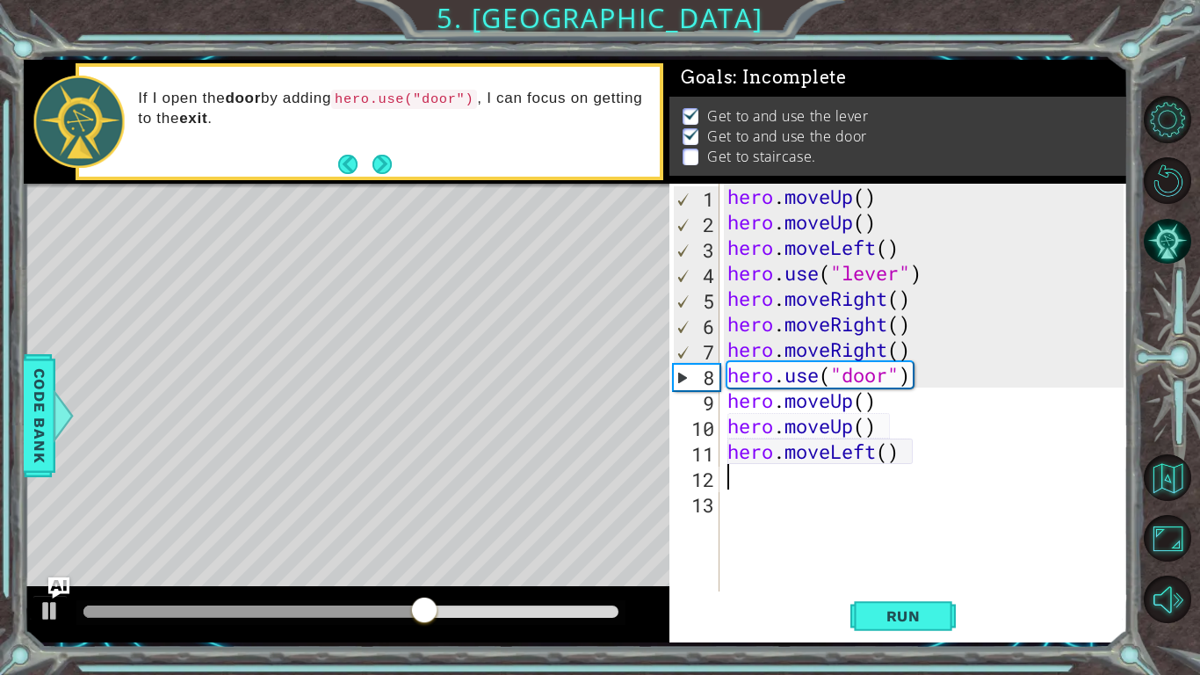
scroll to position [0, 0]
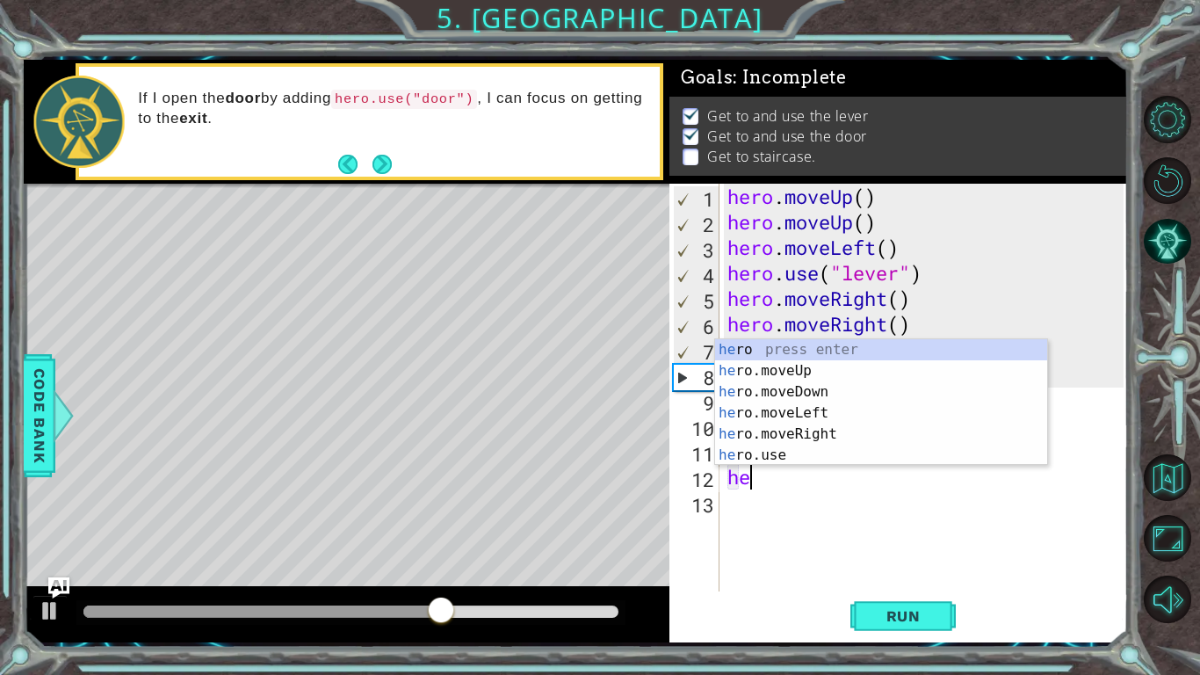
type textarea "hero"
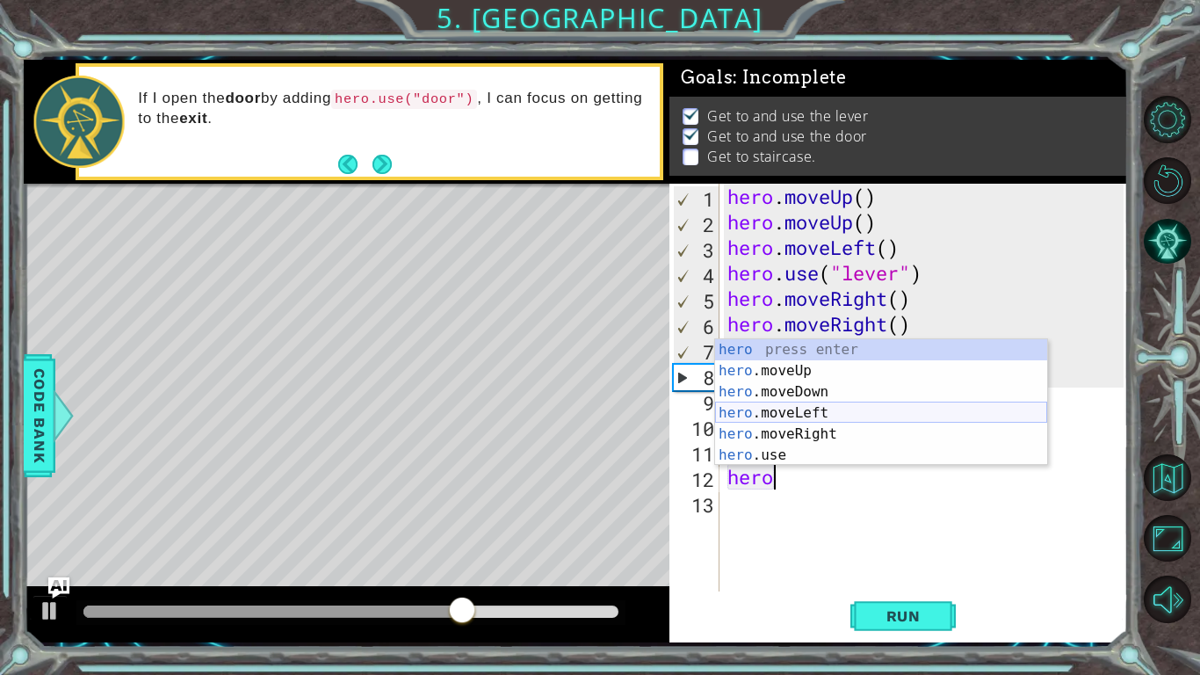
click at [826, 418] on div "hero press enter hero .moveUp press enter hero .moveDown press enter hero .move…" at bounding box center [881, 423] width 332 height 169
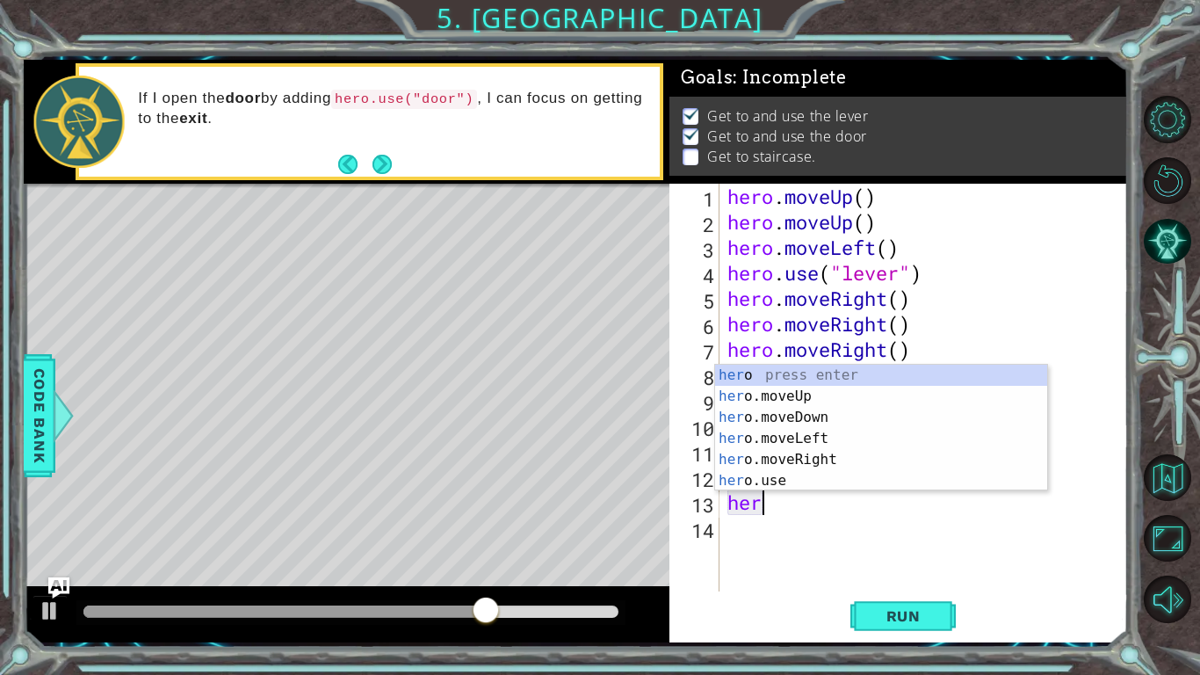
type textarea "hero"
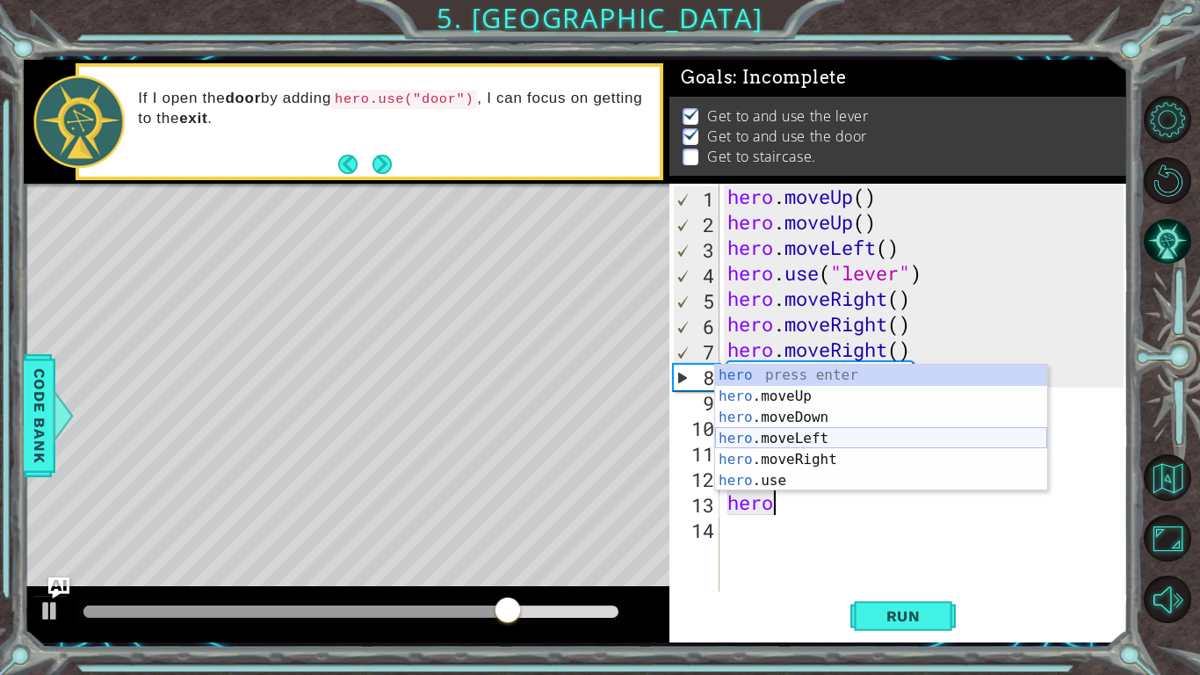
click at [849, 438] on div "hero press enter hero .moveUp press enter hero .moveDown press enter hero .move…" at bounding box center [881, 449] width 332 height 169
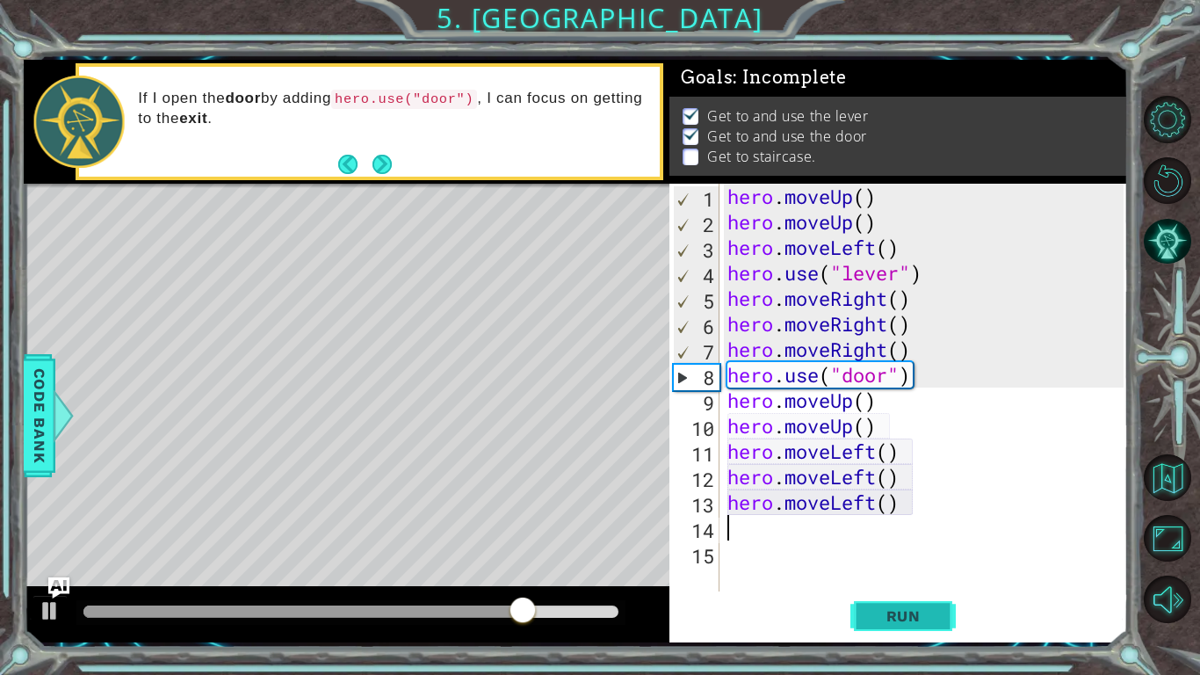
click at [895, 597] on span "Run" at bounding box center [903, 616] width 69 height 18
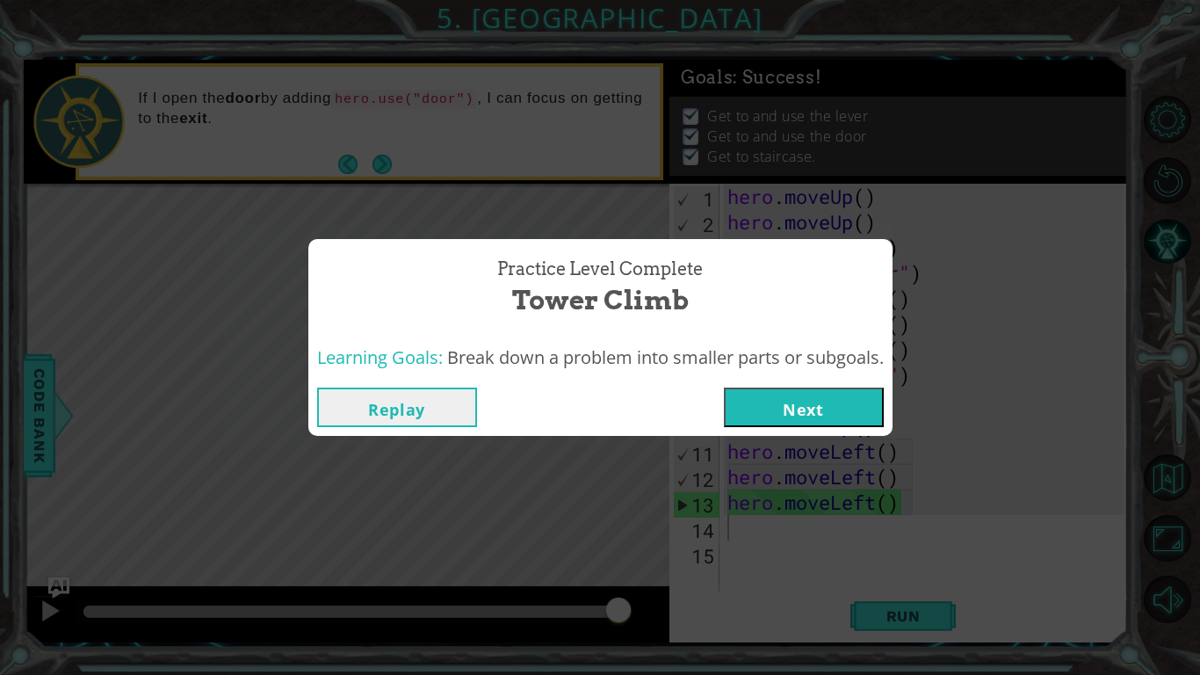
click at [858, 408] on button "Next" at bounding box center [804, 407] width 160 height 40
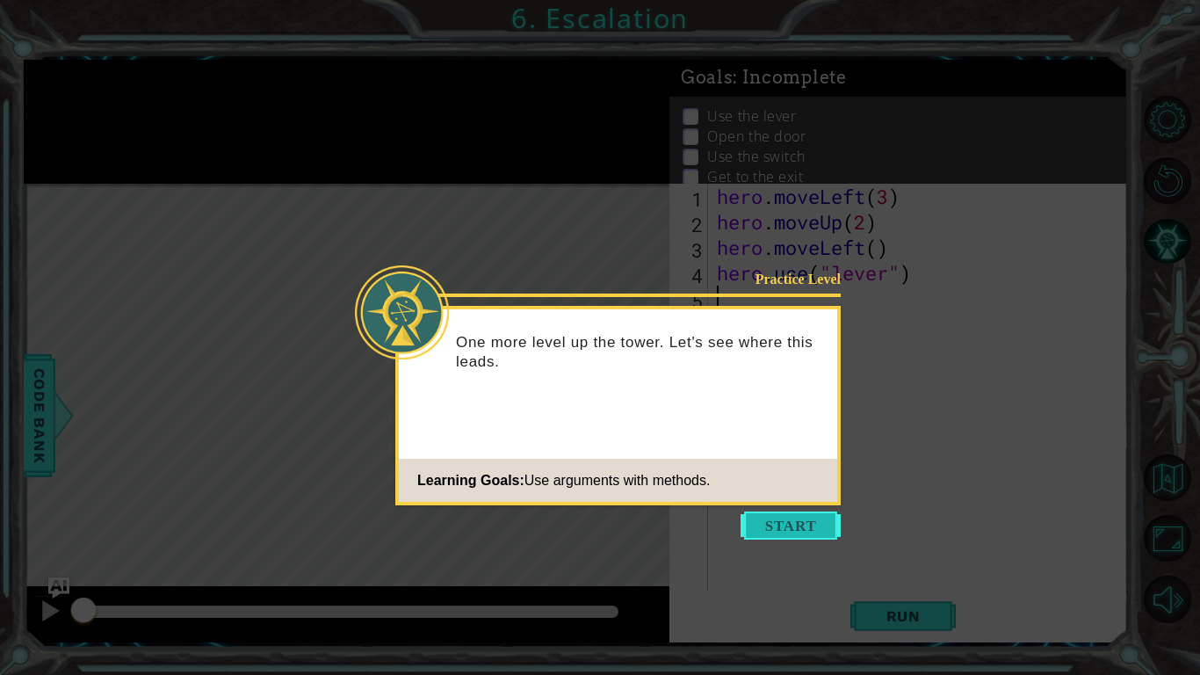
click at [776, 523] on button "Start" at bounding box center [791, 525] width 100 height 28
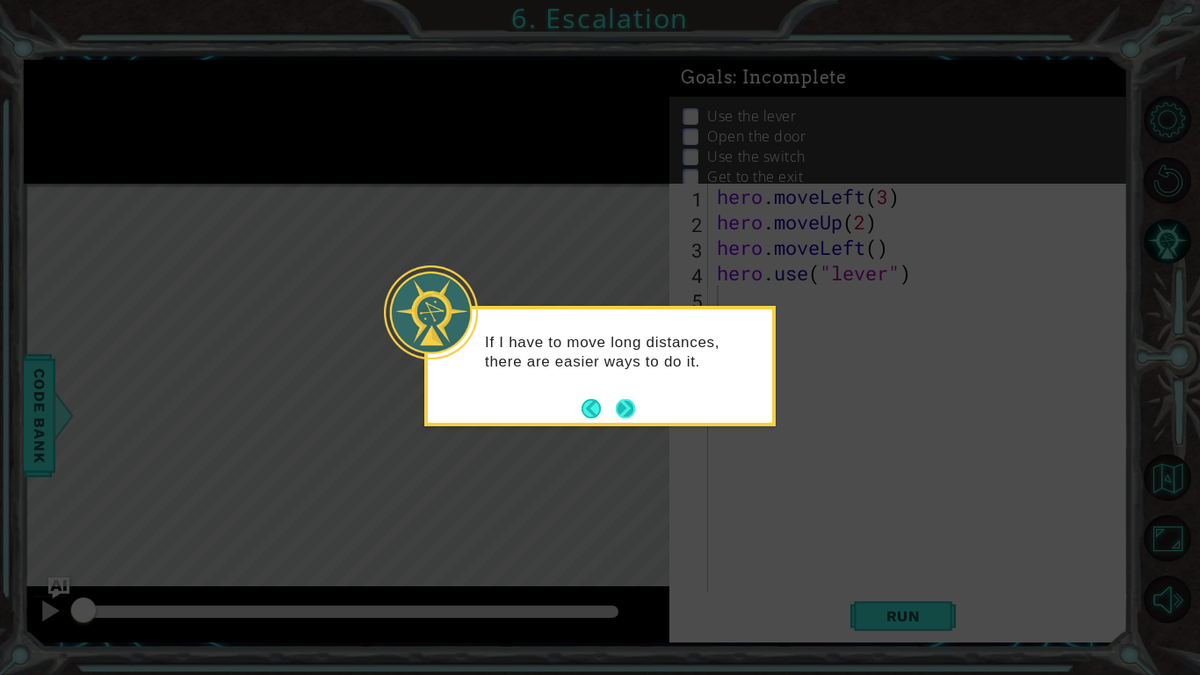
click at [621, 404] on button "Next" at bounding box center [625, 408] width 19 height 19
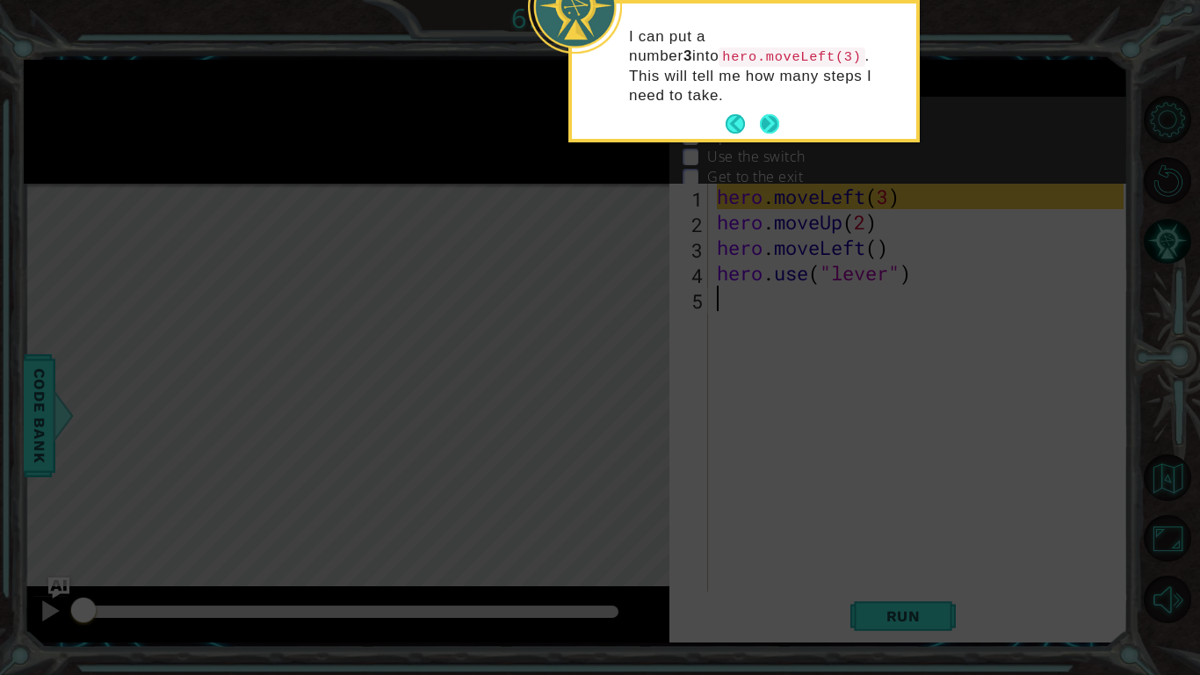
click at [771, 114] on button "Next" at bounding box center [769, 123] width 19 height 19
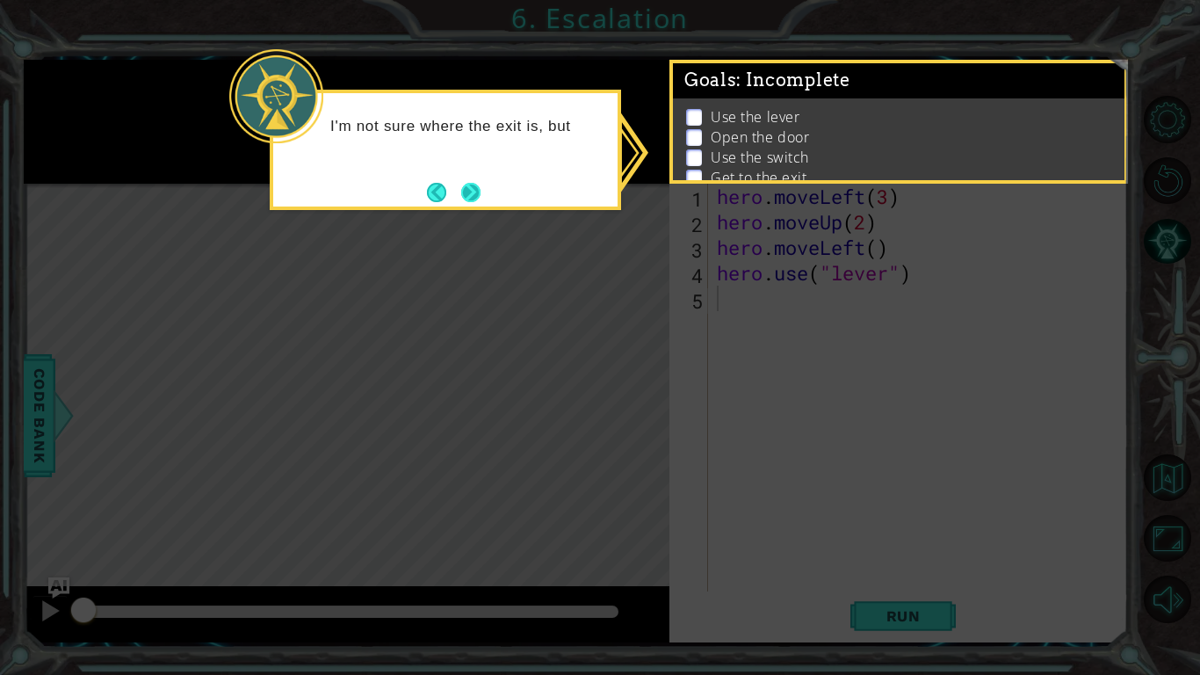
click at [479, 184] on button "Next" at bounding box center [470, 192] width 19 height 19
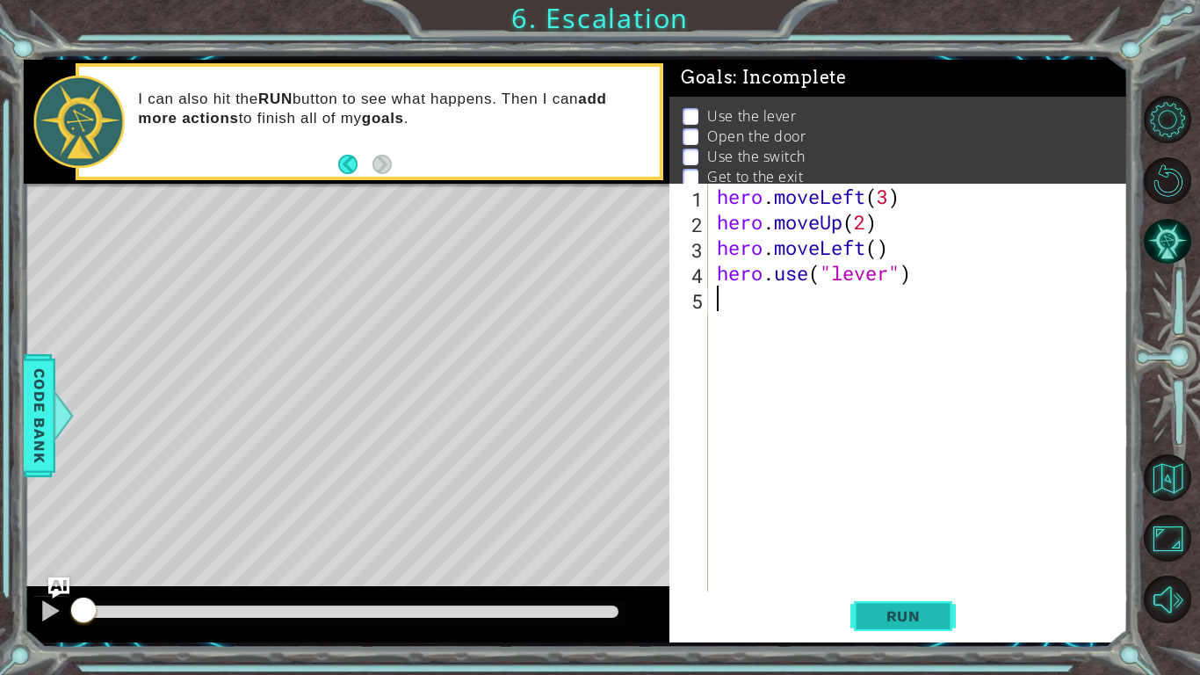
click at [913, 597] on span "Run" at bounding box center [903, 616] width 69 height 18
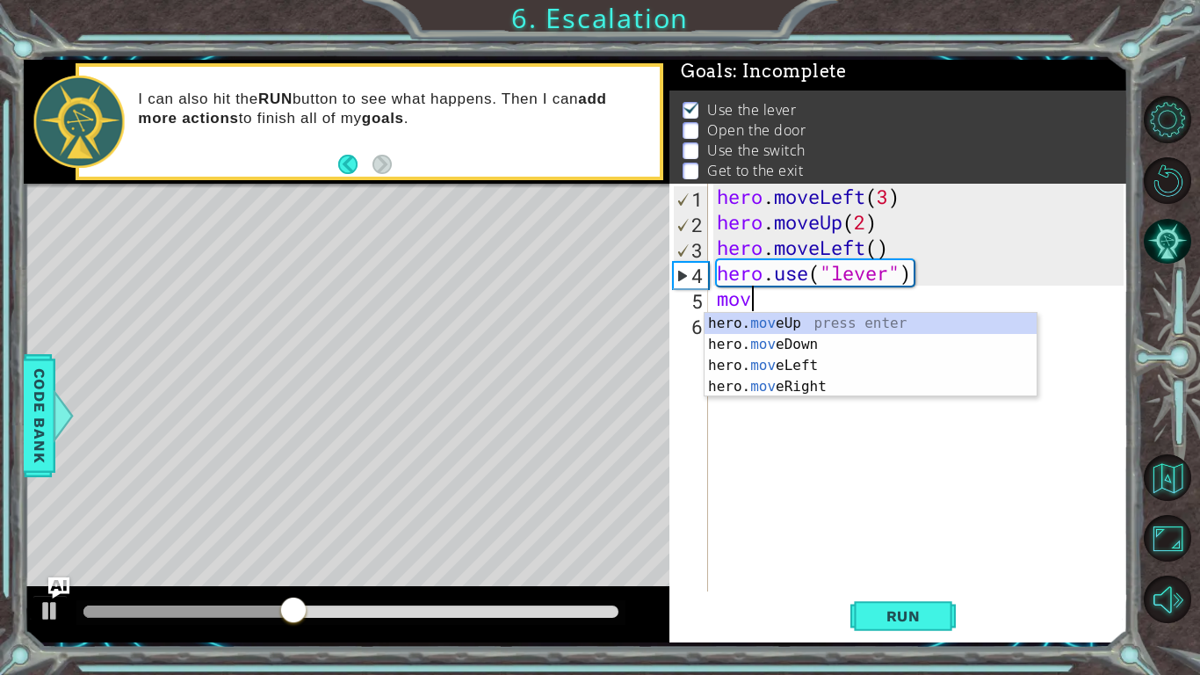
scroll to position [0, 1]
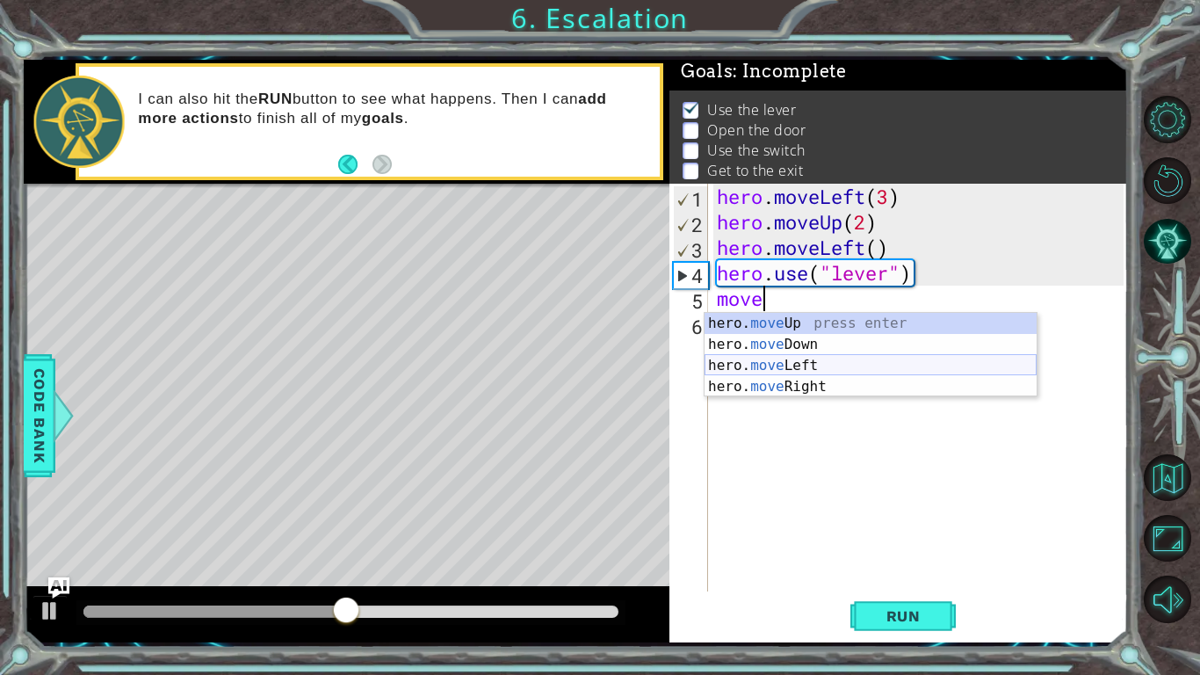
click at [849, 367] on div "hero. move Up press enter hero. move Down press enter hero. move Left press ent…" at bounding box center [871, 376] width 332 height 127
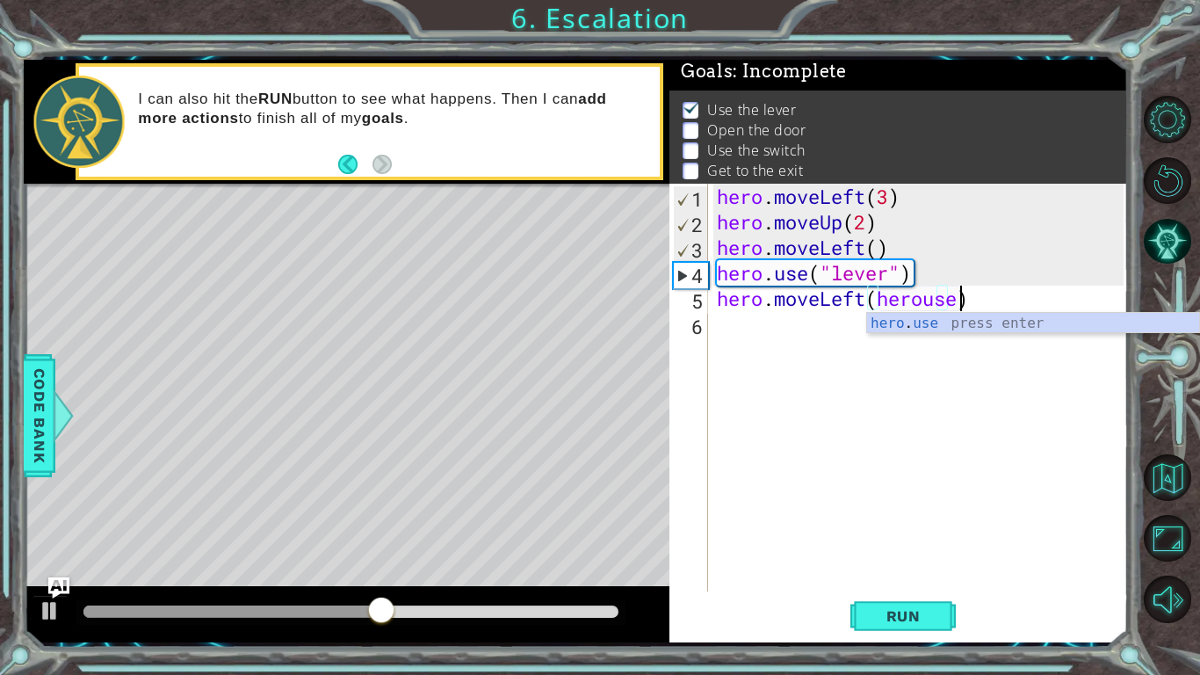
scroll to position [0, 11]
click at [925, 314] on div "hero . use press enter" at bounding box center [1033, 344] width 332 height 63
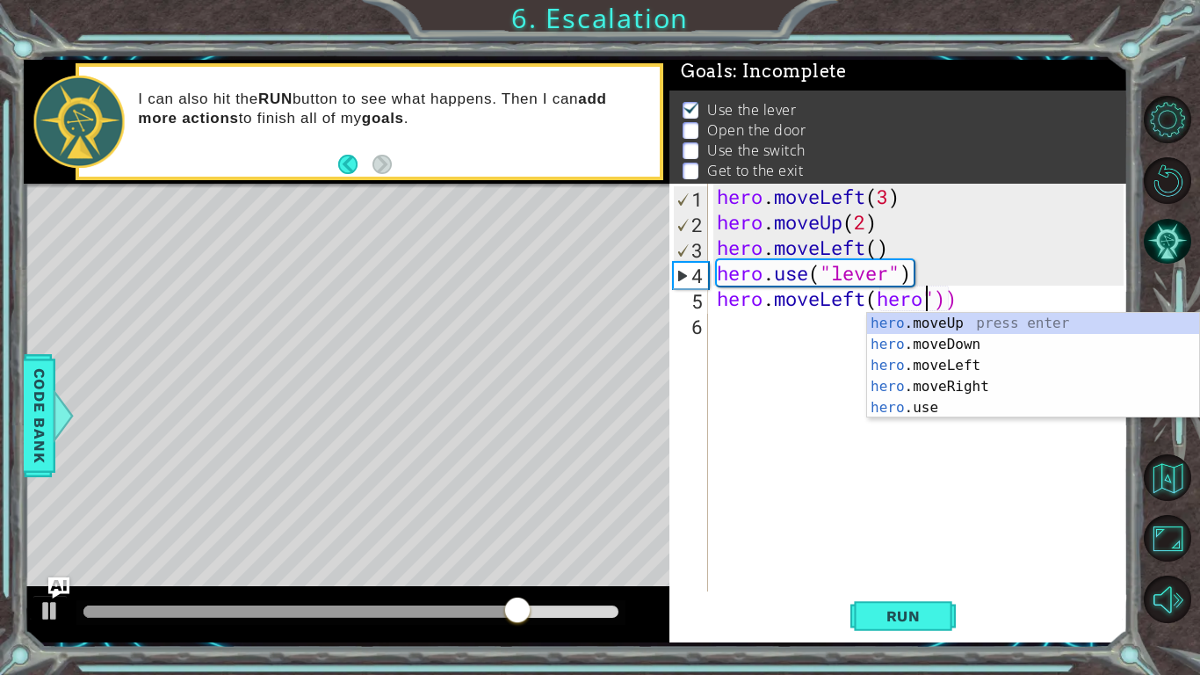
click at [968, 289] on div "hero . moveLeft ( 3 ) hero . moveUp ( 2 ) hero . moveLeft ( ) hero . use ( "lev…" at bounding box center [922, 413] width 419 height 459
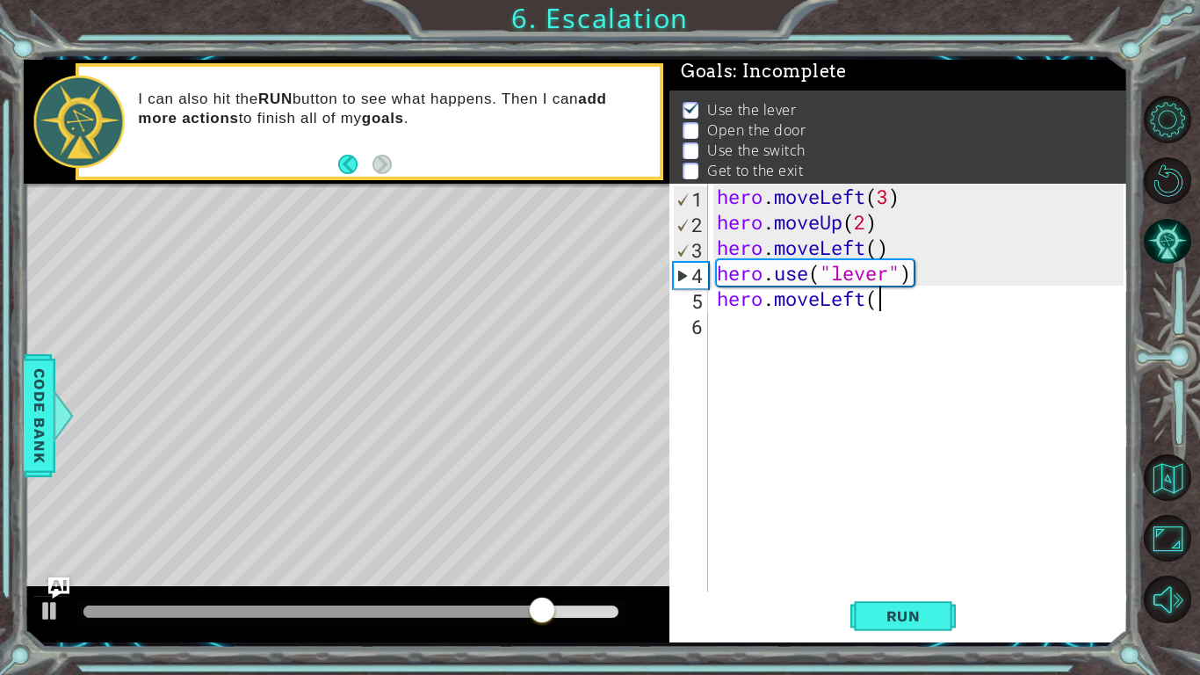
scroll to position [0, 6]
type textarea "hero.moveLeft()"
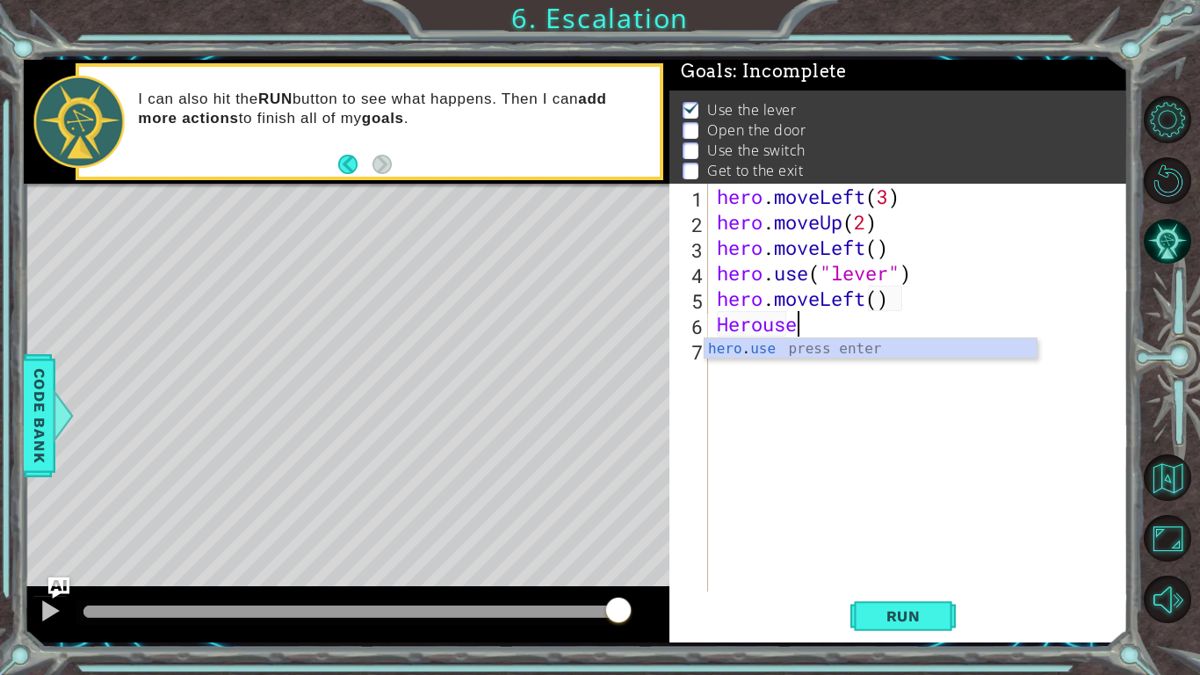
scroll to position [0, 3]
type textarea "hero.use("door")"
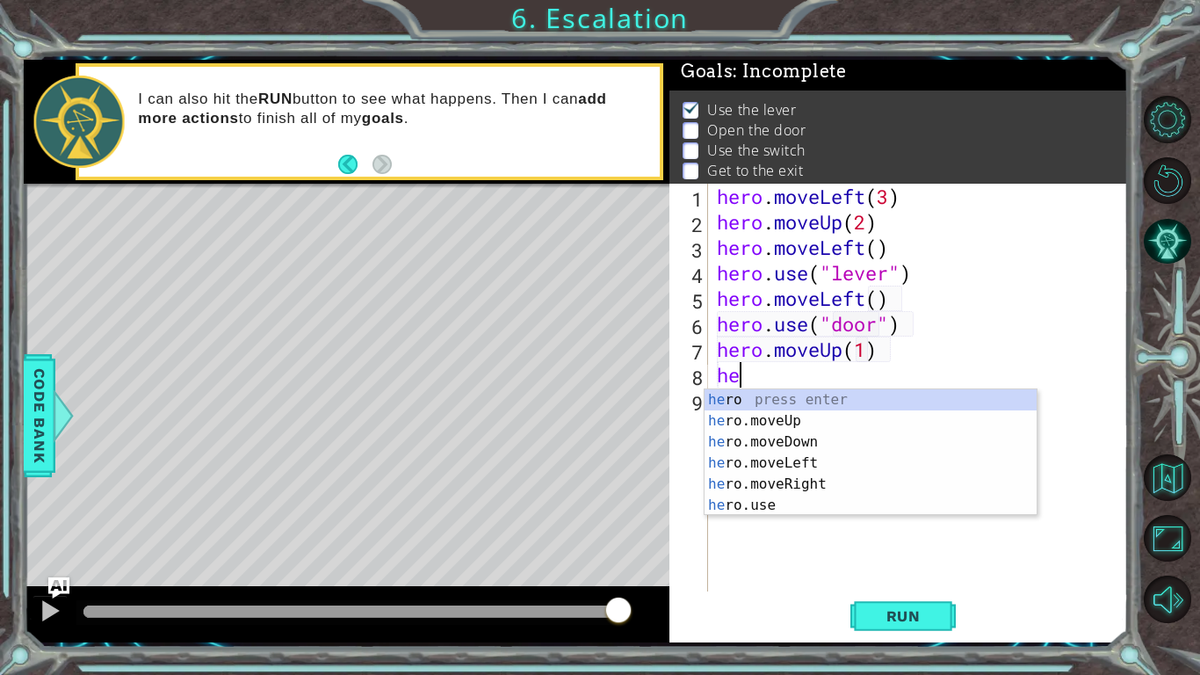
scroll to position [0, 8]
click at [805, 483] on div "hero press enter hero .moveUp press enter hero .moveDown press enter hero .move…" at bounding box center [871, 473] width 332 height 169
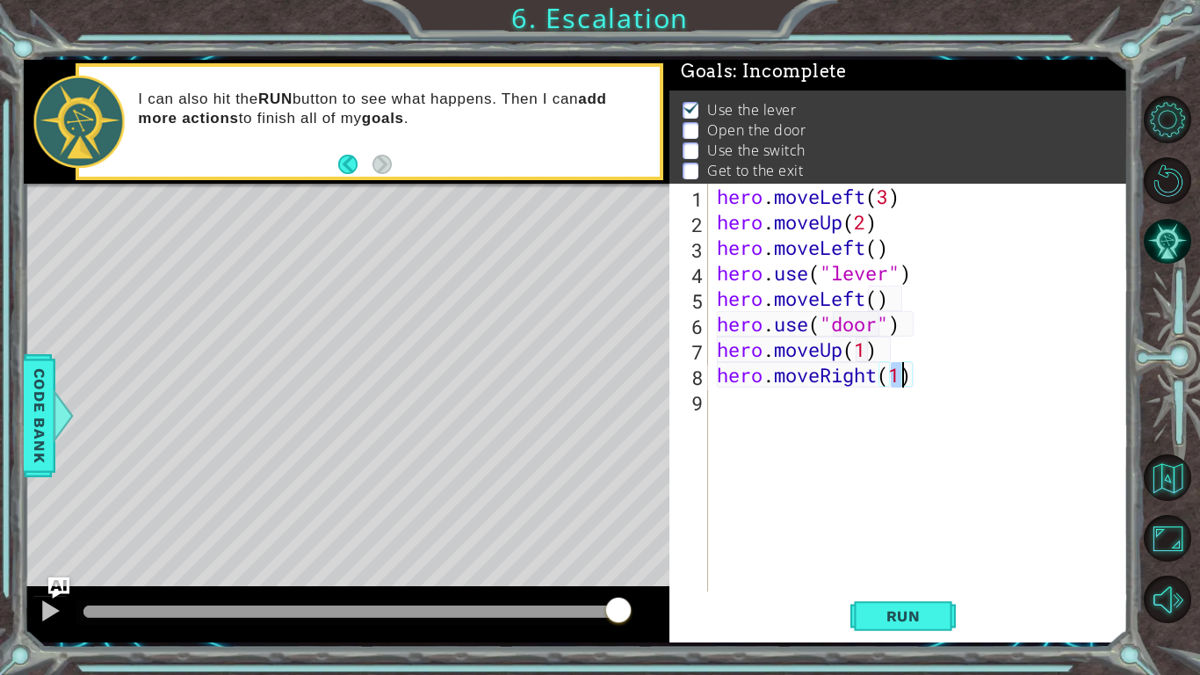
type textarea "hero.moveRight(2)"
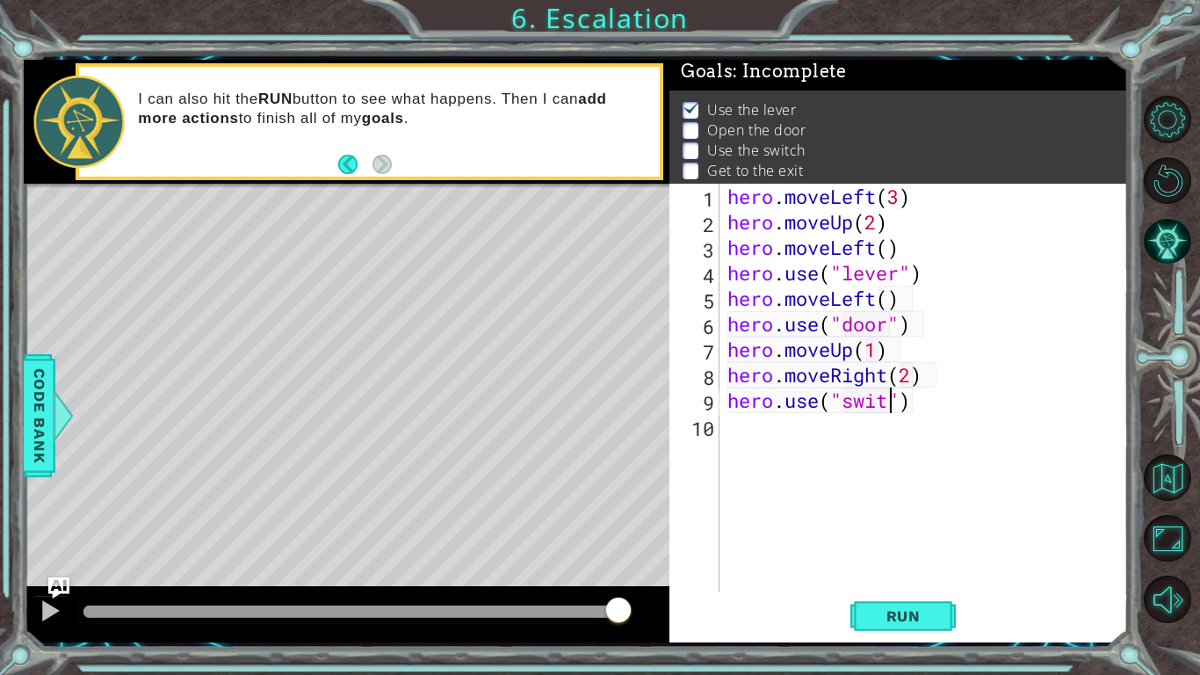
type textarea "hero.use("switch")"
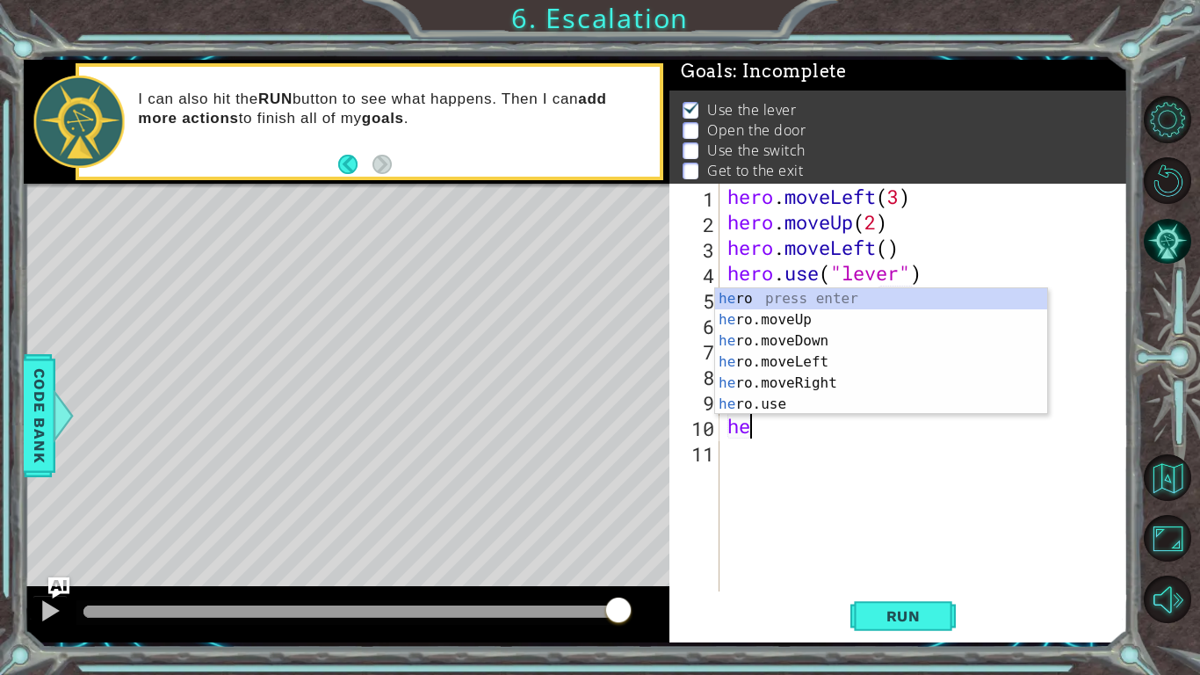
scroll to position [0, 1]
click at [850, 384] on div "hero press enter hero .moveUp press enter hero .moveDown press enter hero .move…" at bounding box center [881, 372] width 332 height 169
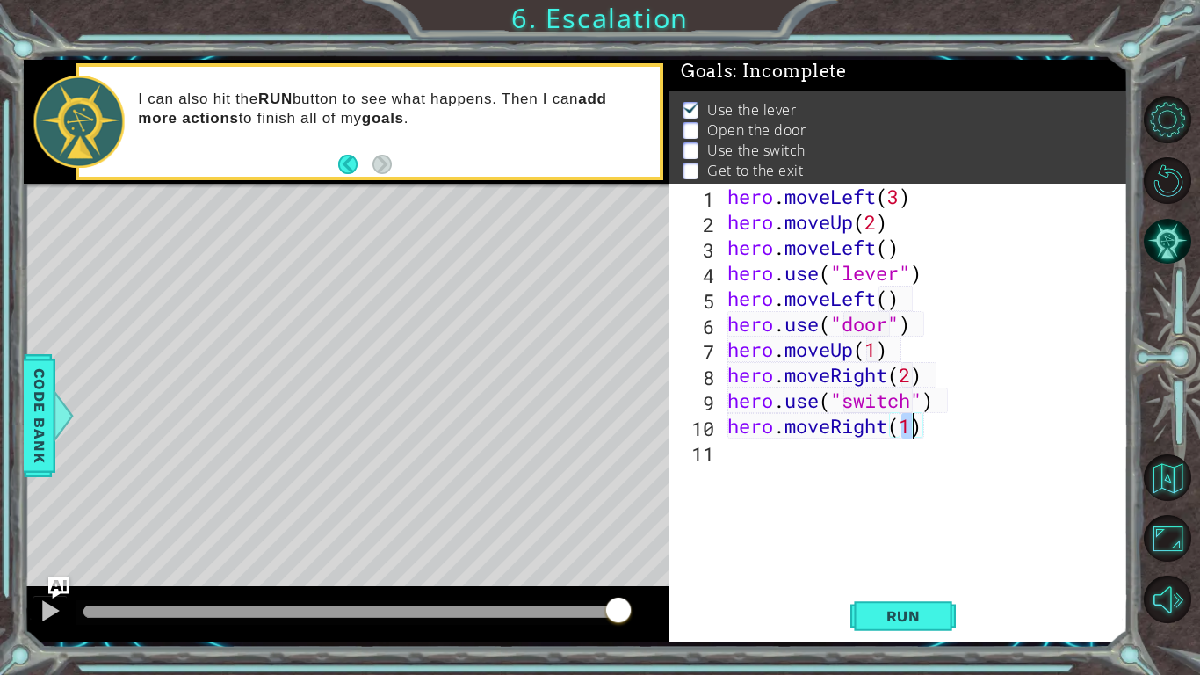
type textarea "hero.moveRight(2)"
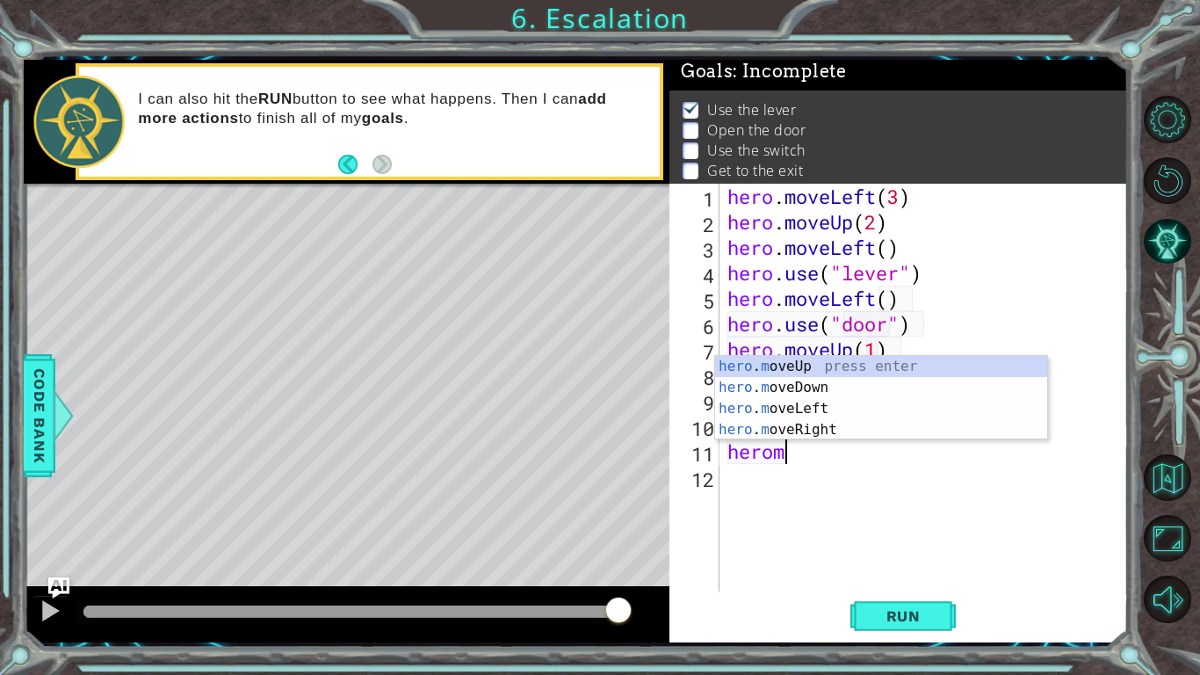
scroll to position [0, 2]
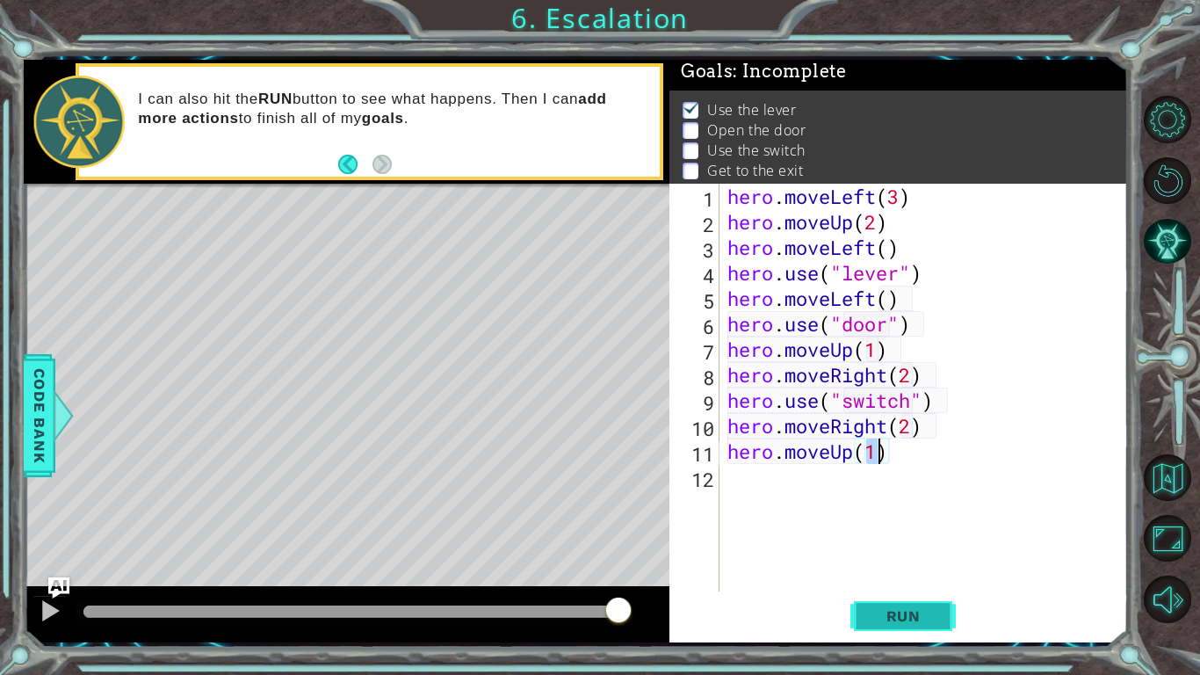
click at [888, 597] on button "Run" at bounding box center [902, 616] width 105 height 46
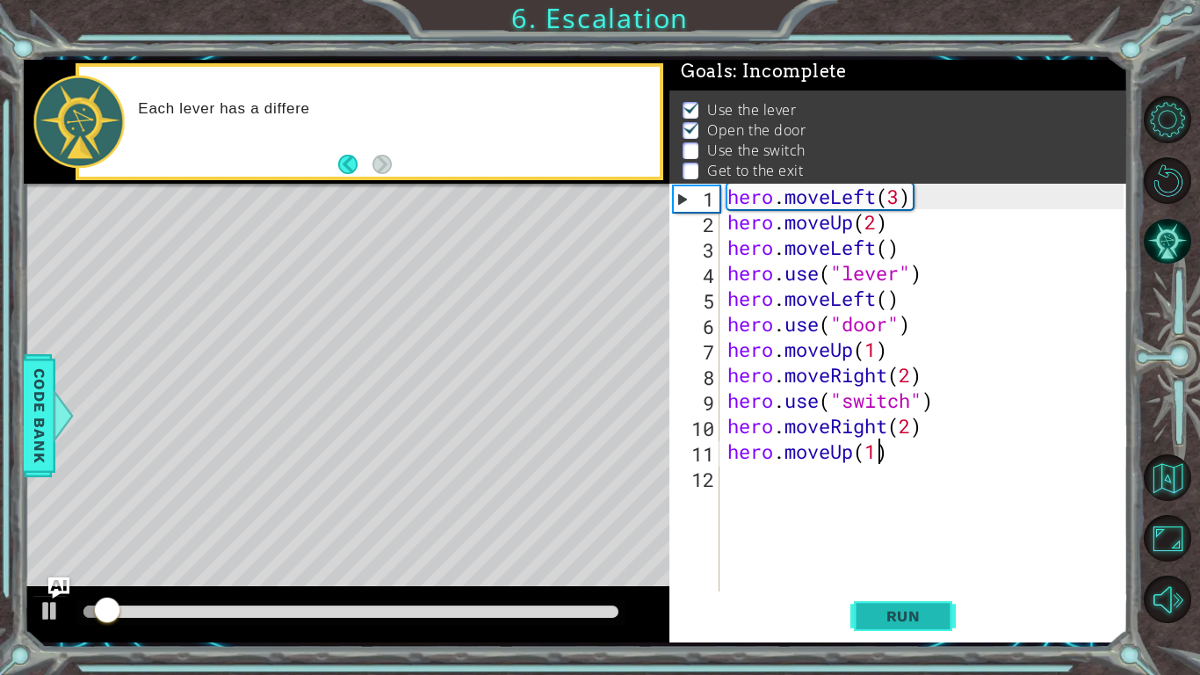
click at [900, 597] on button "Run" at bounding box center [902, 616] width 105 height 46
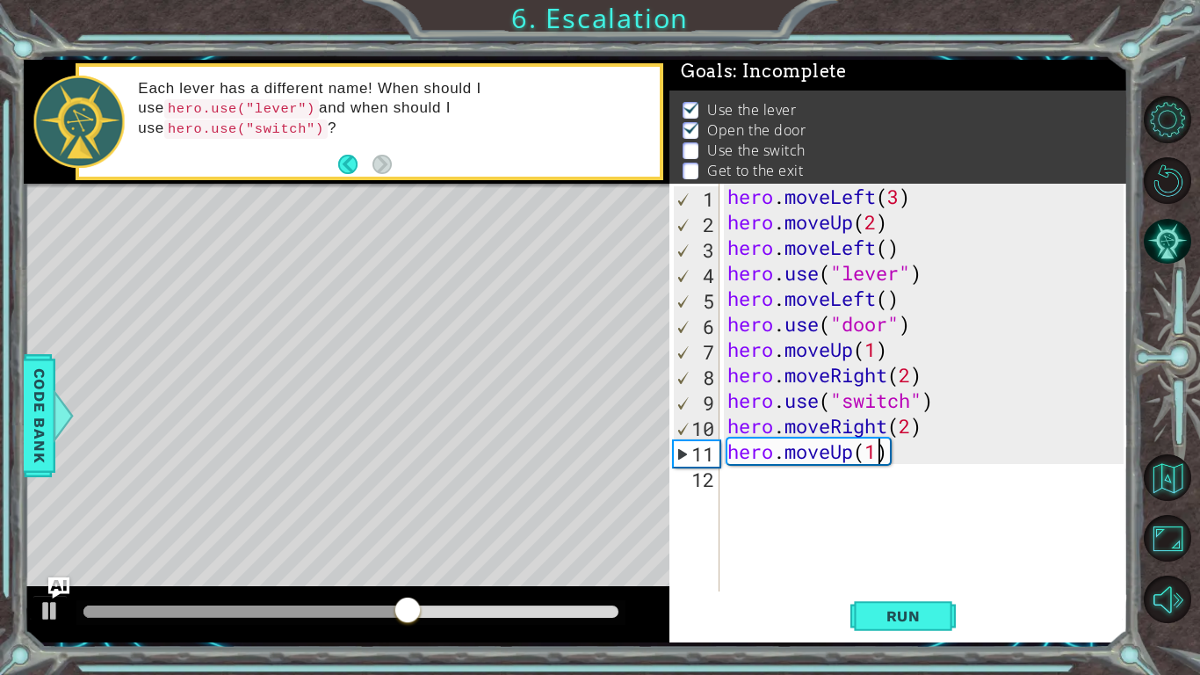
click at [950, 380] on div "hero . moveLeft ( 3 ) hero . moveUp ( 2 ) hero . moveLeft ( ) hero . use ( "lev…" at bounding box center [928, 413] width 408 height 459
click at [908, 364] on div "hero . moveLeft ( 3 ) hero . moveUp ( 2 ) hero . moveLeft ( ) hero . use ( "lev…" at bounding box center [928, 413] width 408 height 459
click at [887, 344] on div "hero . moveLeft ( 3 ) hero . moveUp ( 2 ) hero . moveLeft ( ) hero . use ( "lev…" at bounding box center [928, 413] width 408 height 459
click at [880, 349] on div "hero . moveLeft ( 3 ) hero . moveUp ( 2 ) hero . moveLeft ( ) hero . use ( "lev…" at bounding box center [928, 413] width 408 height 459
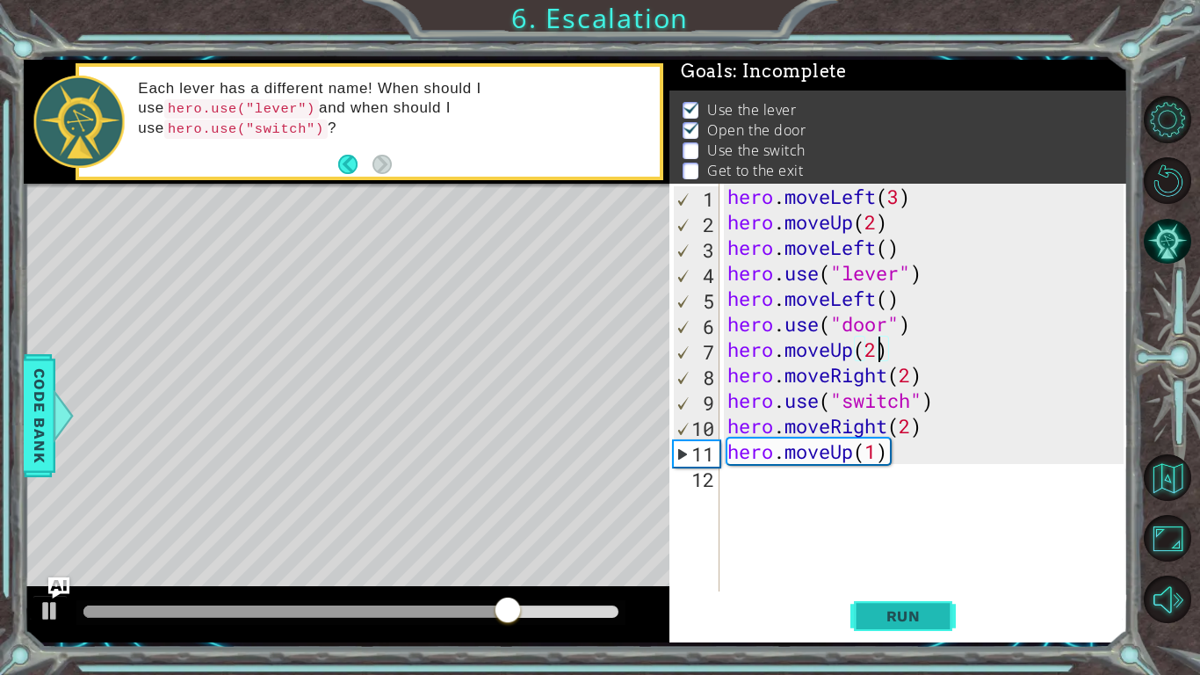
type textarea "hero.moveUp(2)"
click at [882, 597] on button "Run" at bounding box center [902, 616] width 105 height 46
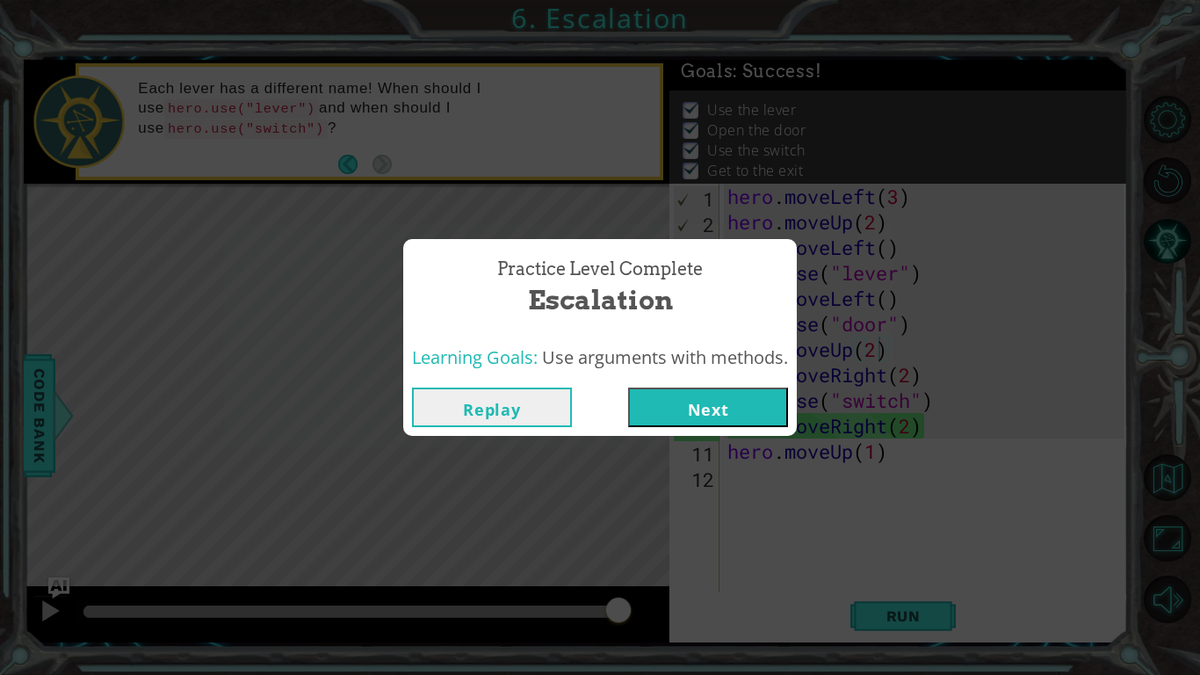
click at [703, 394] on button "Next" at bounding box center [708, 407] width 160 height 40
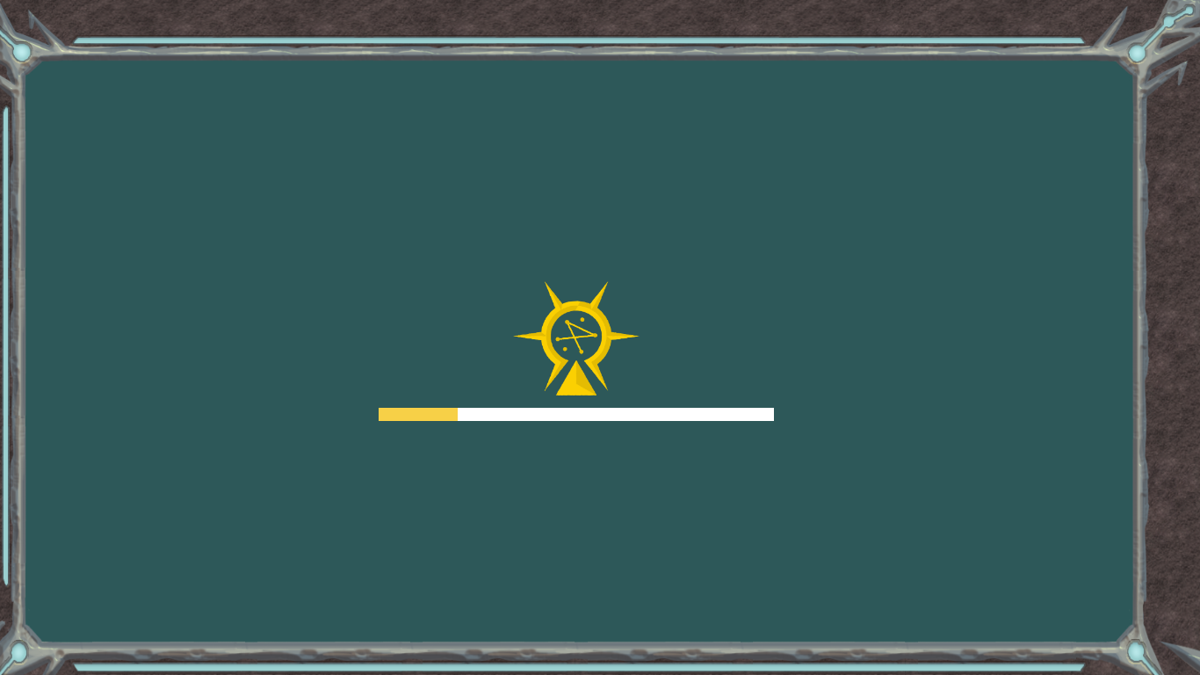
click at [703, 394] on div at bounding box center [576, 351] width 395 height 141
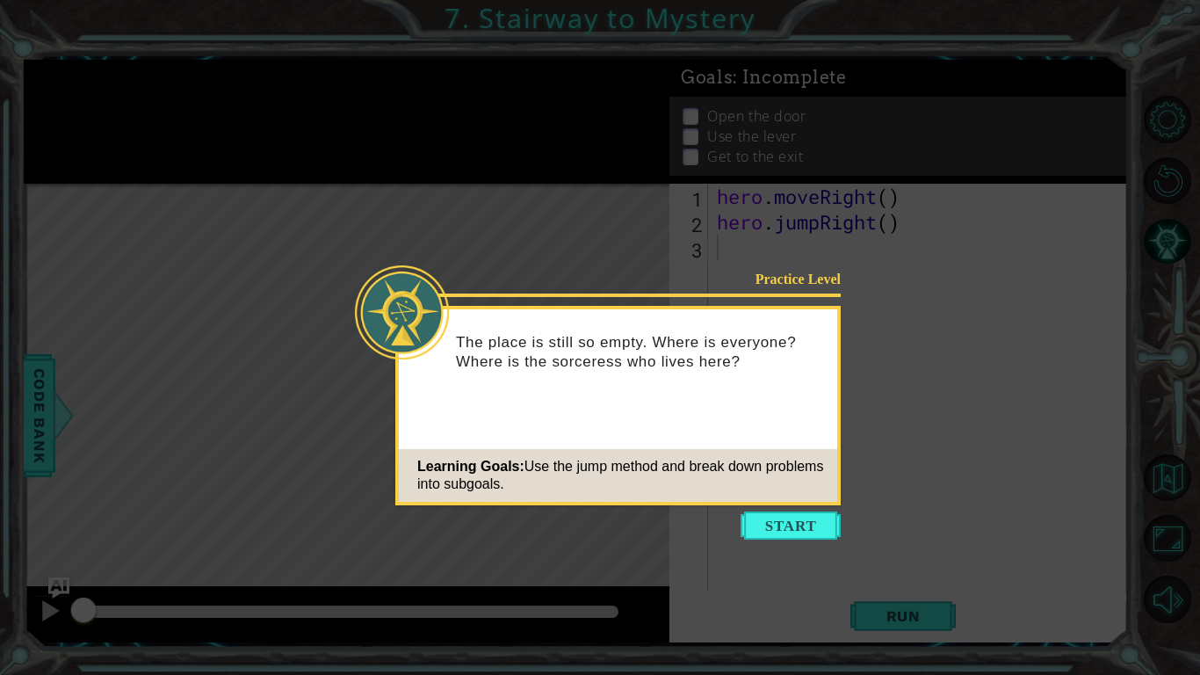
click at [797, 503] on div "Practice Level The place is still so empty. Where is everyone? Where is the sor…" at bounding box center [617, 405] width 445 height 199
click at [791, 538] on button "Start" at bounding box center [791, 525] width 100 height 28
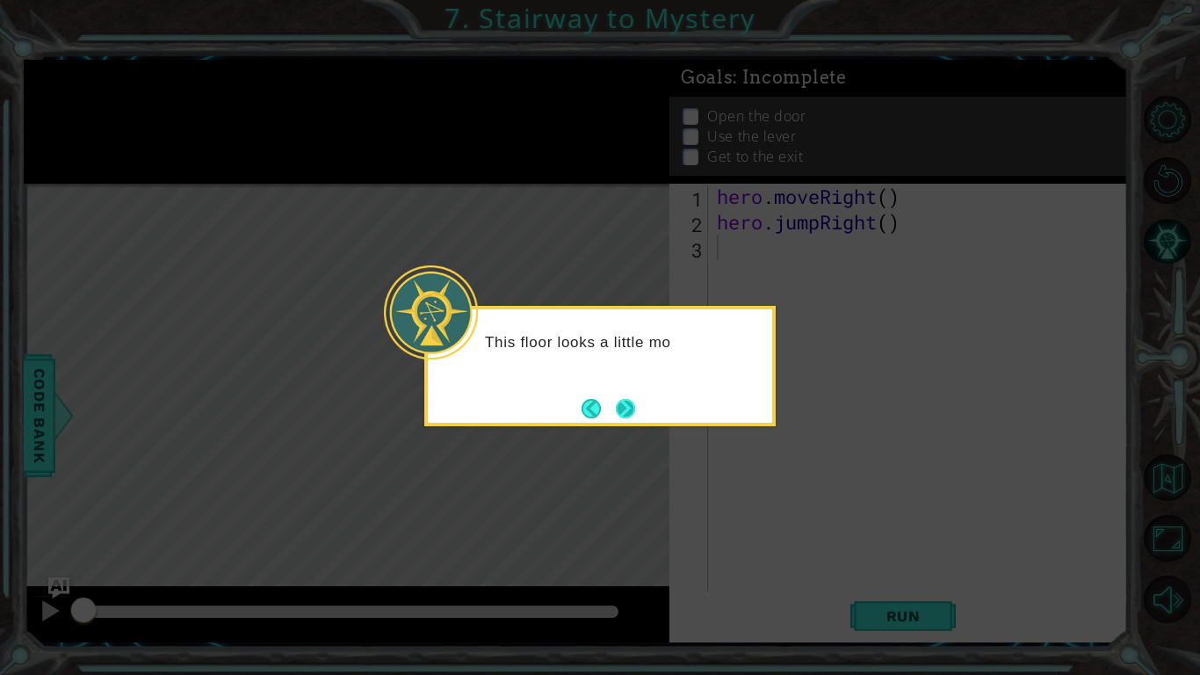
click at [631, 404] on button "Next" at bounding box center [625, 408] width 19 height 19
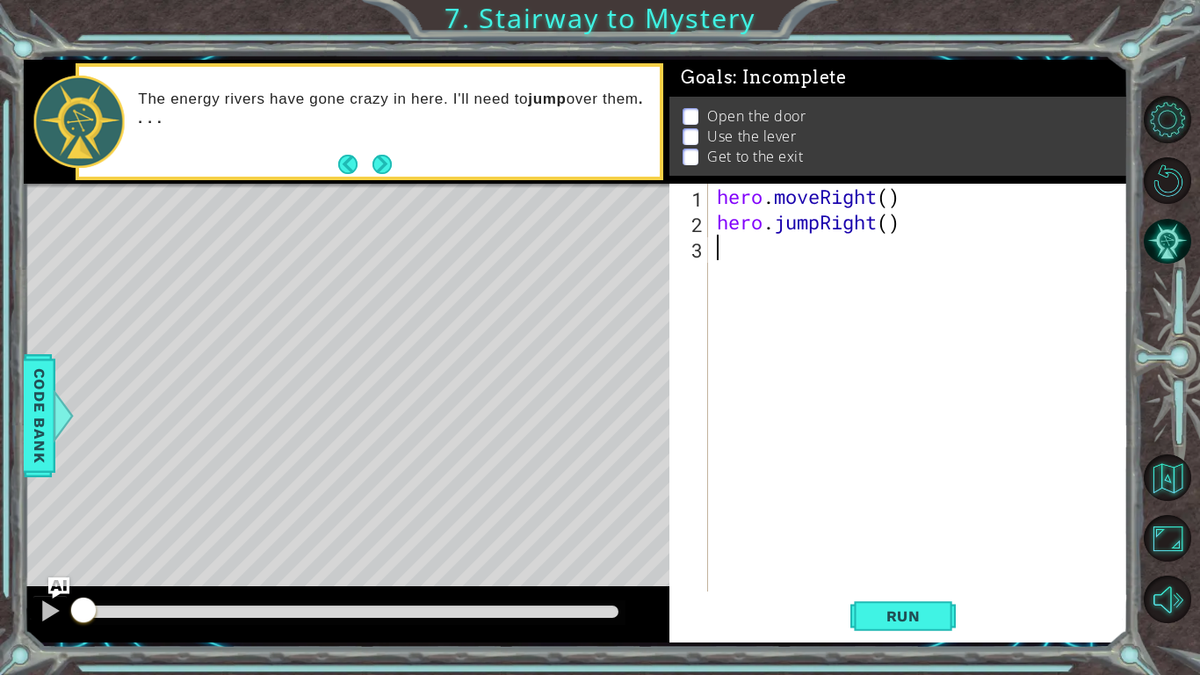
click at [816, 286] on div "hero . moveRight ( ) hero . jumpRight ( )" at bounding box center [922, 413] width 419 height 459
